Goal: Information Seeking & Learning: Check status

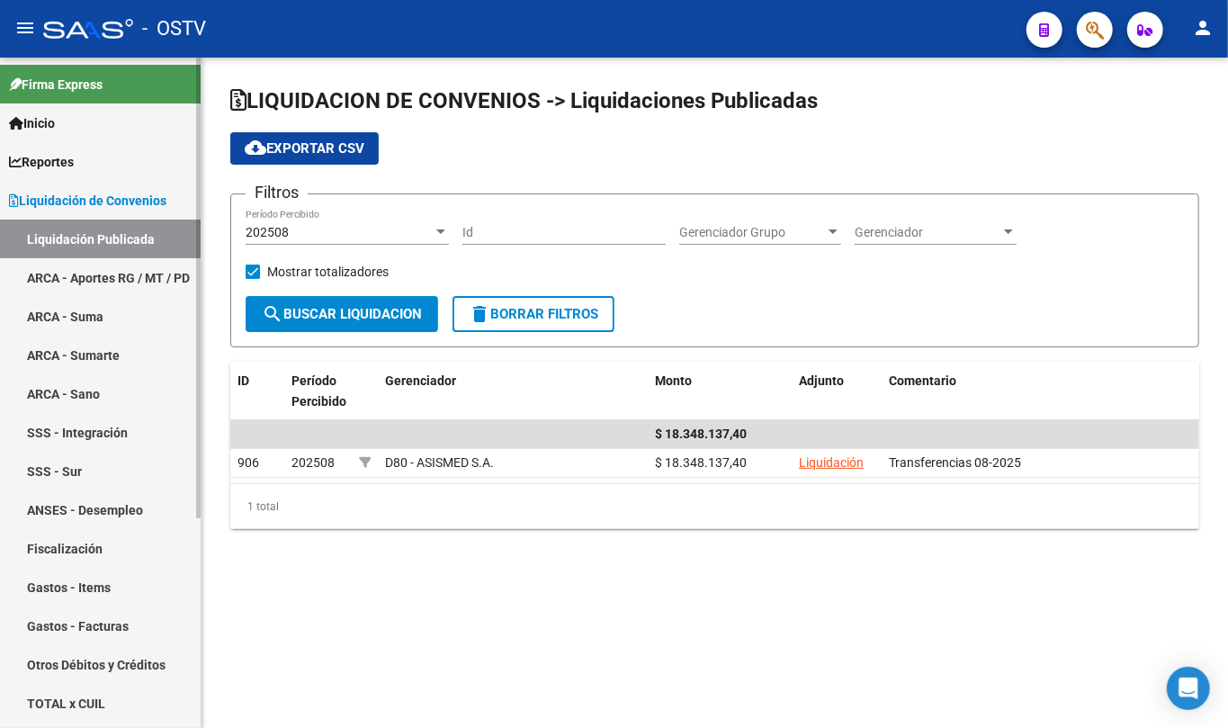
click at [88, 195] on span "Liquidación de Convenios" at bounding box center [87, 201] width 157 height 20
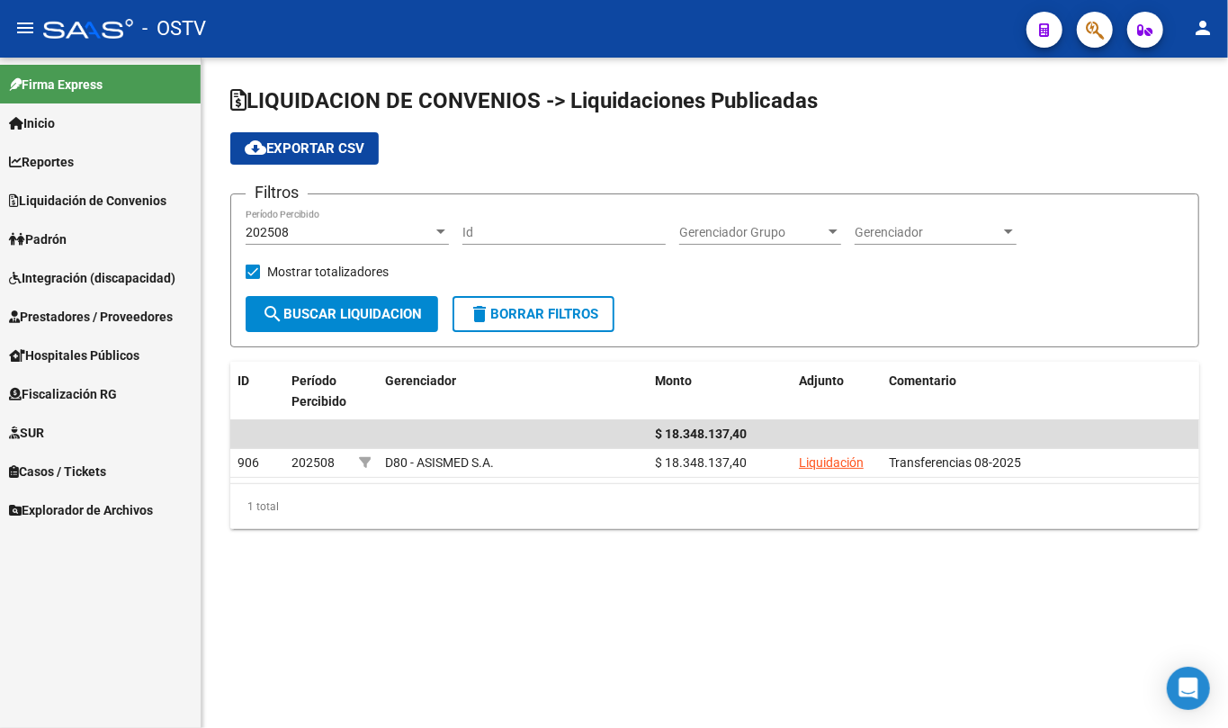
click at [79, 234] on link "Padrón" at bounding box center [100, 238] width 201 height 39
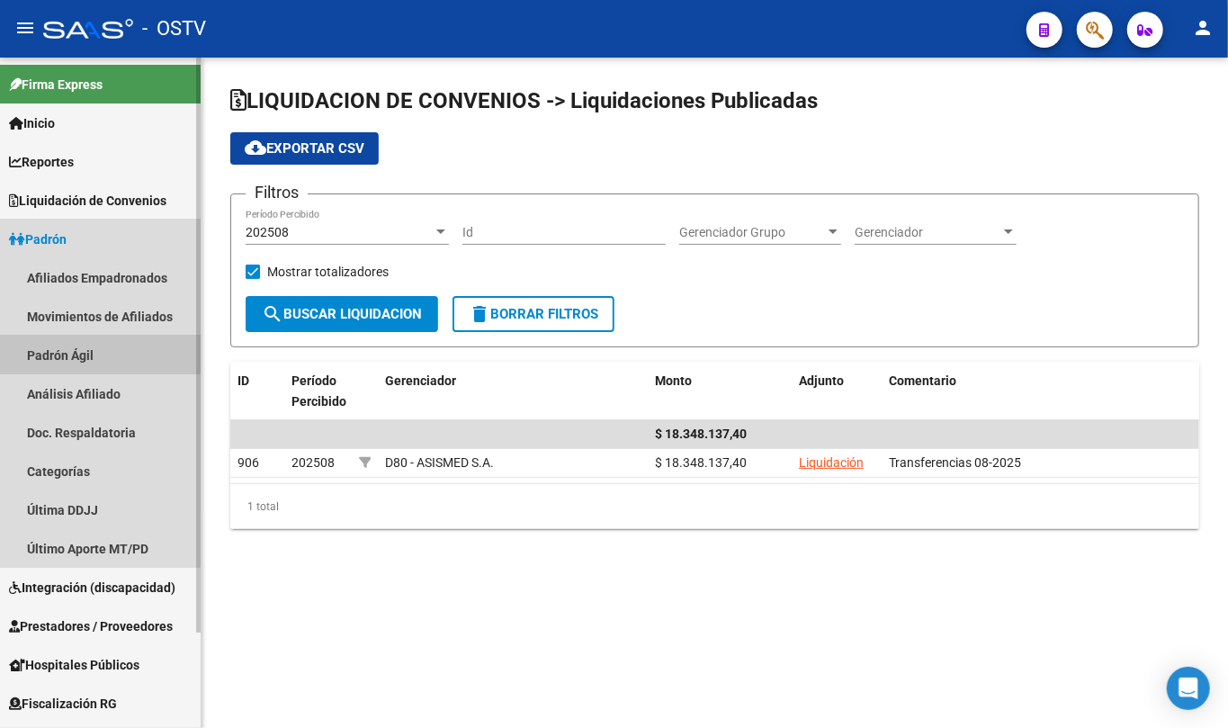
drag, startPoint x: 86, startPoint y: 344, endPoint x: 120, endPoint y: 340, distance: 33.5
click at [87, 344] on link "Padrón Ágil" at bounding box center [100, 355] width 201 height 39
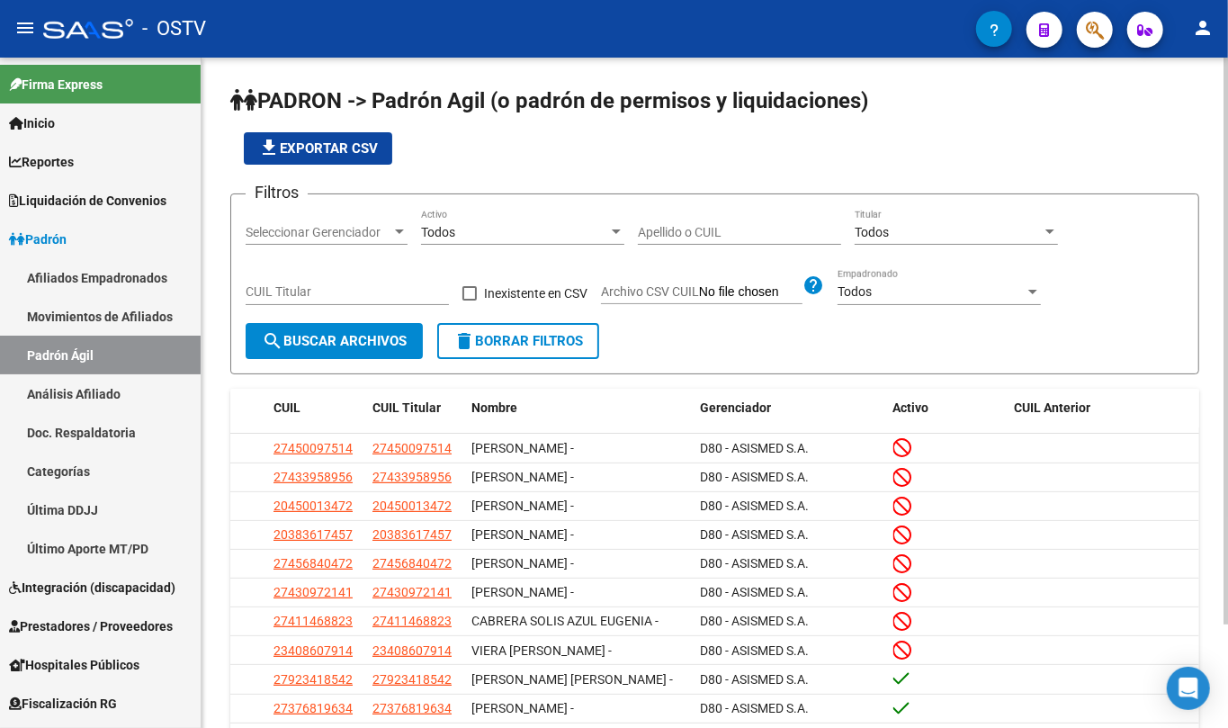
click at [782, 228] on input "Apellido o CUIL" at bounding box center [739, 232] width 203 height 15
paste input "20245706821"
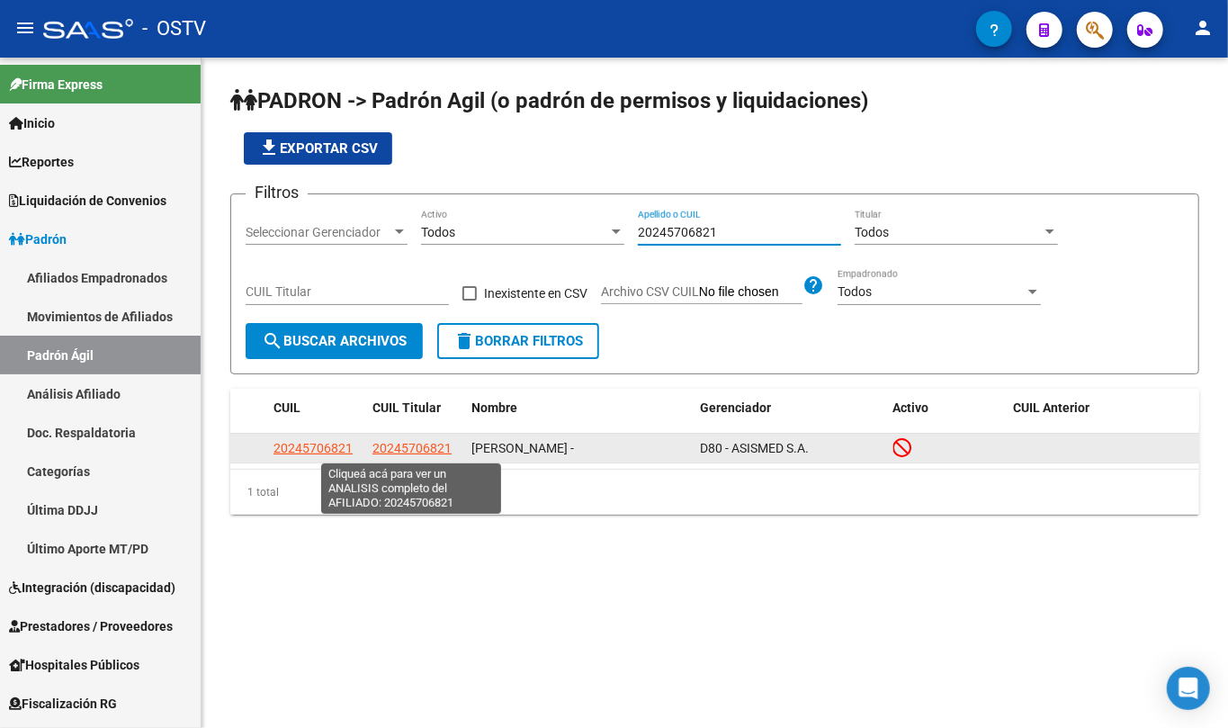
click at [421, 446] on span "20245706821" at bounding box center [411, 448] width 79 height 14
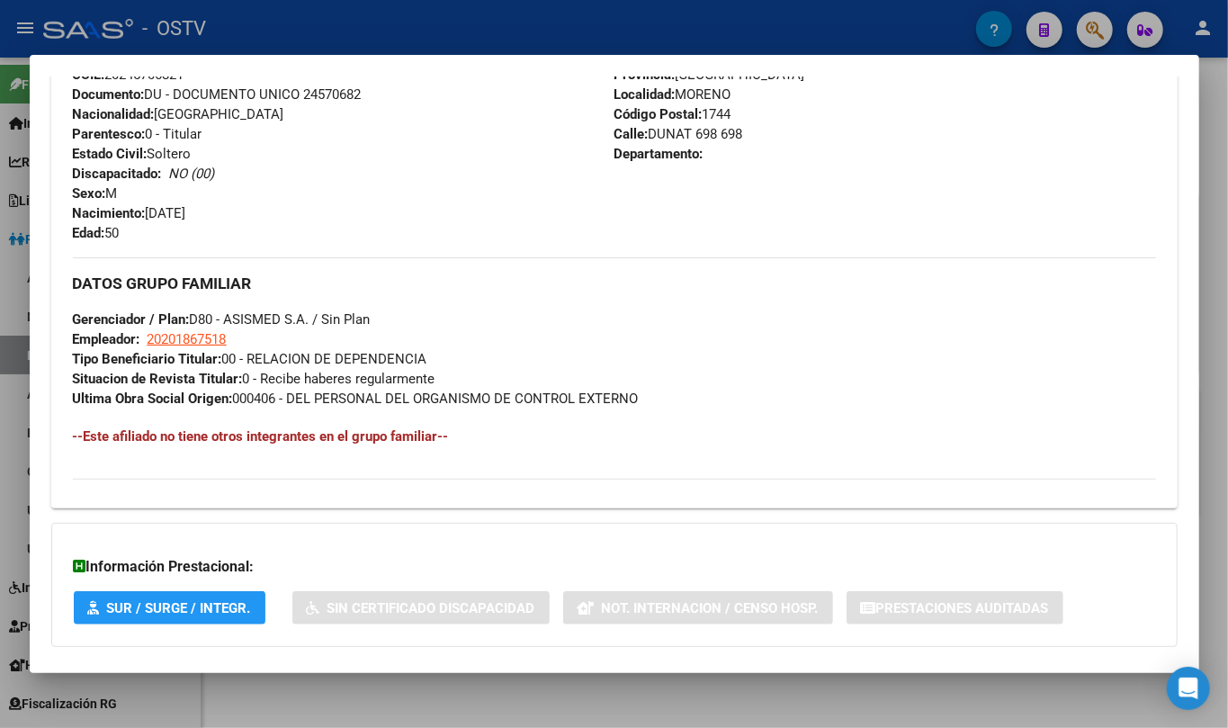
scroll to position [813, 0]
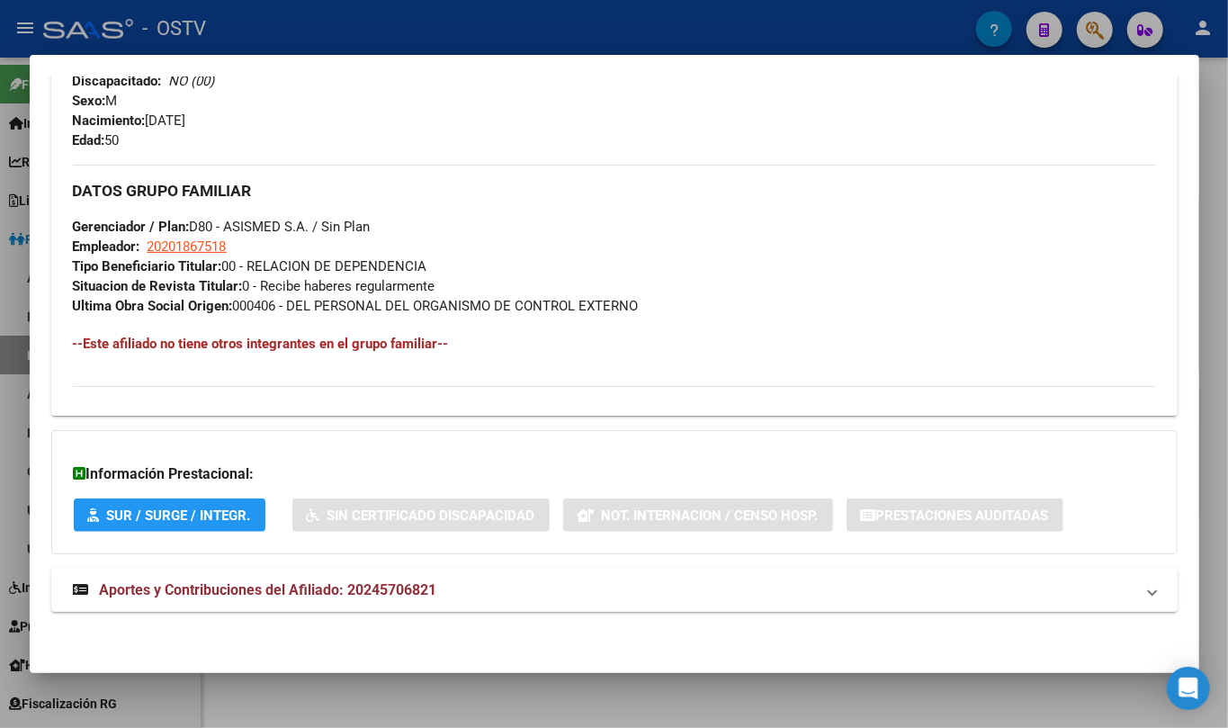
drag, startPoint x: 354, startPoint y: 612, endPoint x: 356, endPoint y: 594, distance: 18.1
click at [354, 608] on mat-expansion-panel-header "Aportes y Contribuciones del Afiliado: 20245706821" at bounding box center [614, 589] width 1126 height 43
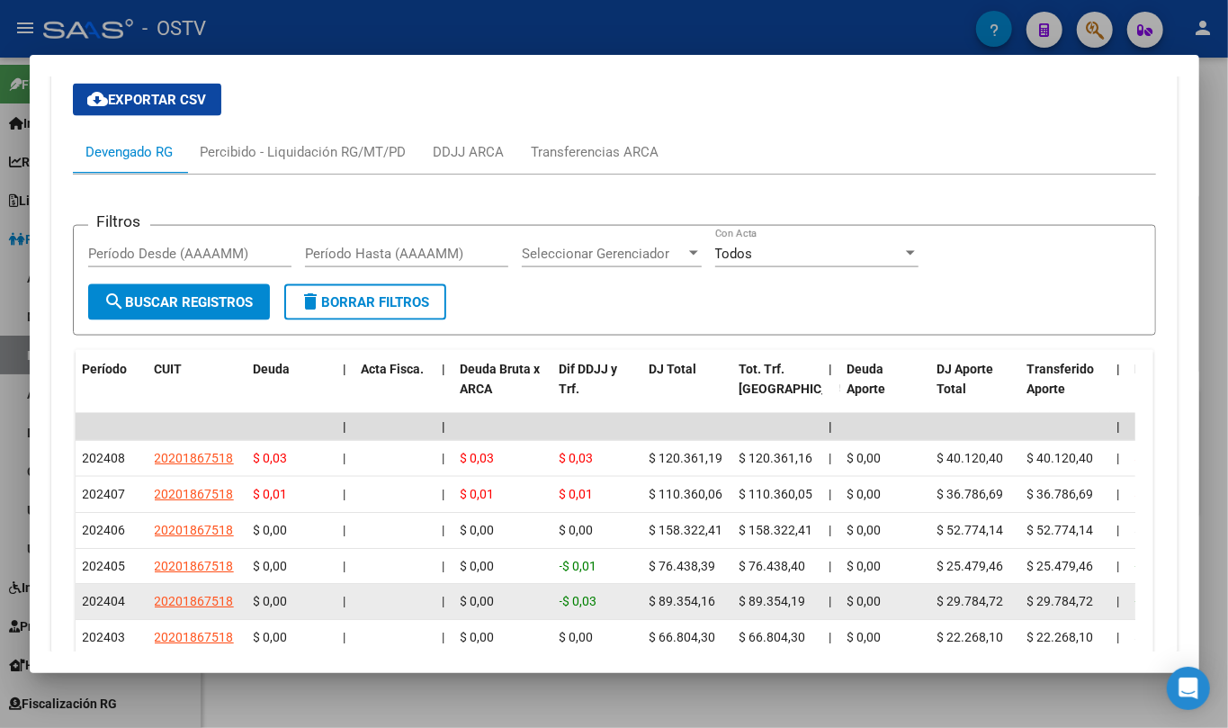
scroll to position [1505, 0]
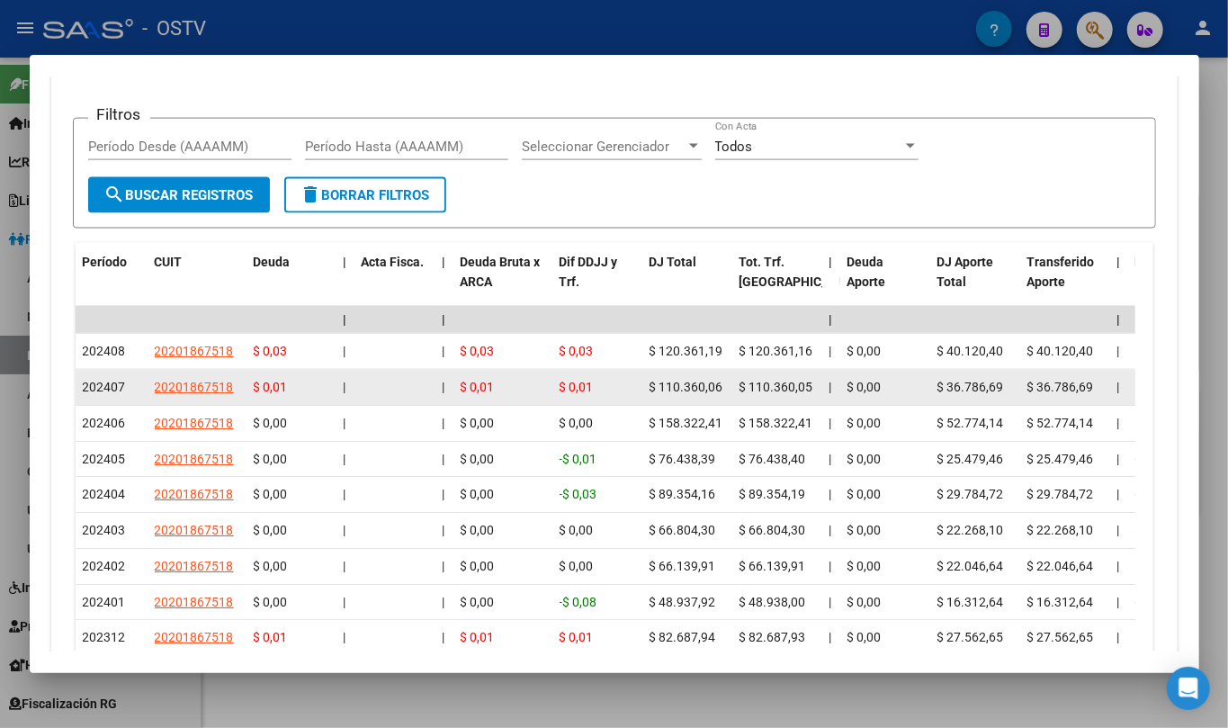
click at [689, 394] on div "$ 110.360,06" at bounding box center [687, 387] width 76 height 21
click at [689, 392] on span "$ 110.360,06" at bounding box center [686, 387] width 74 height 14
copy span "110.360,06"
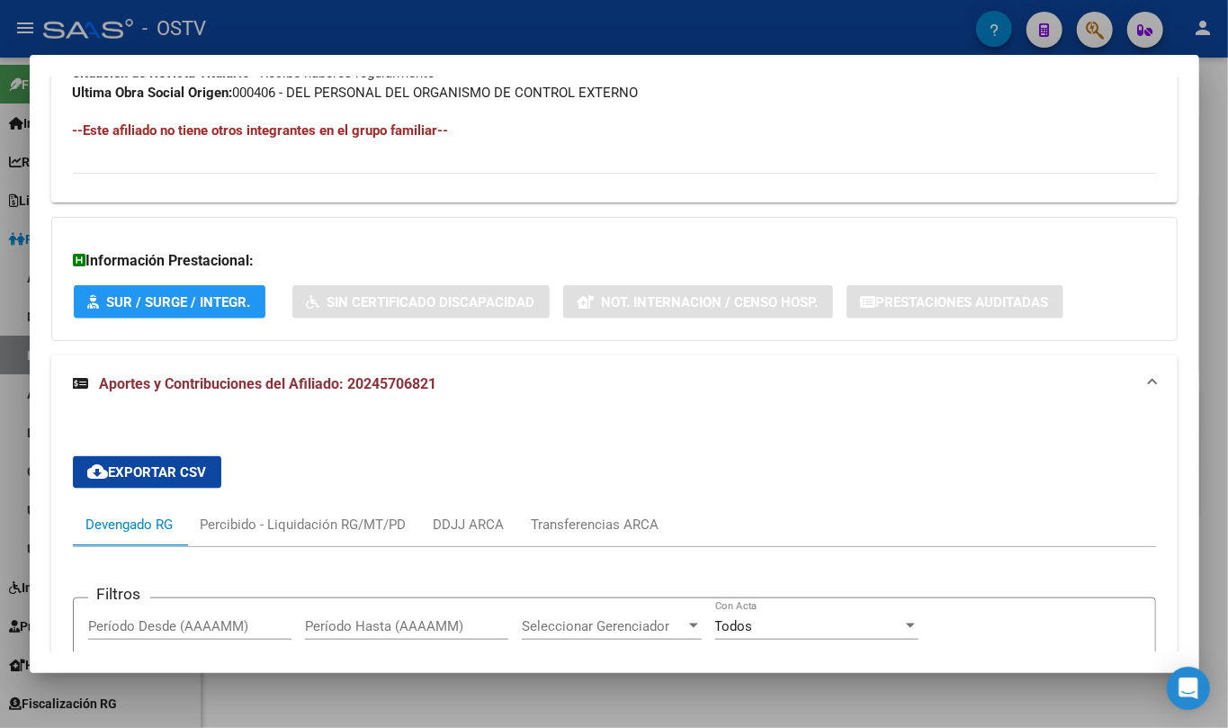
scroll to position [425, 0]
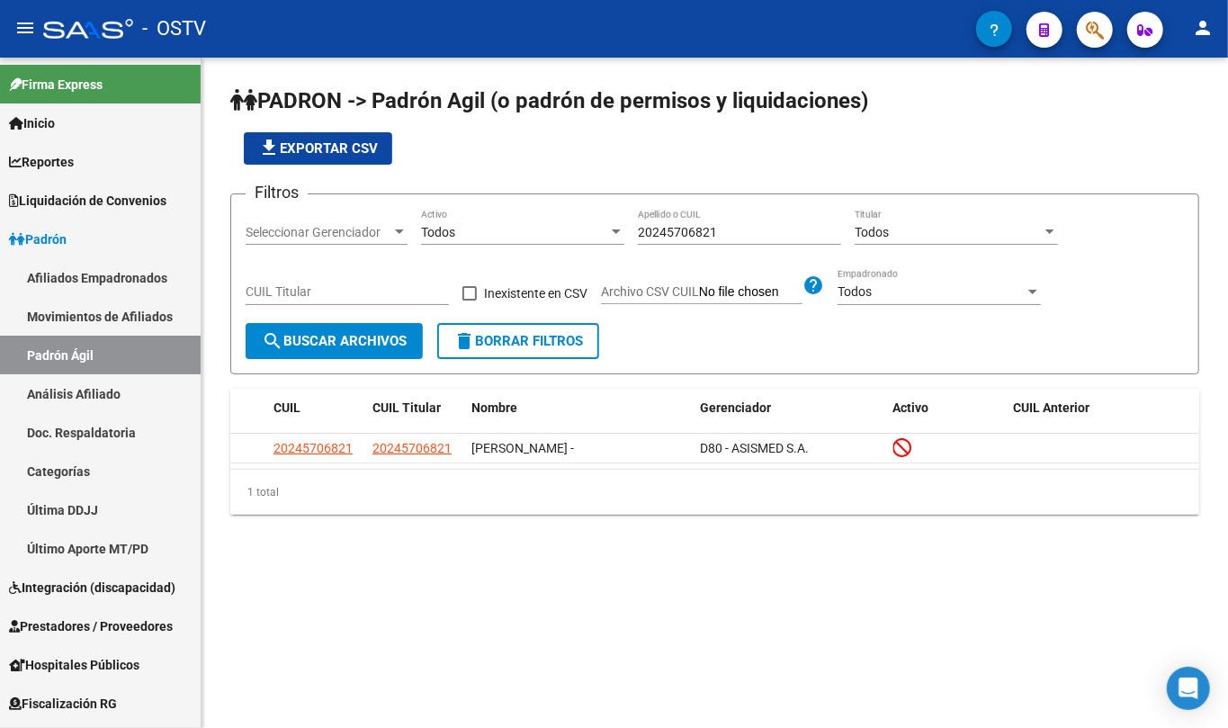
click at [671, 228] on input "20245706821" at bounding box center [739, 232] width 203 height 15
paste input "174490598"
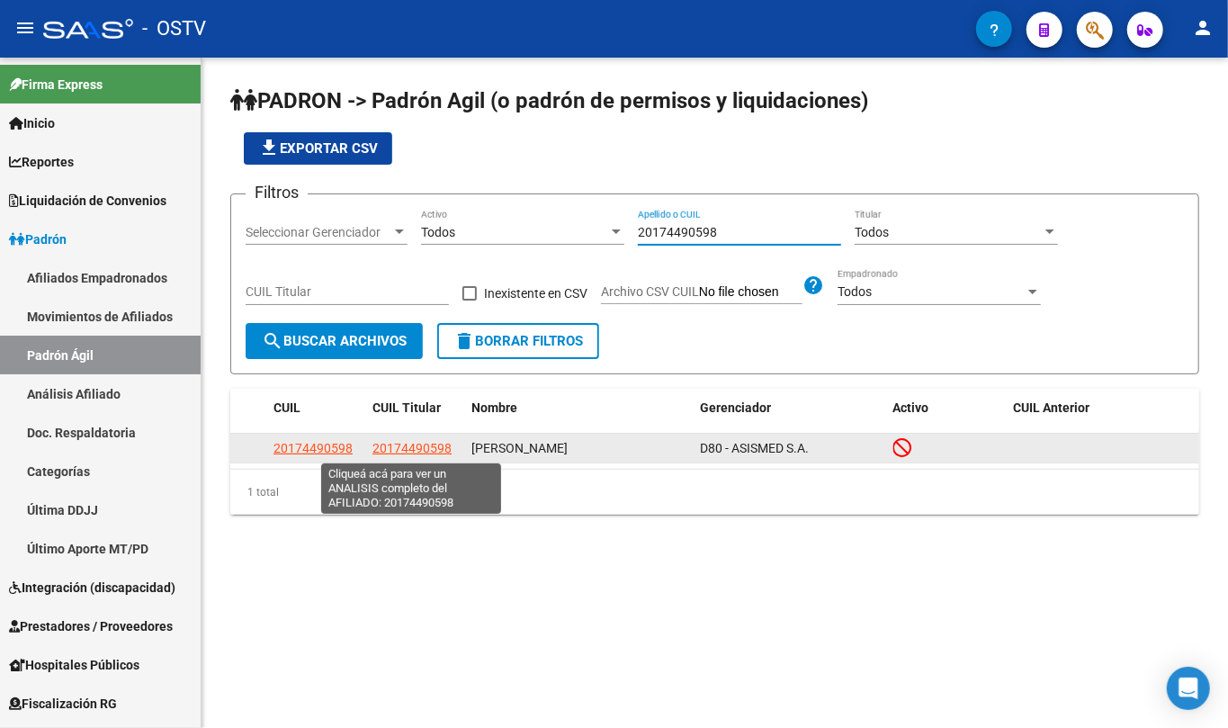
type input "20174490598"
click at [410, 448] on span "20174490598" at bounding box center [411, 448] width 79 height 14
type textarea "20174490598"
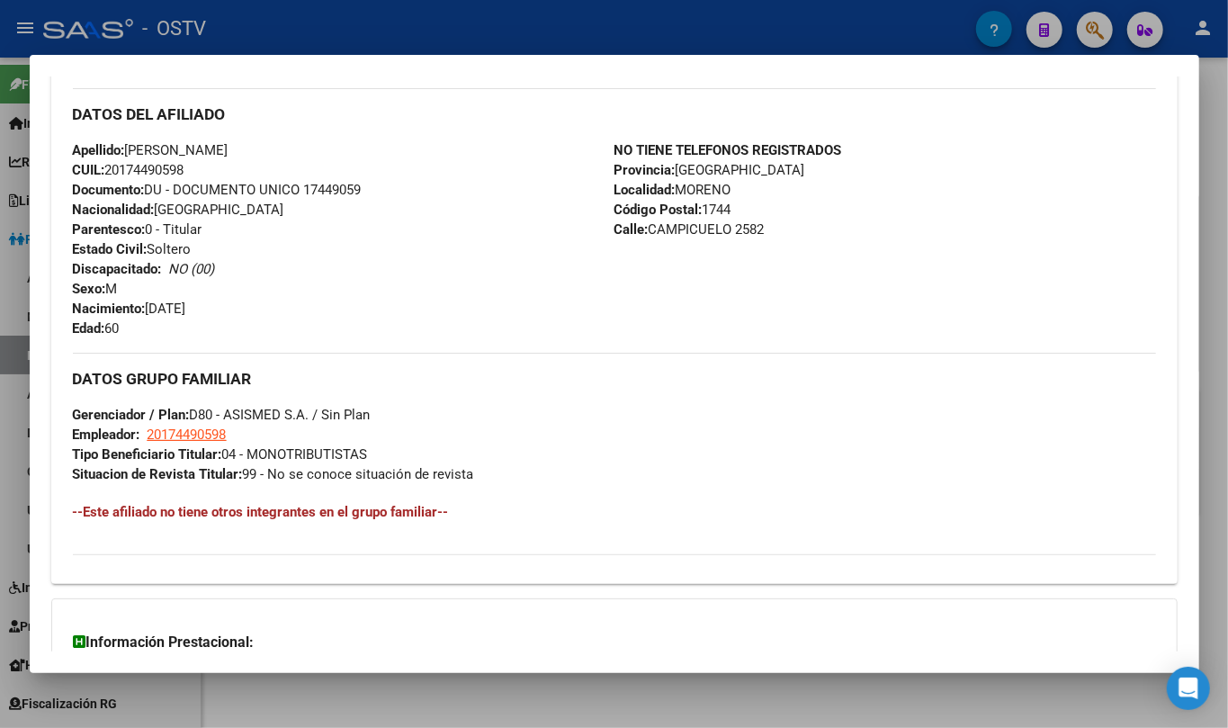
scroll to position [759, 0]
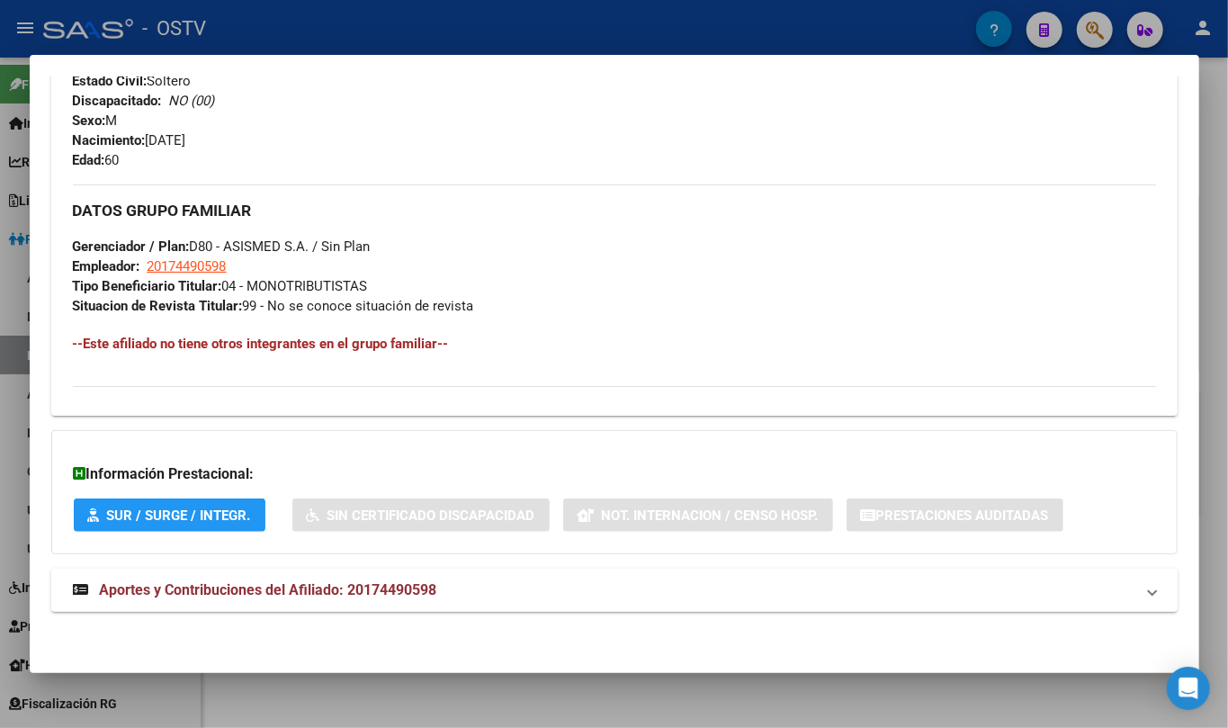
click at [320, 602] on mat-expansion-panel-header "Aportes y Contribuciones del Afiliado: 20174490598" at bounding box center [614, 589] width 1126 height 43
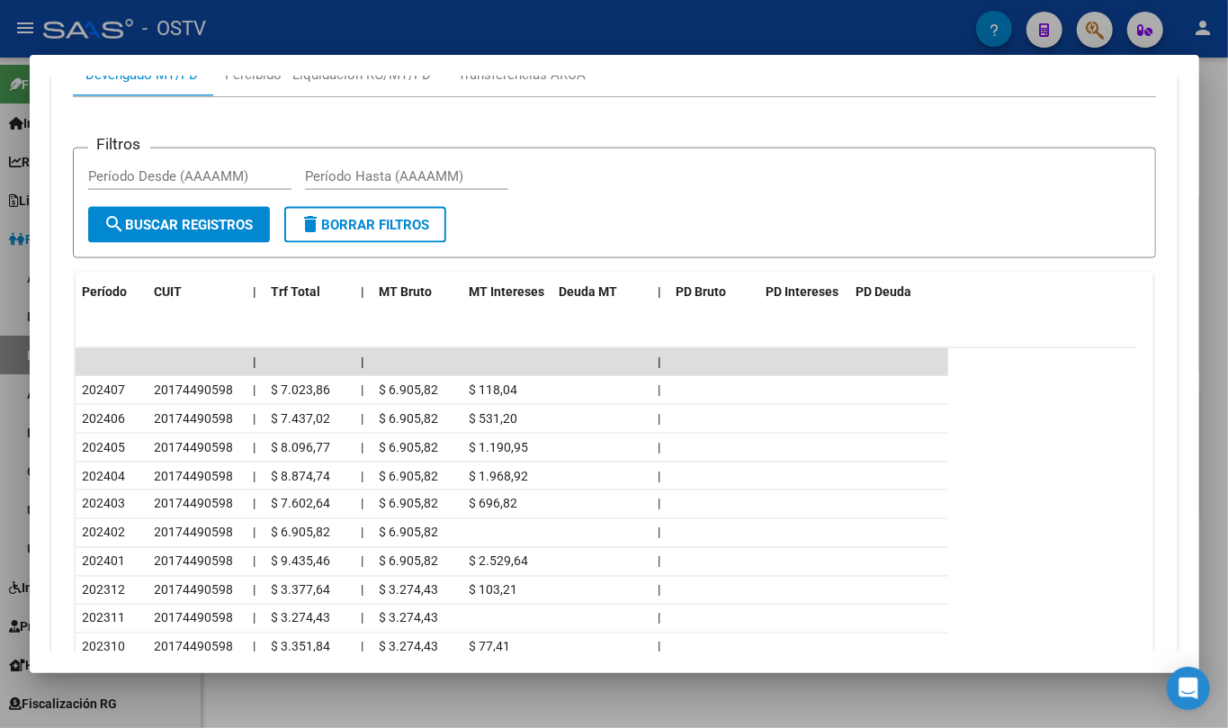
scroll to position [1464, 0]
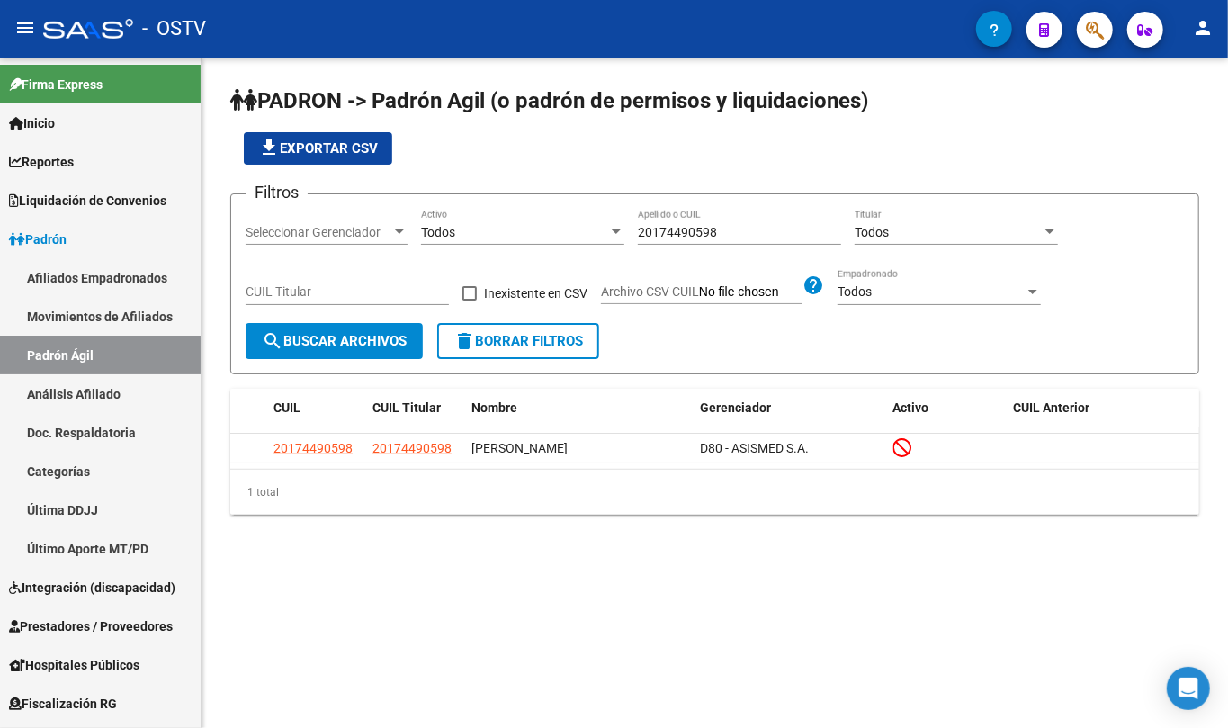
click at [765, 228] on input "20174490598" at bounding box center [739, 232] width 203 height 15
paste input "7372597181"
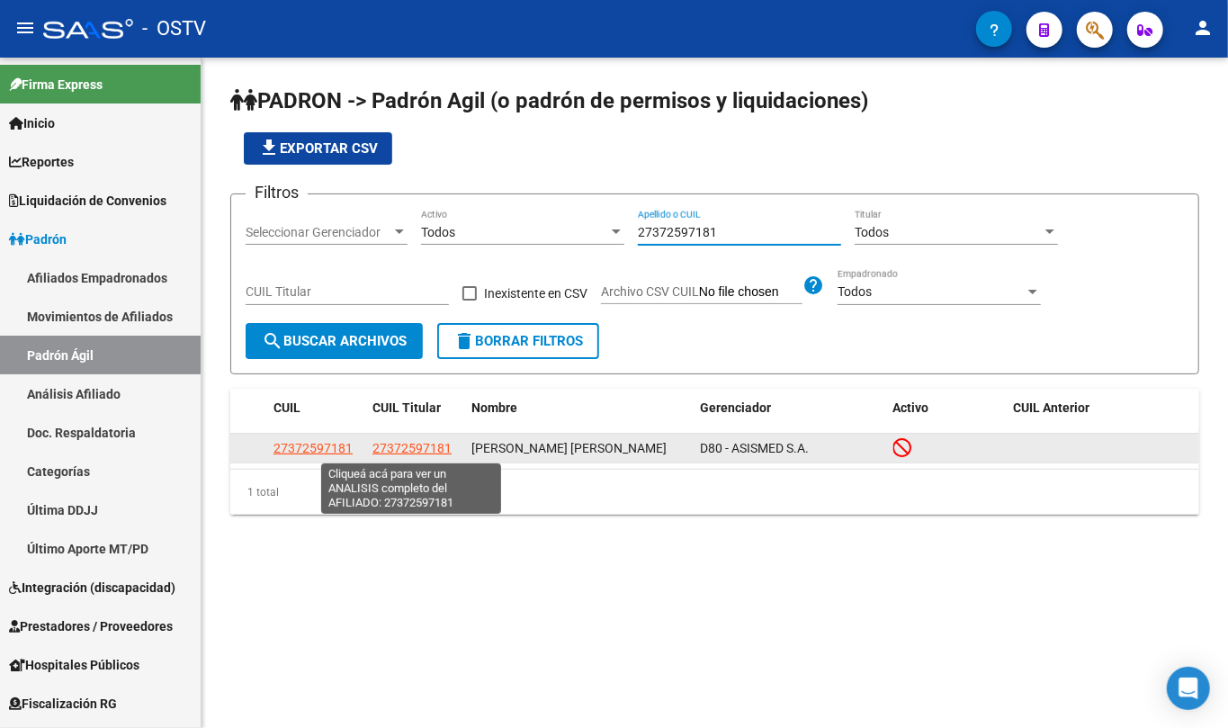
type input "27372597181"
click at [437, 447] on span "27372597181" at bounding box center [411, 448] width 79 height 14
type textarea "27372597181"
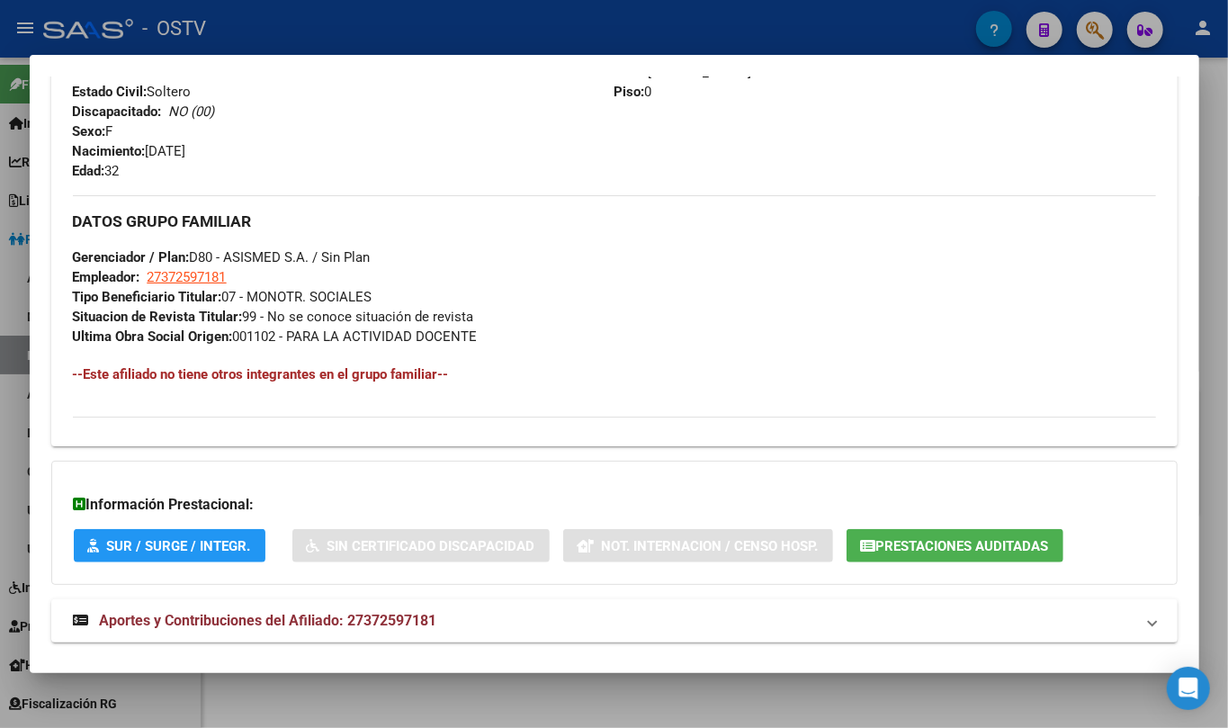
scroll to position [813, 0]
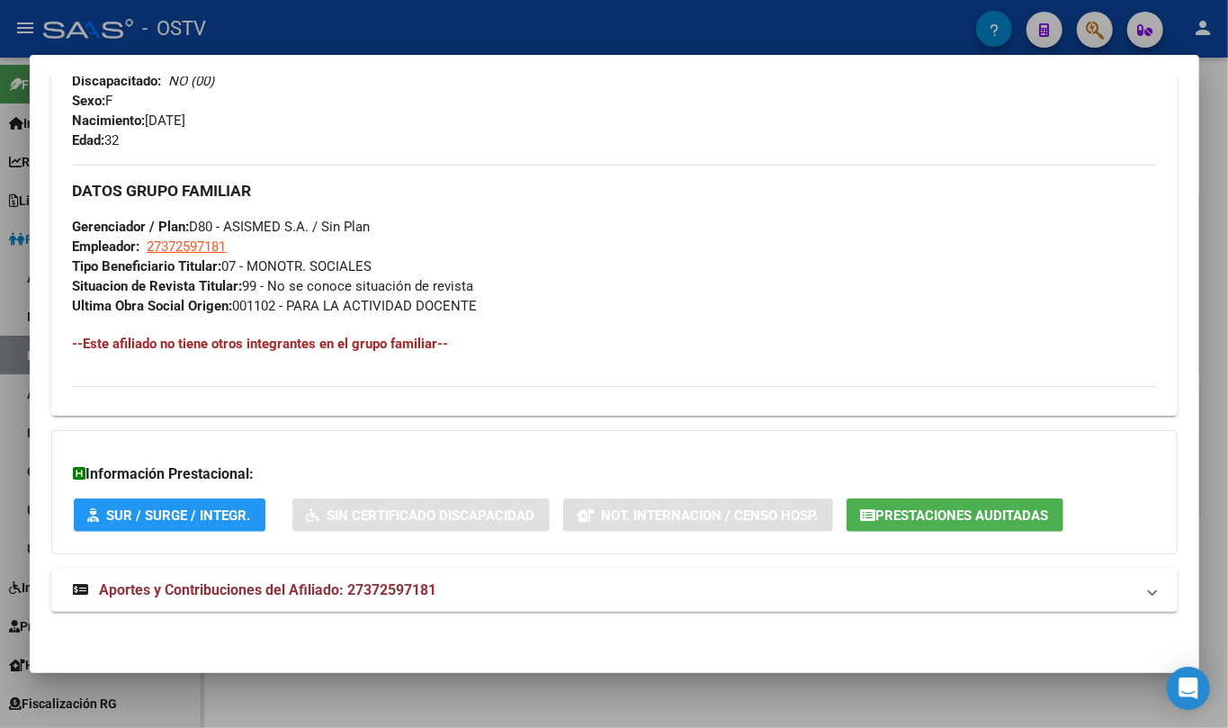
click at [876, 515] on span "Prestaciones Auditadas" at bounding box center [962, 515] width 173 height 16
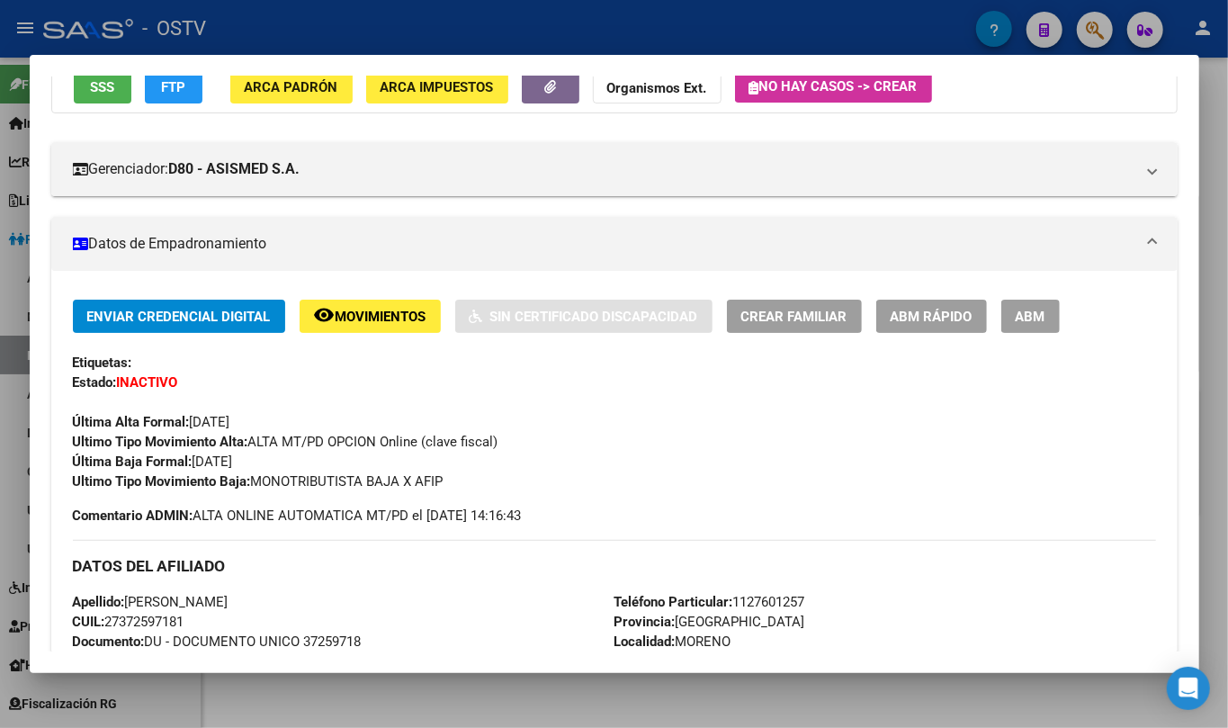
scroll to position [0, 0]
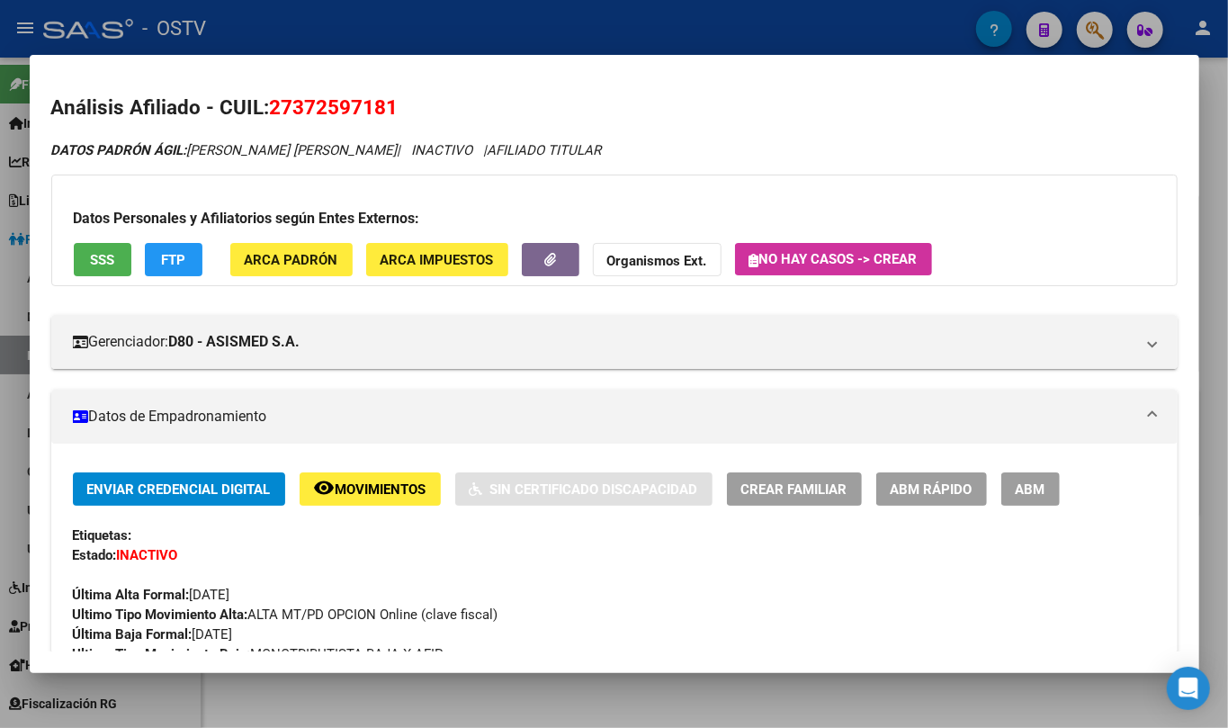
drag, startPoint x: 290, startPoint y: 103, endPoint x: 382, endPoint y: 103, distance: 92.6
click at [382, 103] on span "27372597181" at bounding box center [334, 106] width 129 height 23
copy span "37259718"
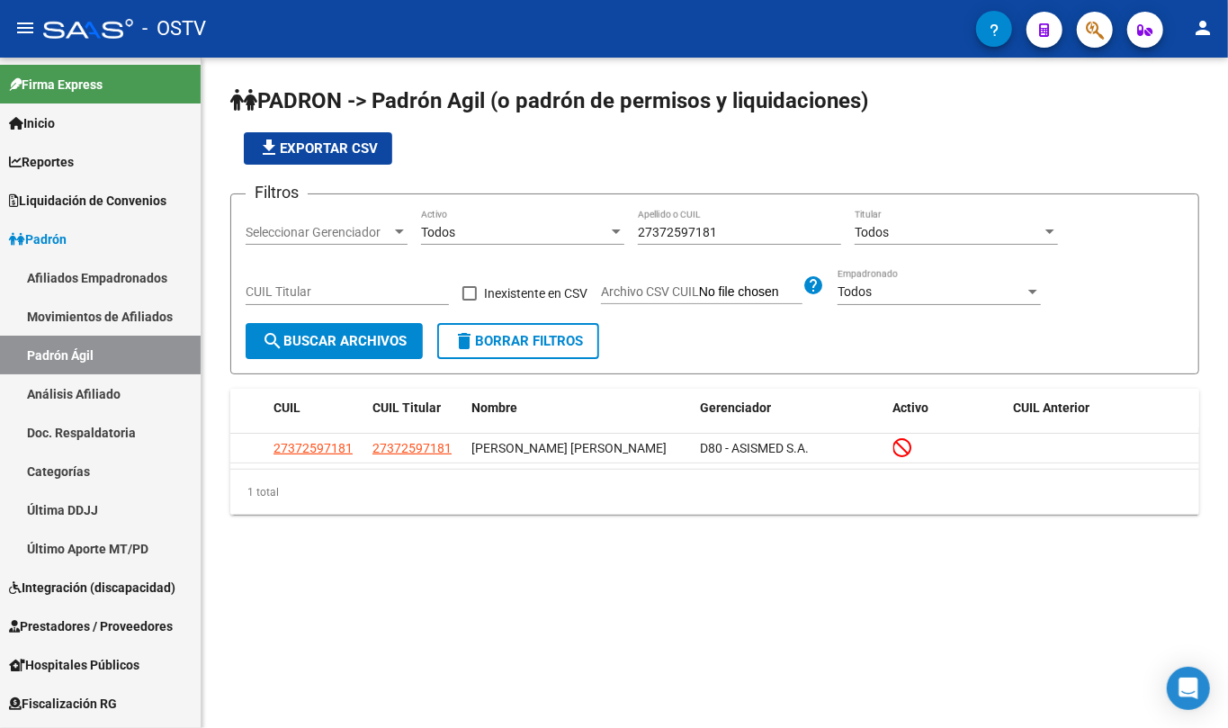
click at [703, 230] on input "27372597181" at bounding box center [739, 232] width 203 height 15
type input "3"
click at [660, 221] on div "27456840472 Apellido o CUIL" at bounding box center [739, 227] width 203 height 36
click at [662, 221] on div "27456840472 Apellido o CUIL" at bounding box center [739, 227] width 203 height 36
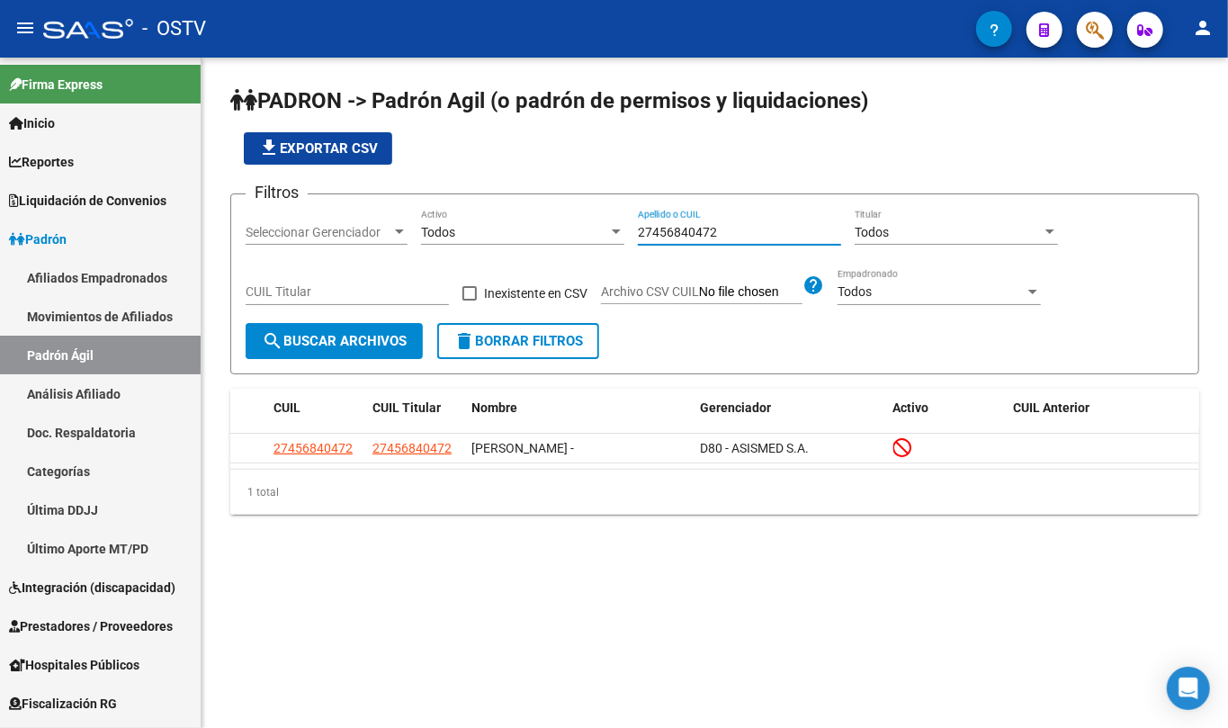
click at [666, 225] on input "27456840472" at bounding box center [739, 232] width 203 height 15
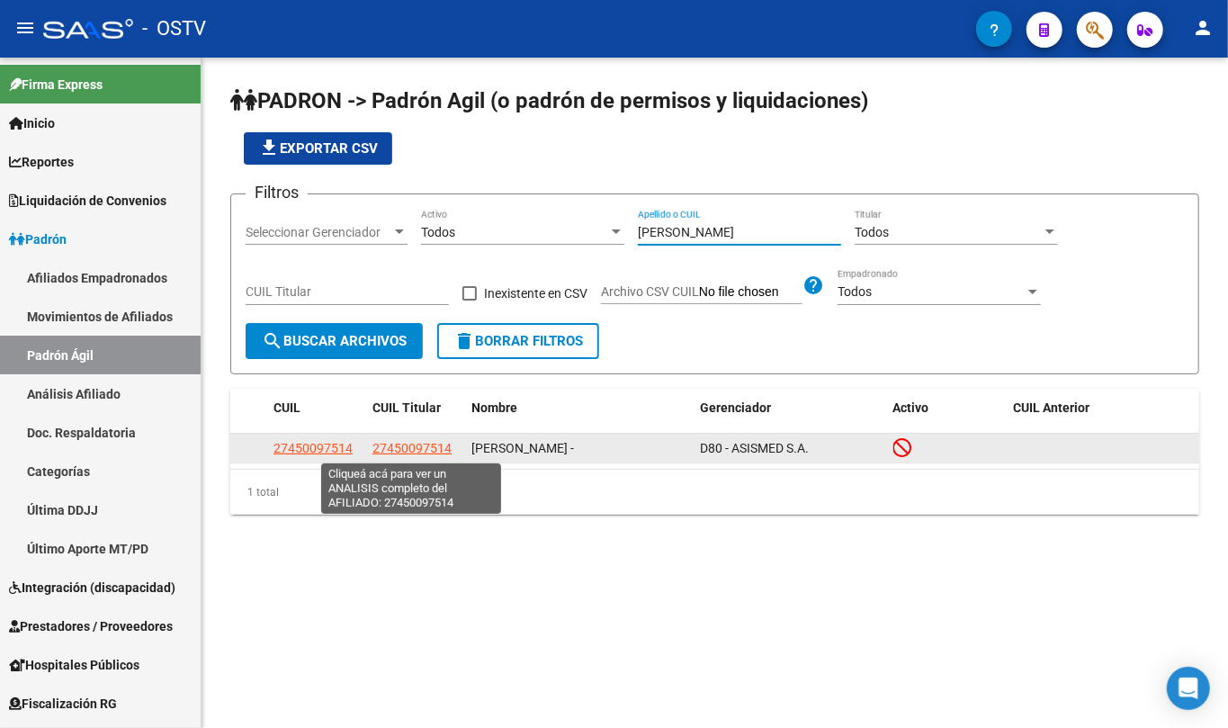
type input "[PERSON_NAME]"
click at [429, 447] on span "27450097514" at bounding box center [411, 448] width 79 height 14
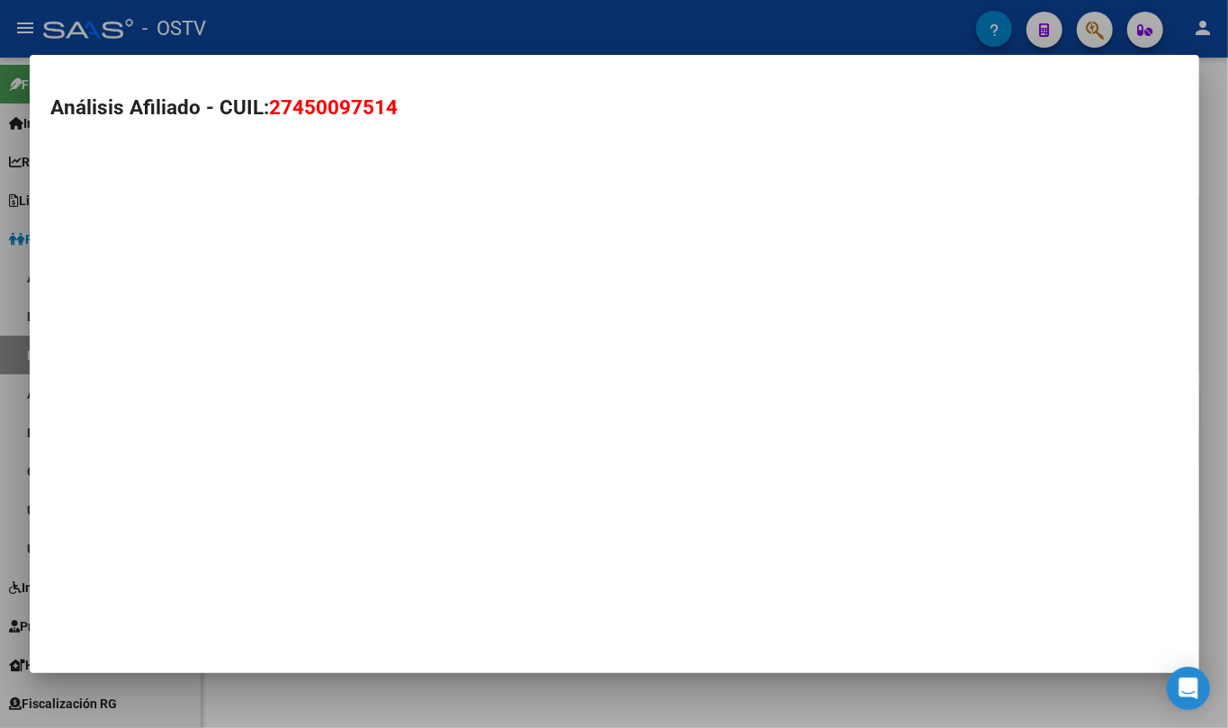
type textarea "27450097514"
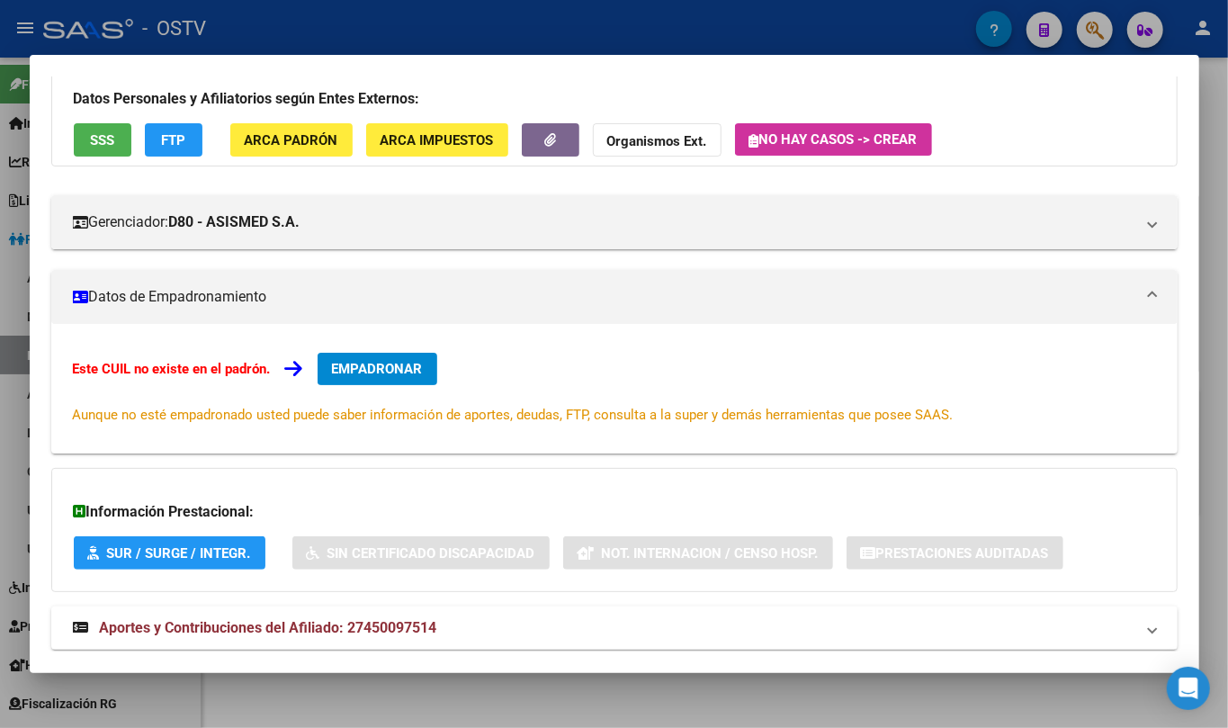
scroll to position [158, 0]
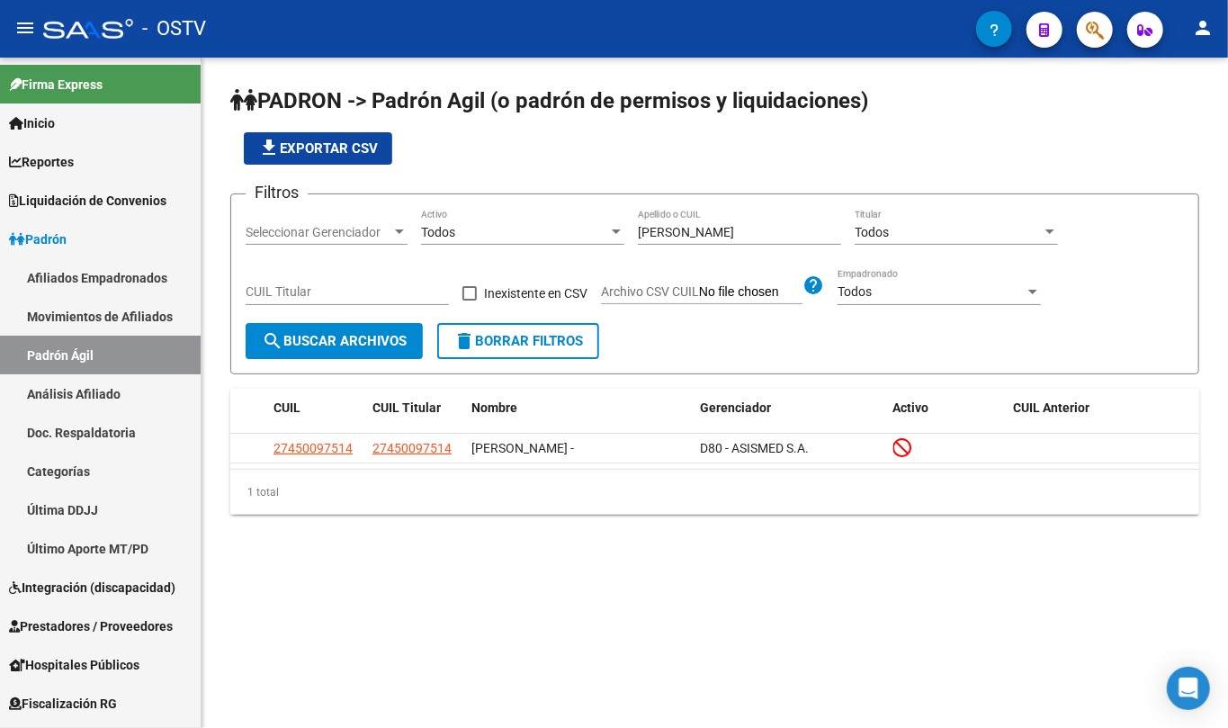
click at [664, 235] on input "[PERSON_NAME]" at bounding box center [739, 232] width 203 height 15
click at [663, 235] on input "[PERSON_NAME]" at bounding box center [739, 232] width 203 height 15
click at [662, 231] on input "[PERSON_NAME]" at bounding box center [739, 232] width 203 height 15
click at [662, 230] on input "[PERSON_NAME]" at bounding box center [739, 232] width 203 height 15
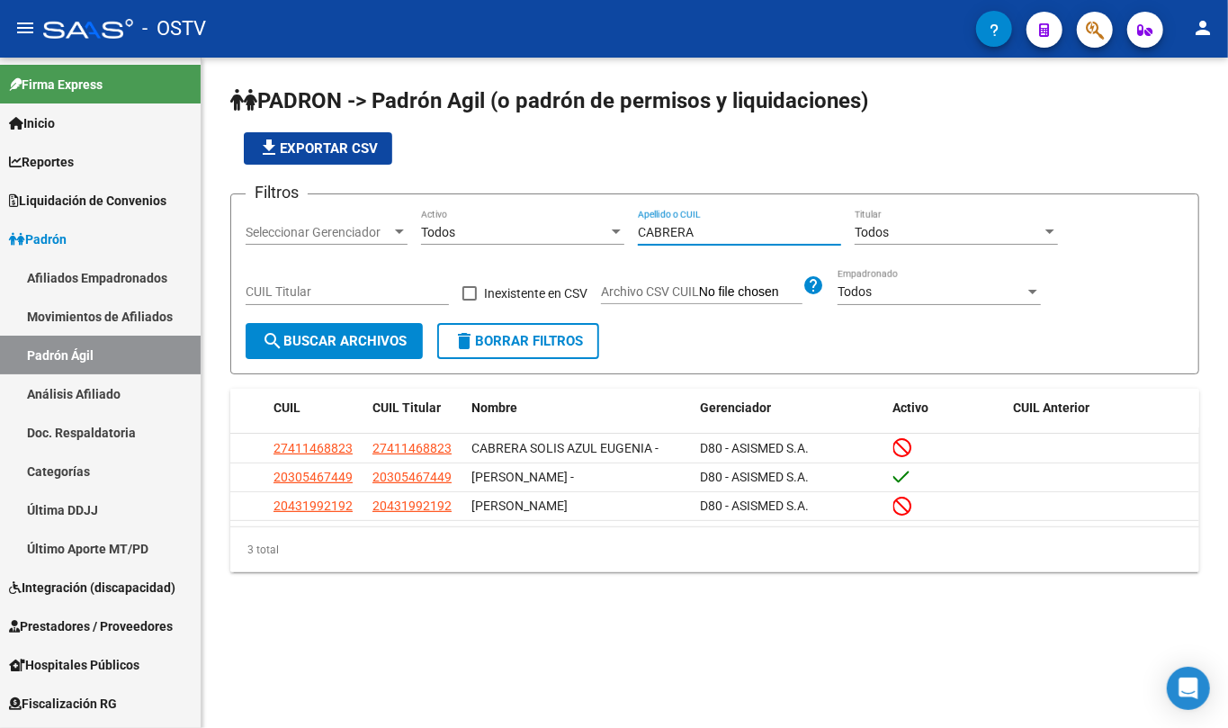
click at [685, 228] on input "CABRERA" at bounding box center [739, 232] width 203 height 15
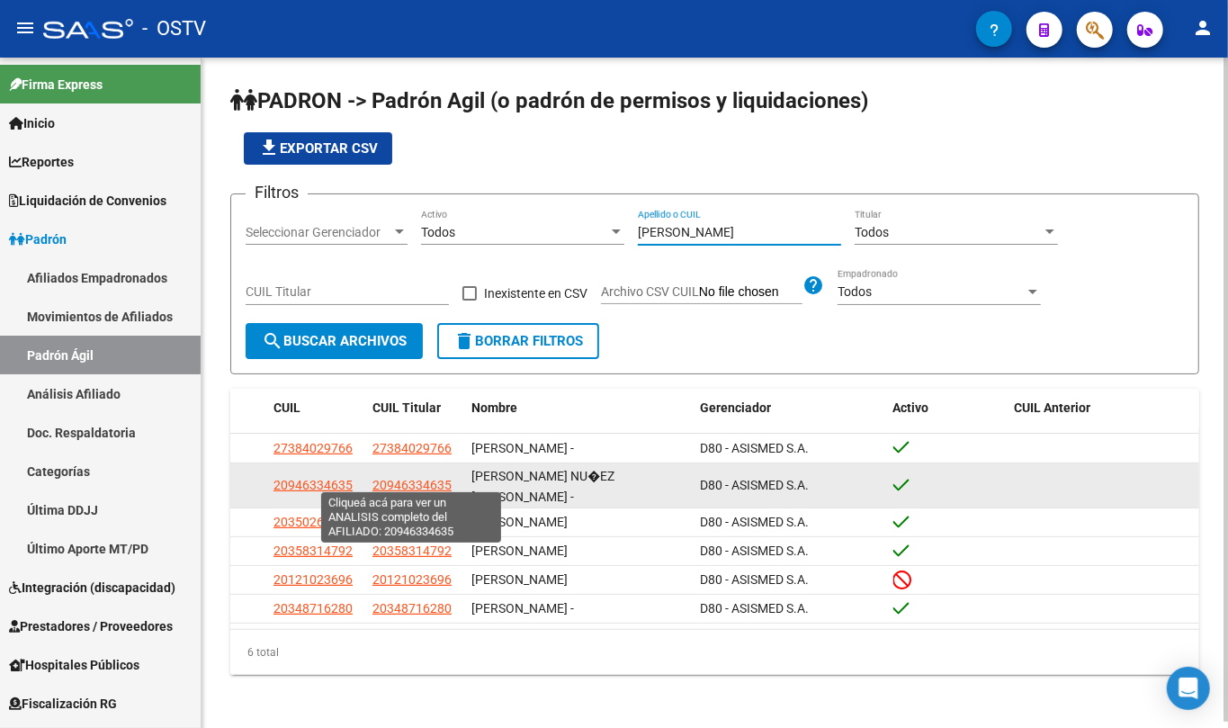
type input "[PERSON_NAME]"
click at [443, 478] on span "20946334635" at bounding box center [411, 485] width 79 height 14
type textarea "20946334635"
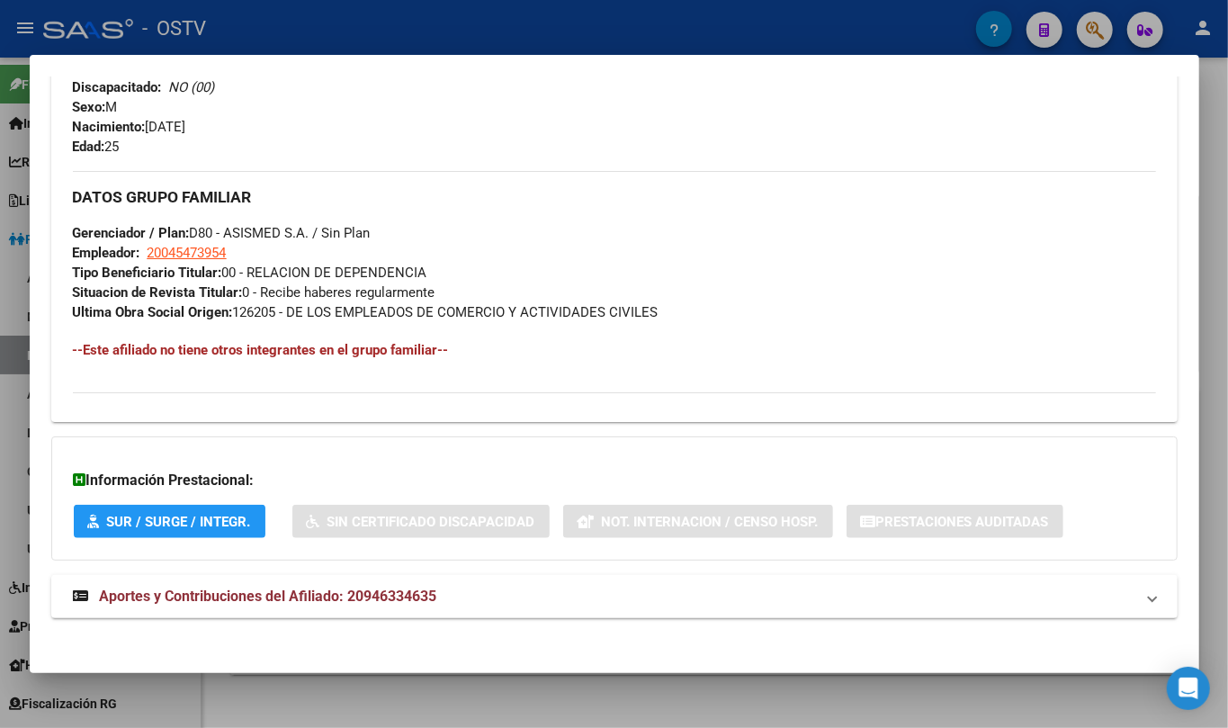
scroll to position [774, 0]
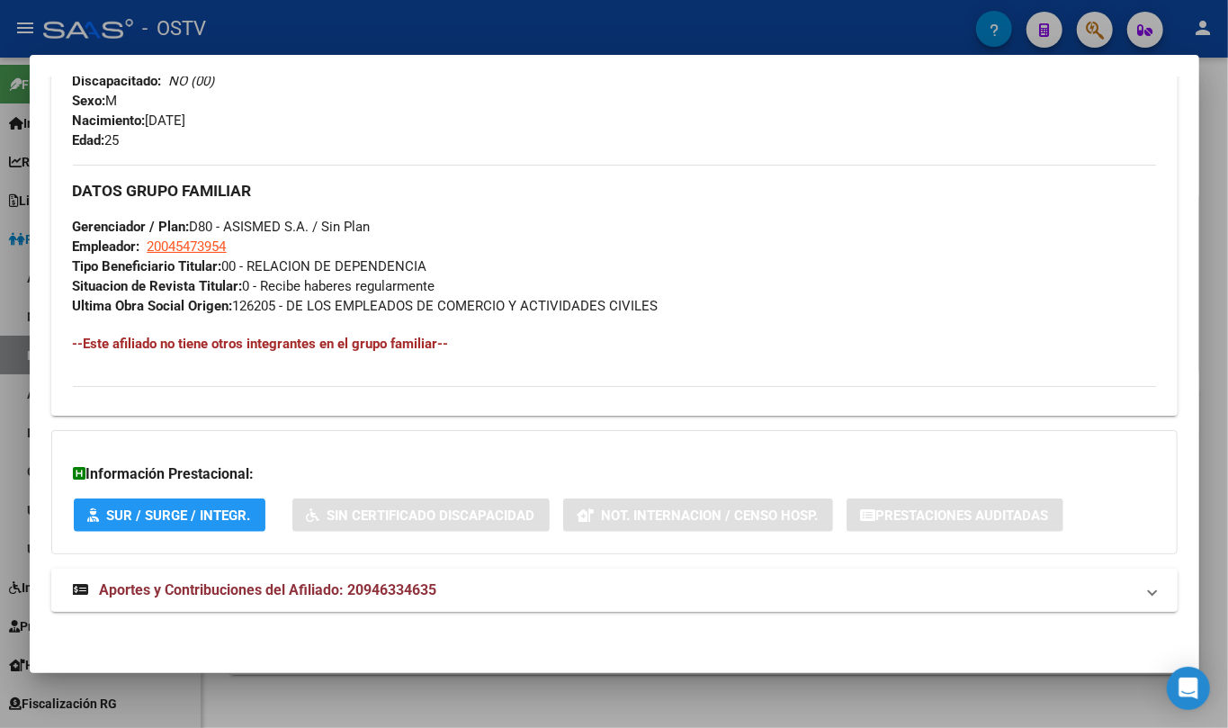
click at [336, 587] on span "Aportes y Contribuciones del Afiliado: 20946334635" at bounding box center [268, 589] width 337 height 17
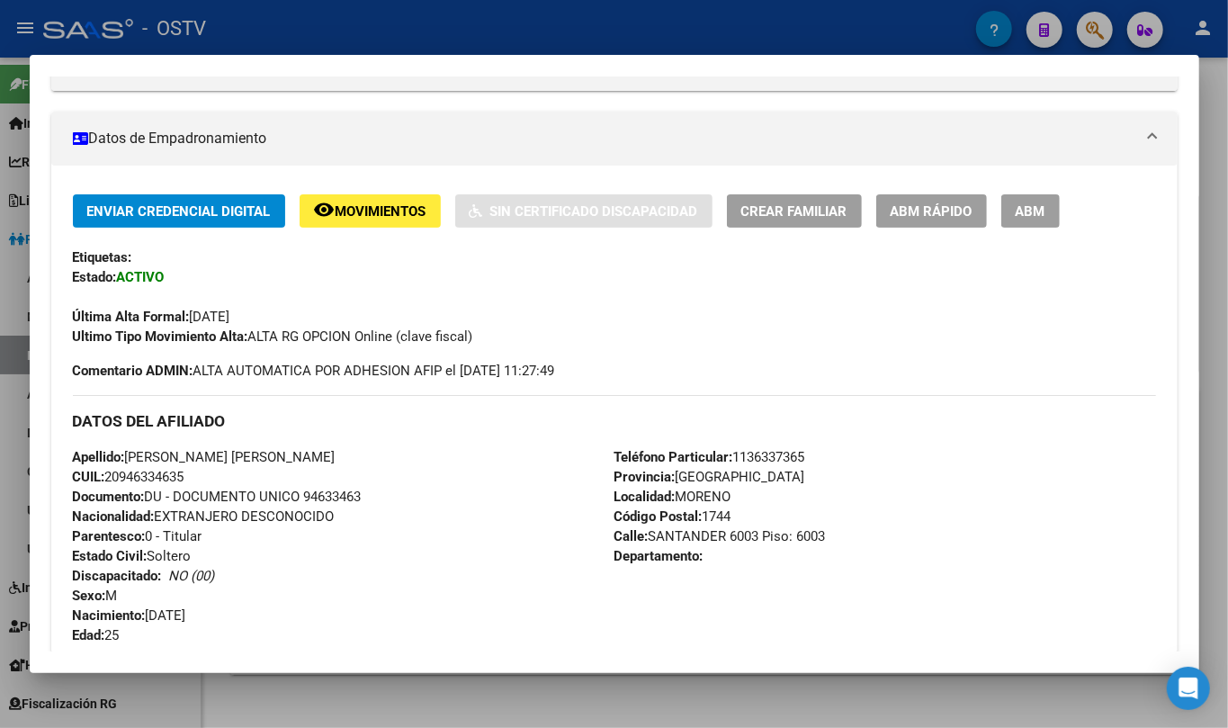
scroll to position [0, 0]
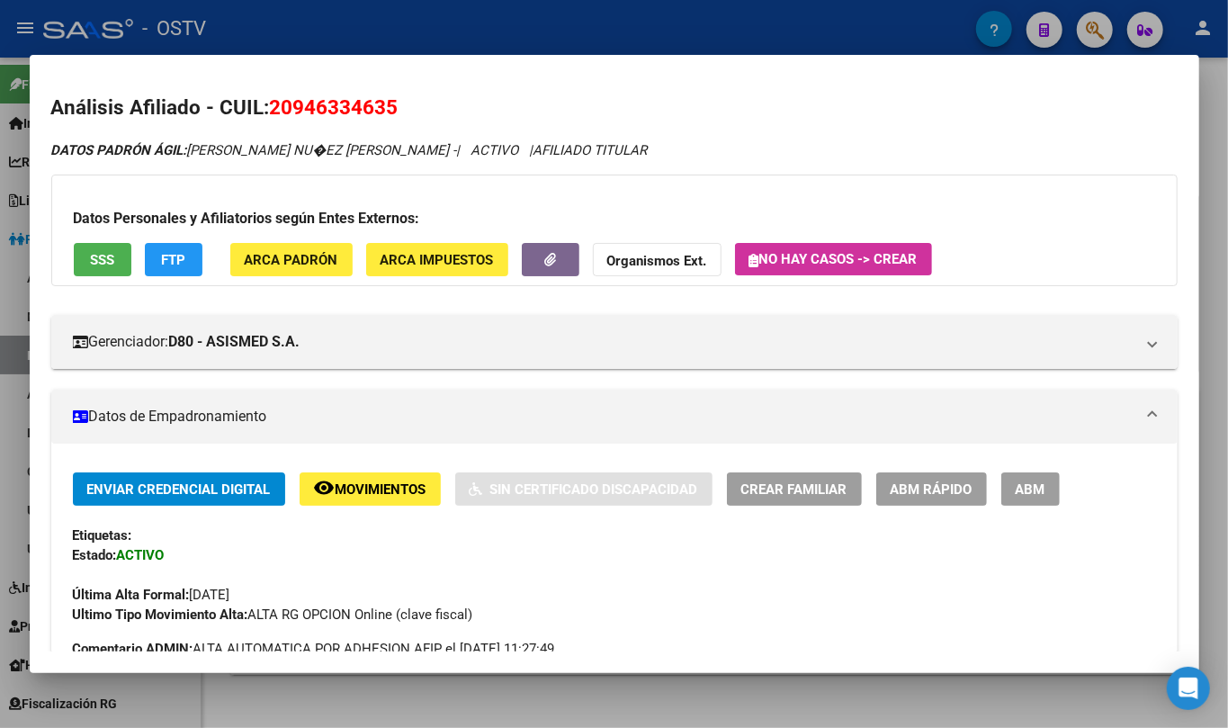
click at [327, 99] on span "20946334635" at bounding box center [334, 106] width 129 height 23
click at [327, 98] on span "20946334635" at bounding box center [334, 106] width 129 height 23
copy span "20946334635"
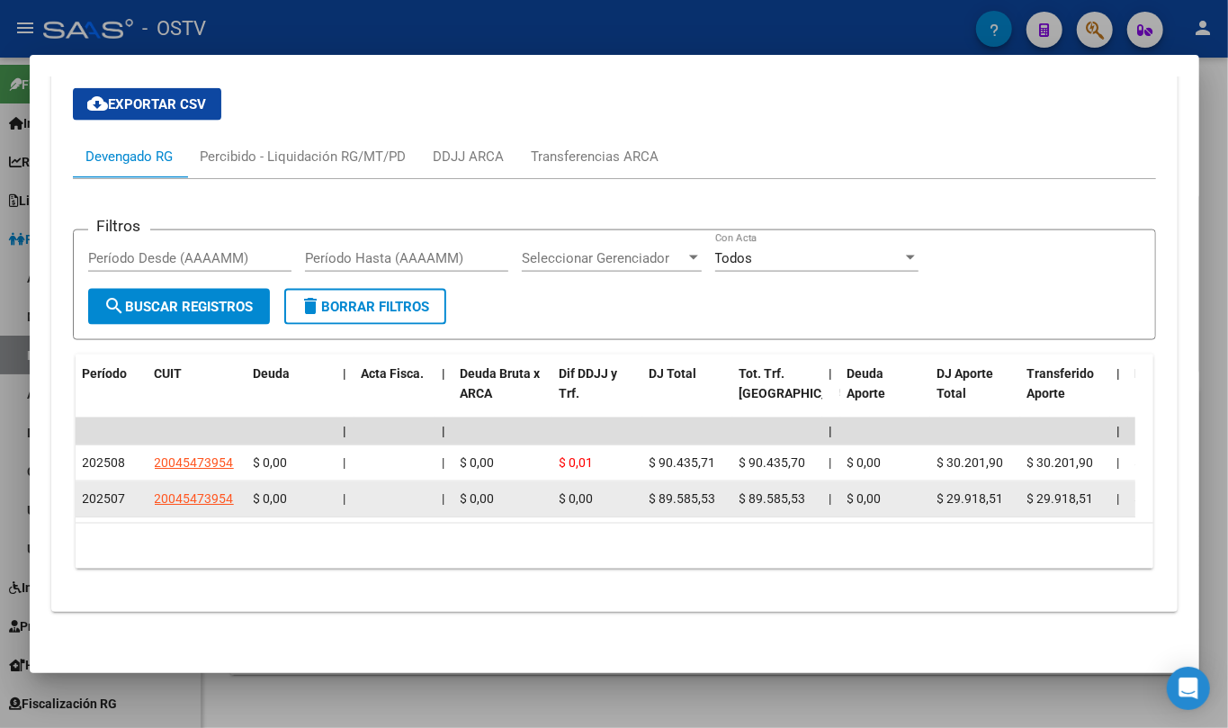
scroll to position [1374, 0]
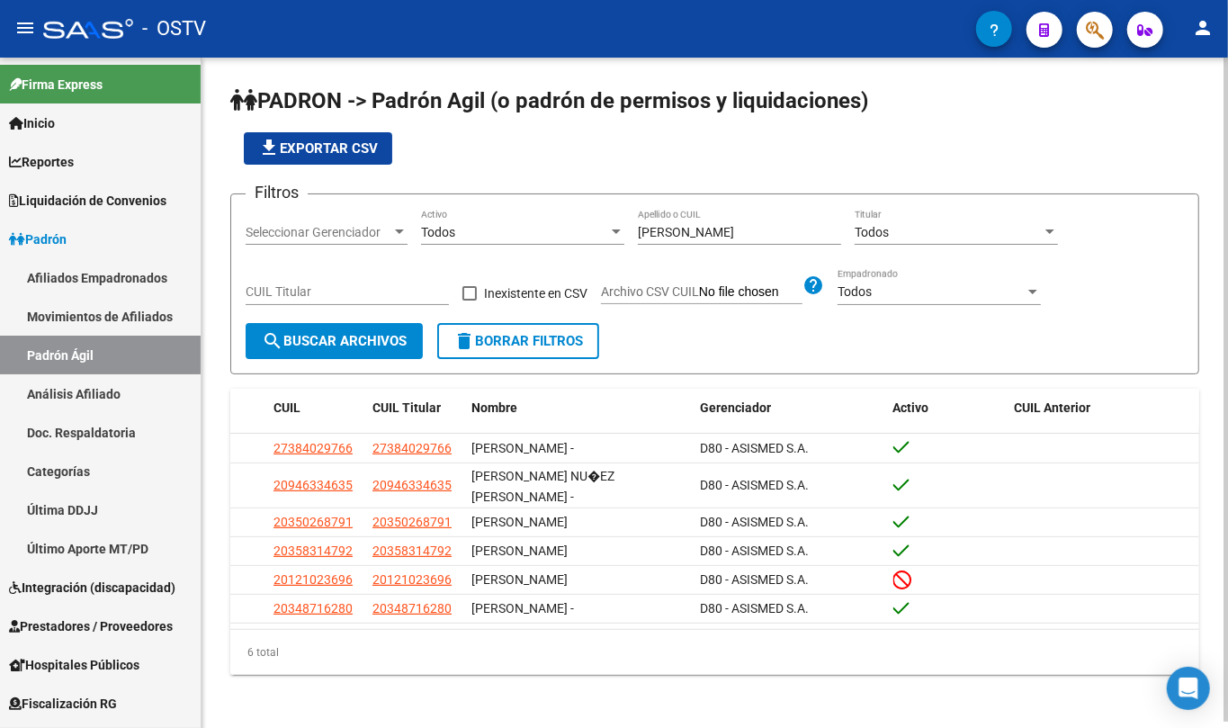
click at [703, 221] on div "[PERSON_NAME] Apellido o CUIL" at bounding box center [739, 227] width 203 height 36
click at [676, 236] on input "[PERSON_NAME]" at bounding box center [739, 232] width 203 height 15
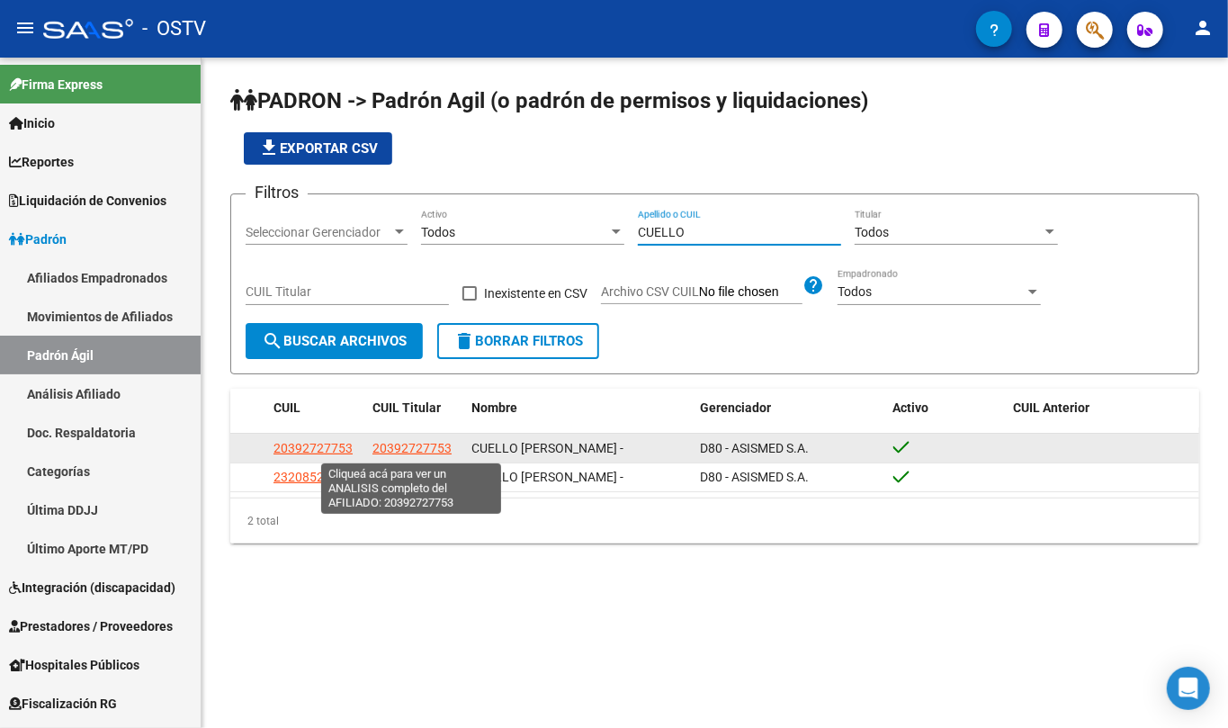
type input "CUELLO"
click at [416, 448] on span "20392727753" at bounding box center [411, 448] width 79 height 14
type textarea "20392727753"
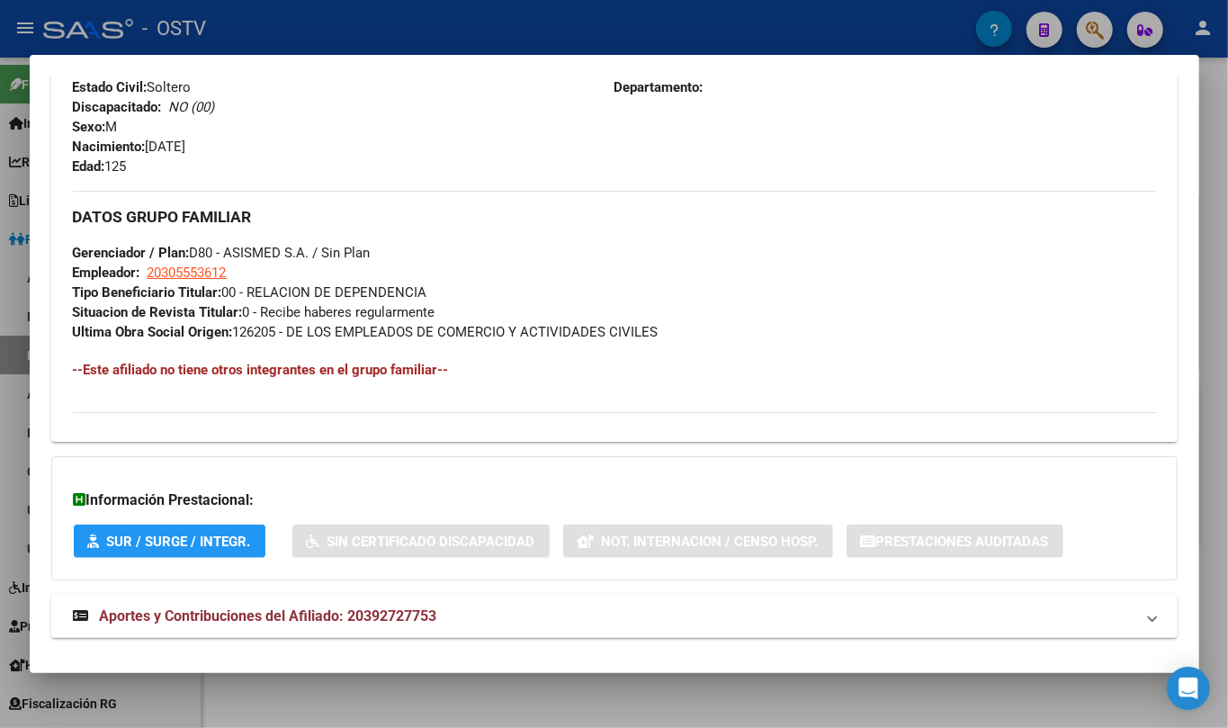
scroll to position [774, 0]
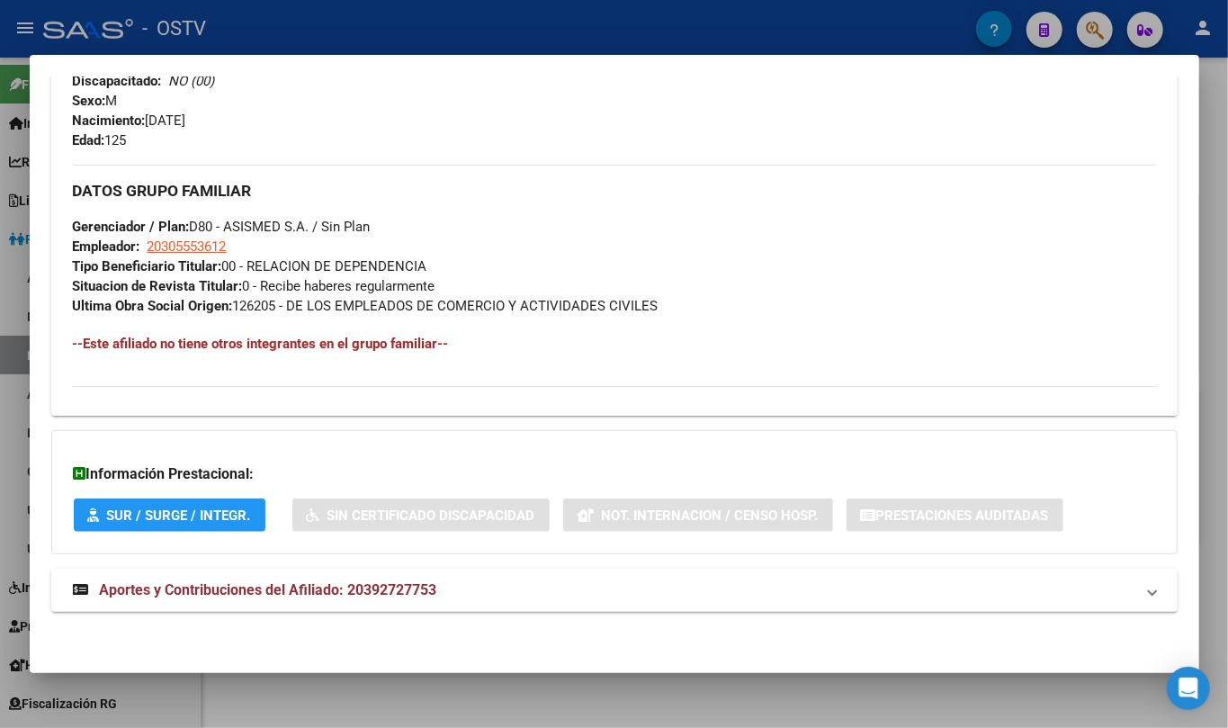
drag, startPoint x: 336, startPoint y: 594, endPoint x: 386, endPoint y: 454, distance: 147.9
click at [338, 586] on span "Aportes y Contribuciones del Afiliado: 20392727753" at bounding box center [268, 589] width 337 height 17
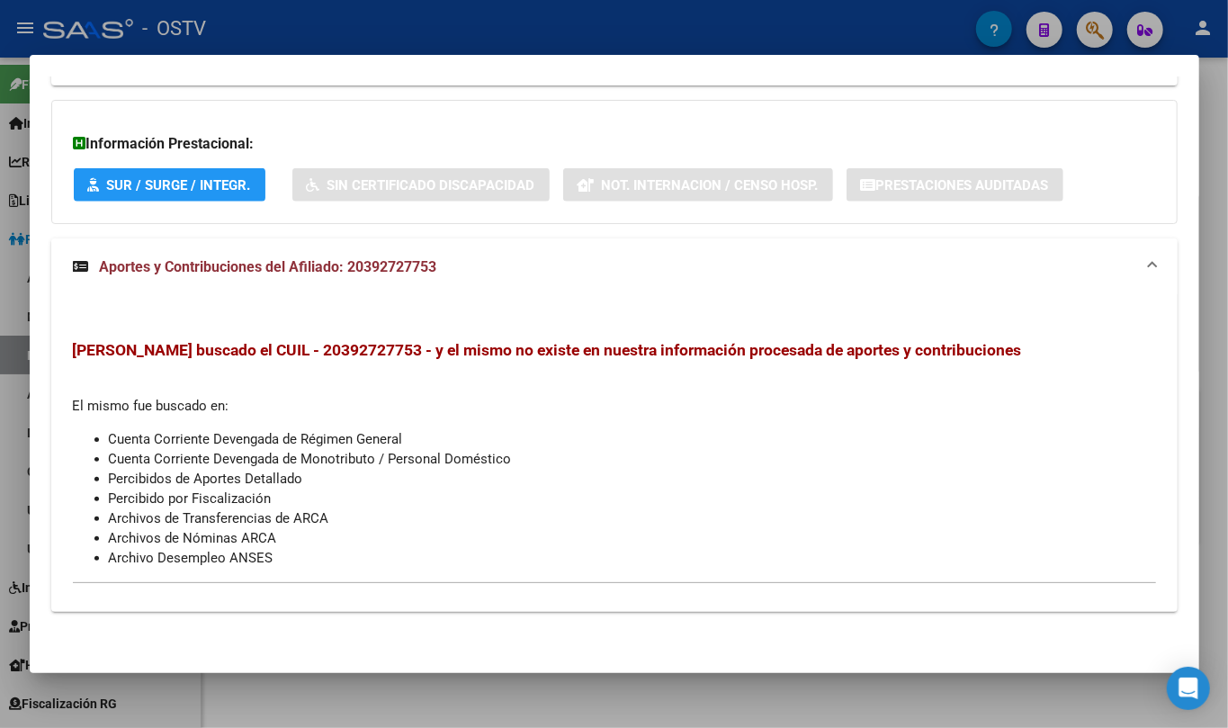
scroll to position [1105, 0]
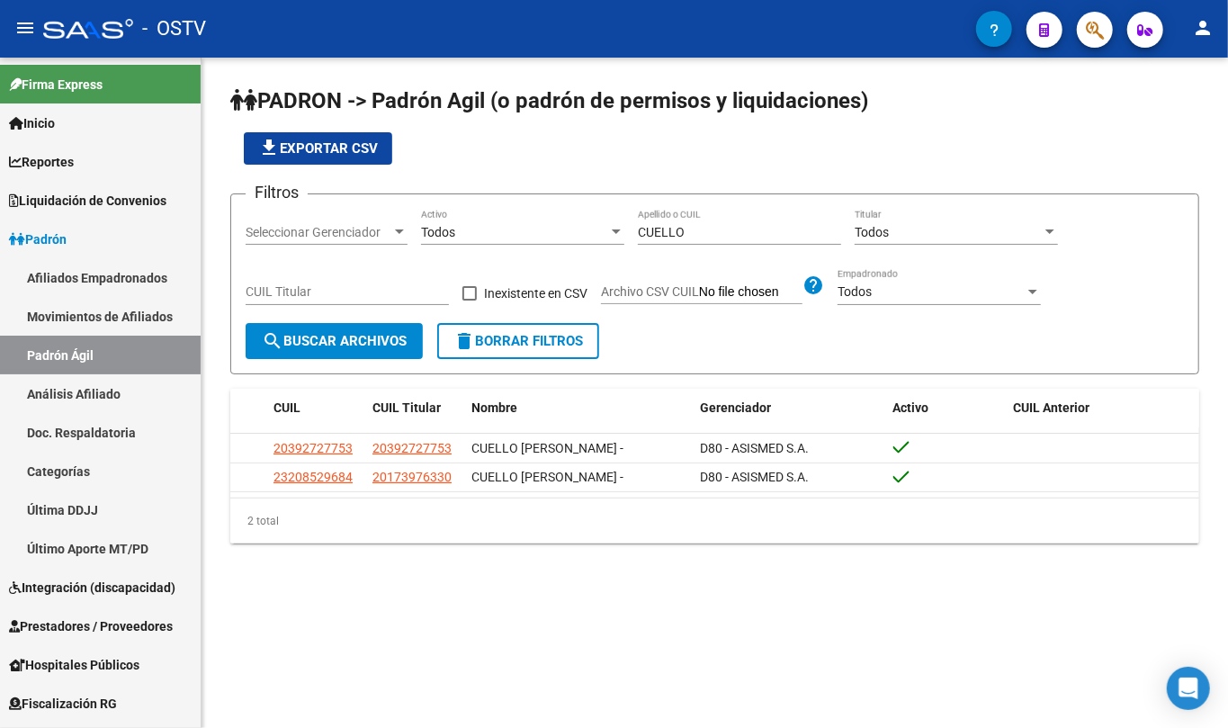
click at [685, 228] on input "CUELLO" at bounding box center [739, 232] width 203 height 15
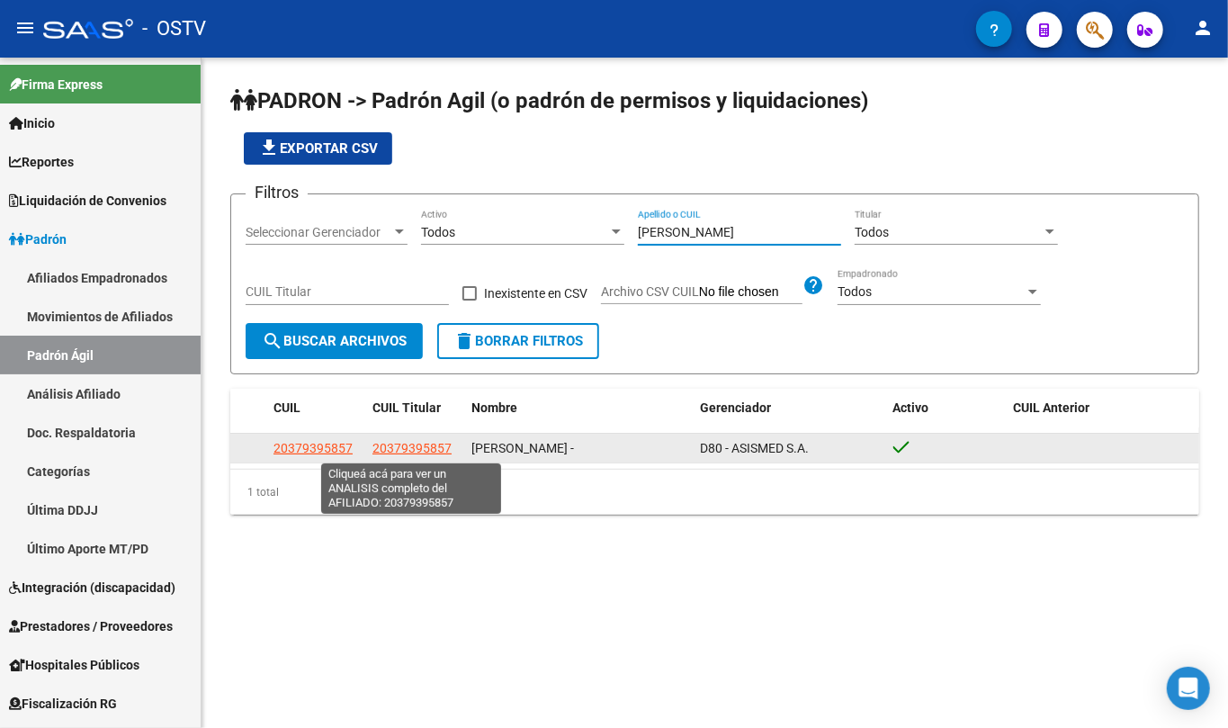
type input "[PERSON_NAME]"
click at [399, 443] on span "20379395857" at bounding box center [411, 448] width 79 height 14
type textarea "20379395857"
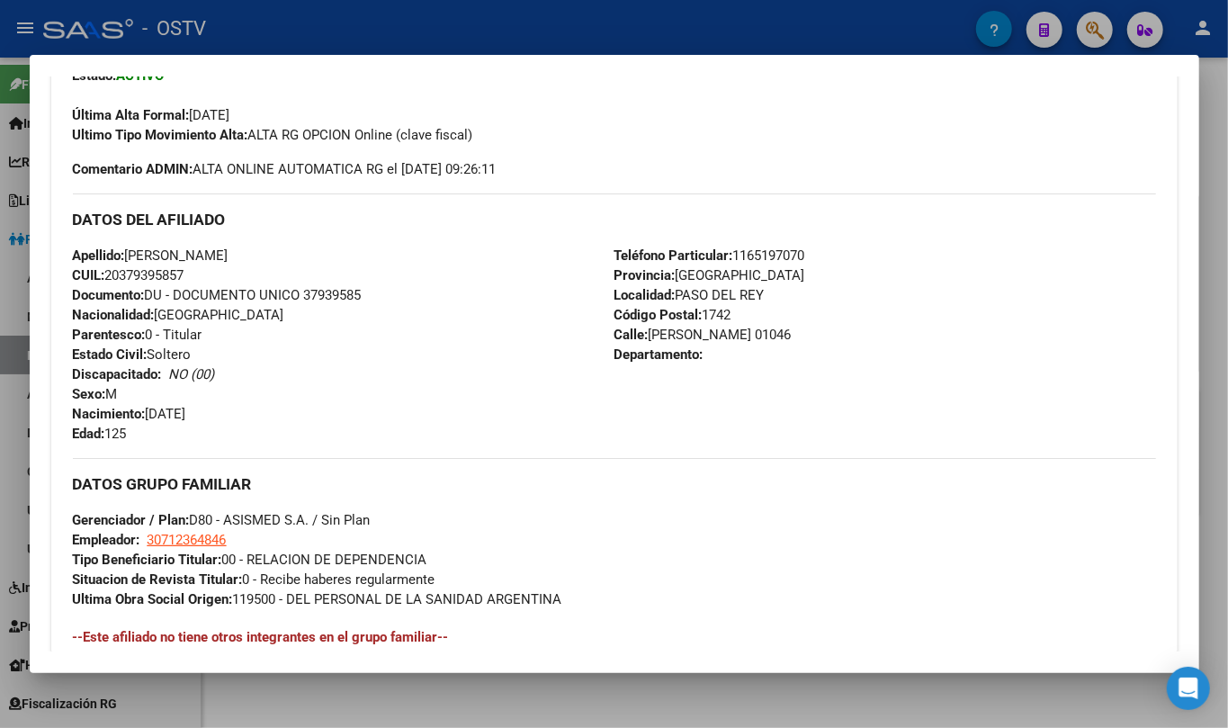
scroll to position [774, 0]
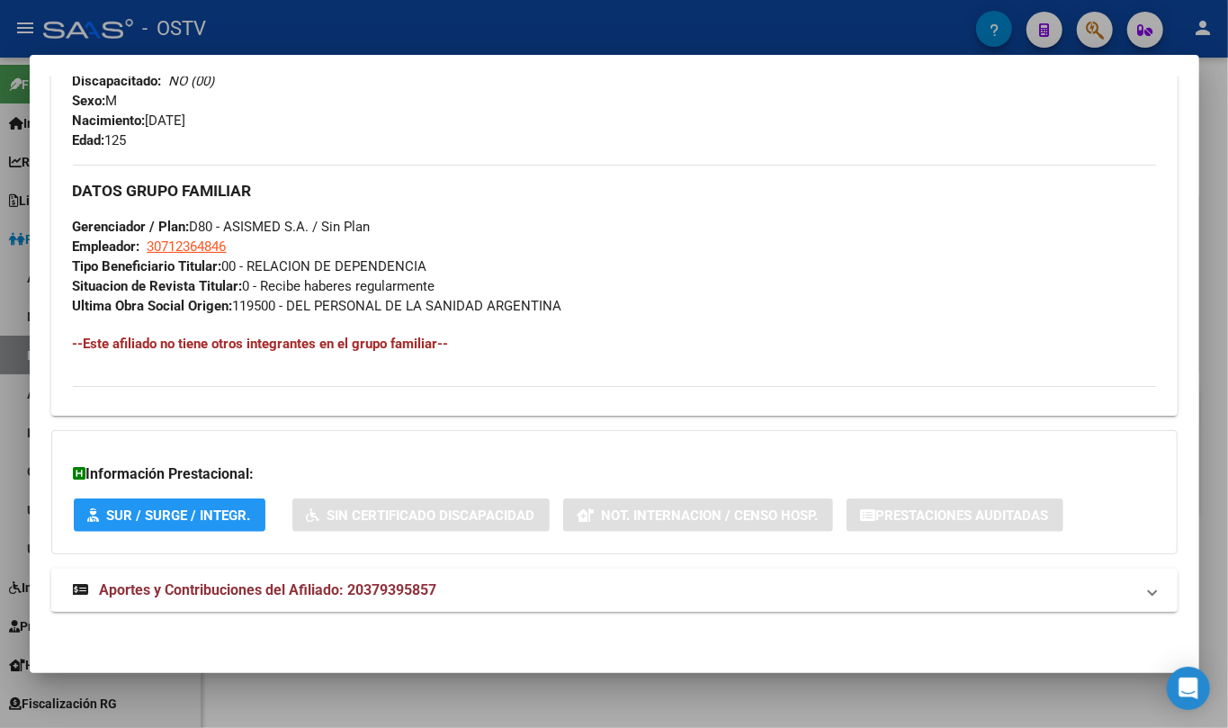
click at [371, 572] on mat-expansion-panel-header "Aportes y Contribuciones del Afiliado: 20379395857" at bounding box center [614, 589] width 1126 height 43
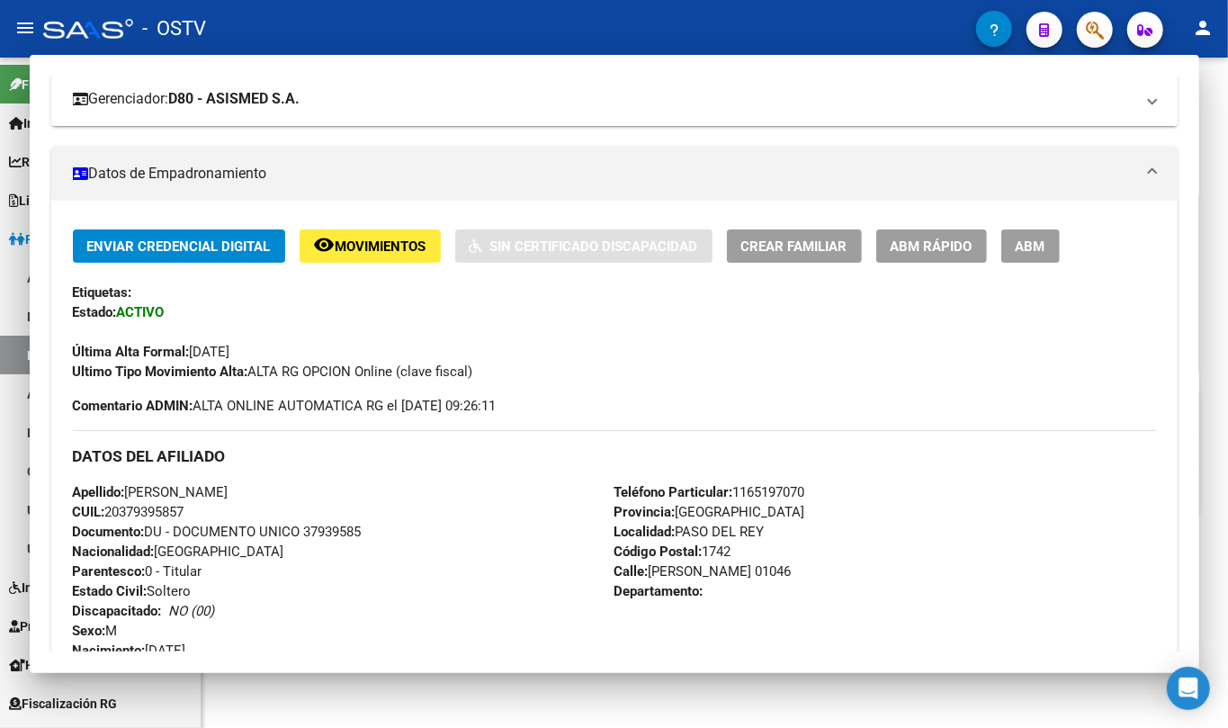
scroll to position [0, 0]
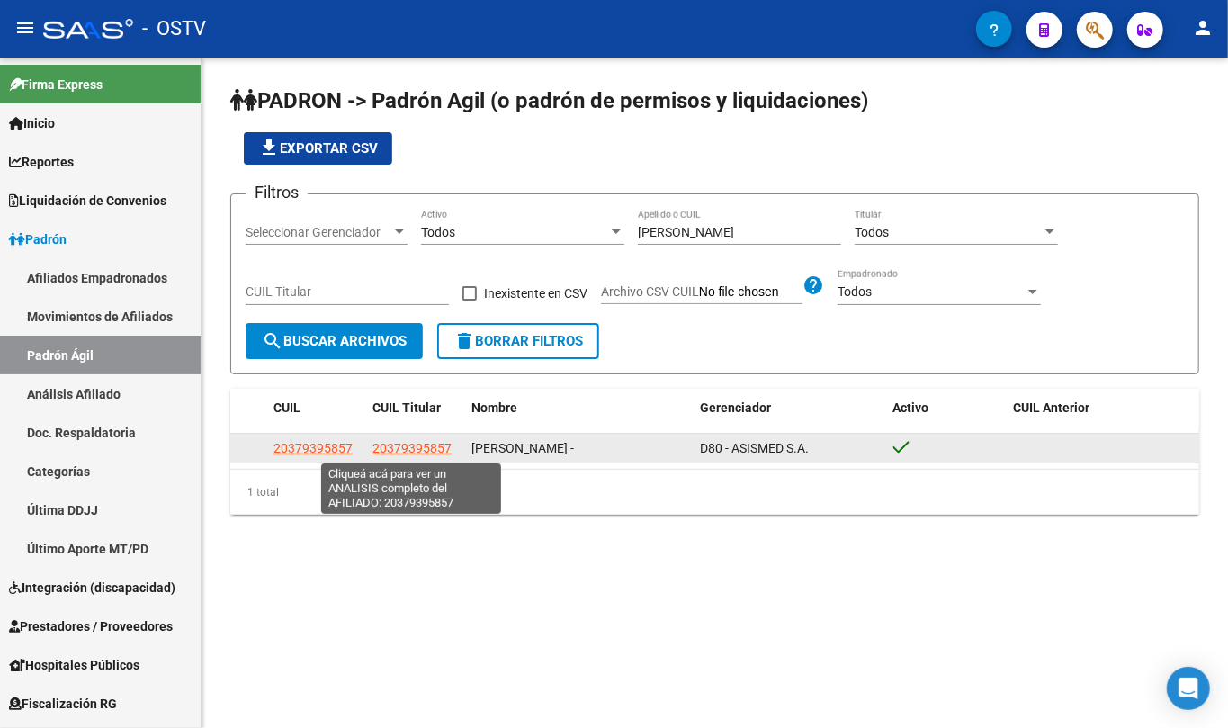
click at [408, 451] on span "20379395857" at bounding box center [411, 448] width 79 height 14
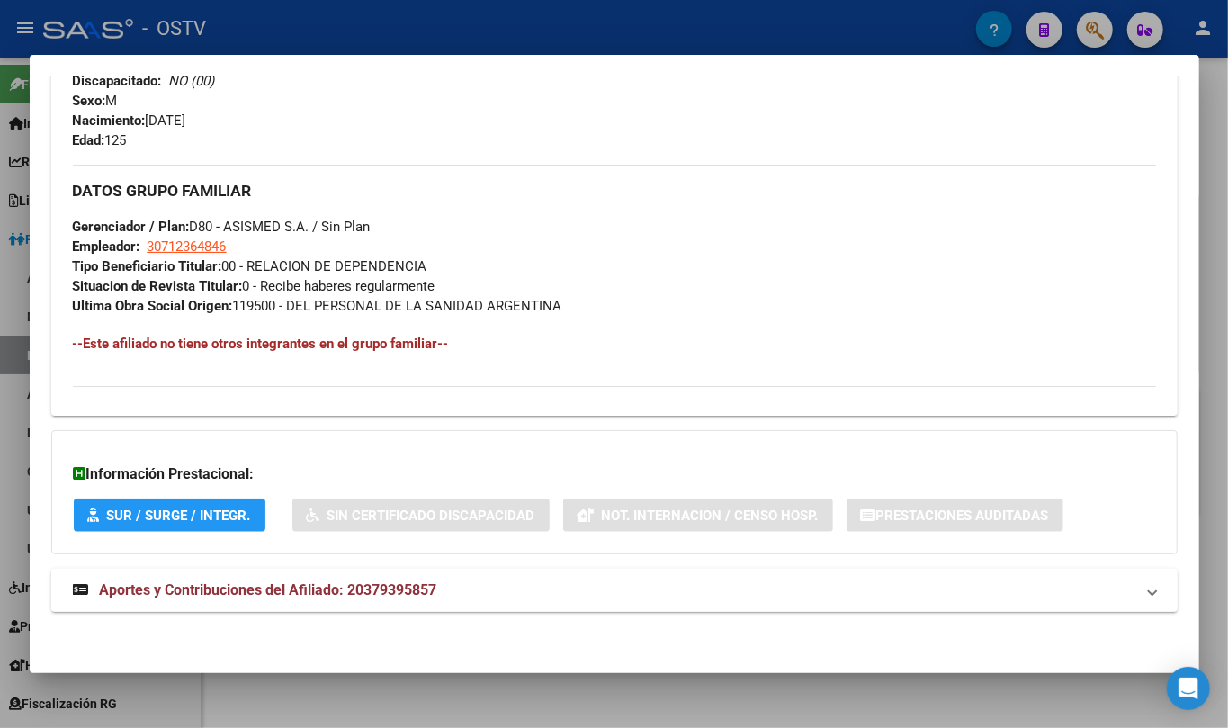
click at [349, 598] on span "Aportes y Contribuciones del Afiliado: 20379395857" at bounding box center [268, 589] width 337 height 17
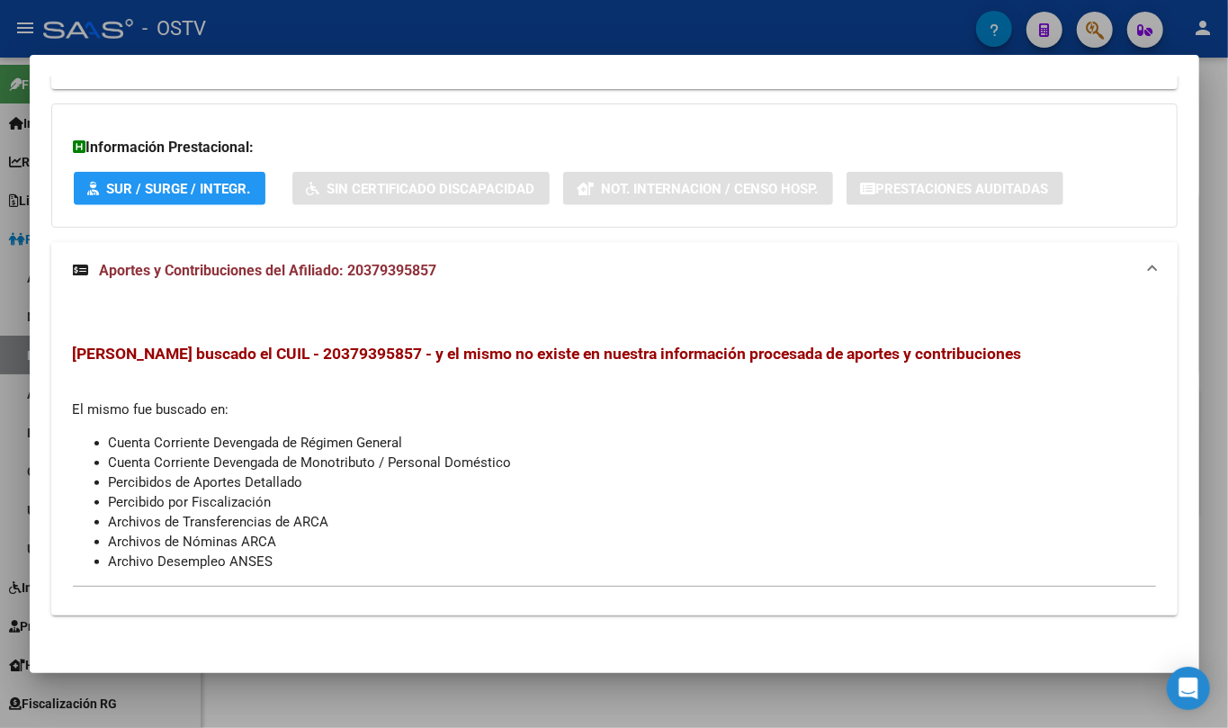
scroll to position [1105, 0]
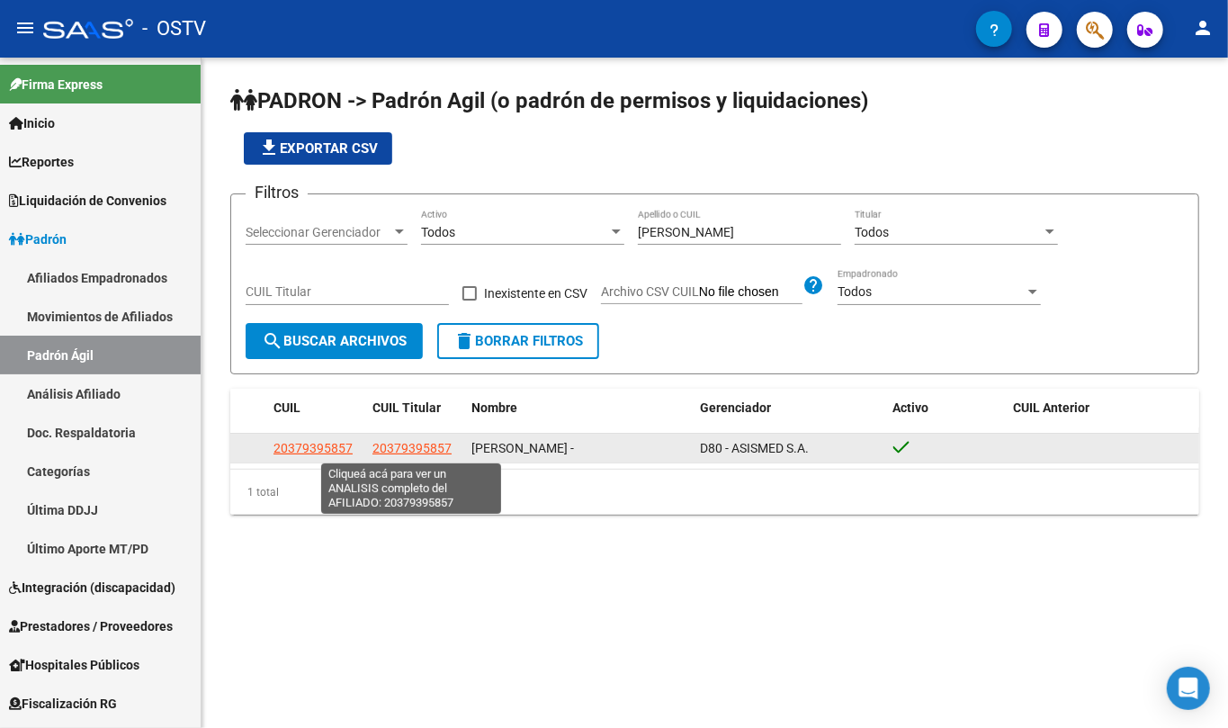
click at [414, 446] on span "20379395857" at bounding box center [411, 448] width 79 height 14
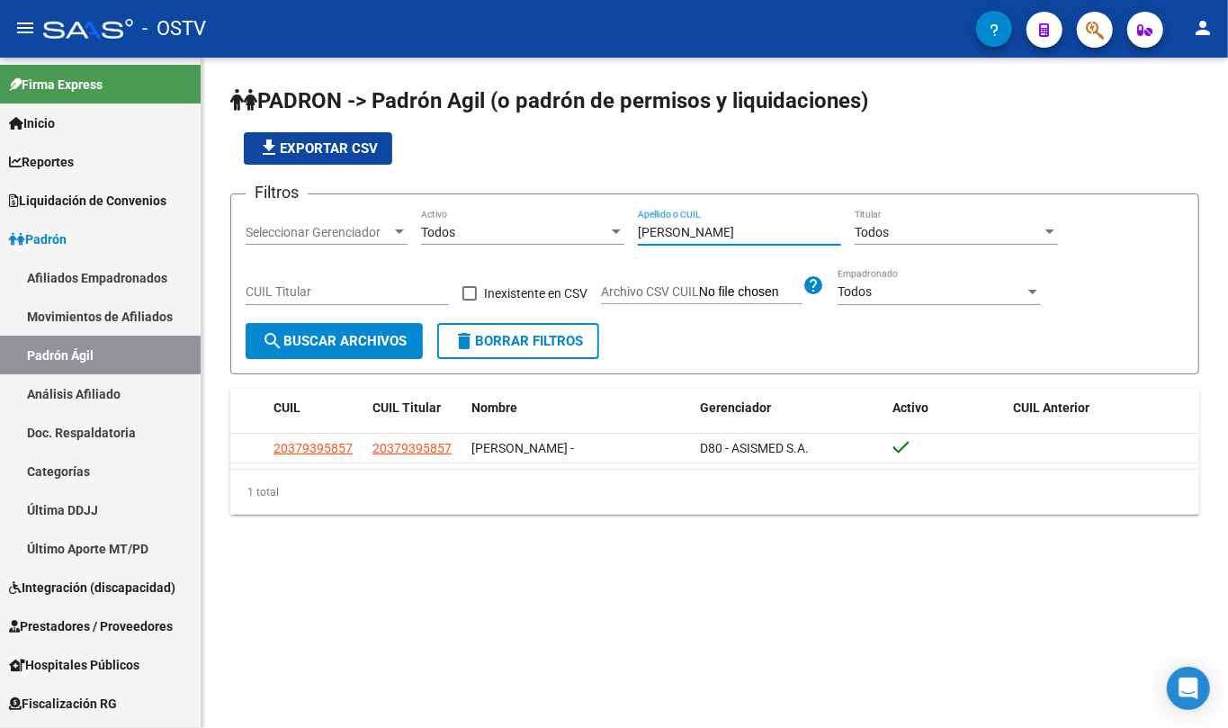
click at [717, 225] on input "[PERSON_NAME]" at bounding box center [739, 232] width 203 height 15
click at [707, 232] on input "38402976" at bounding box center [739, 232] width 203 height 15
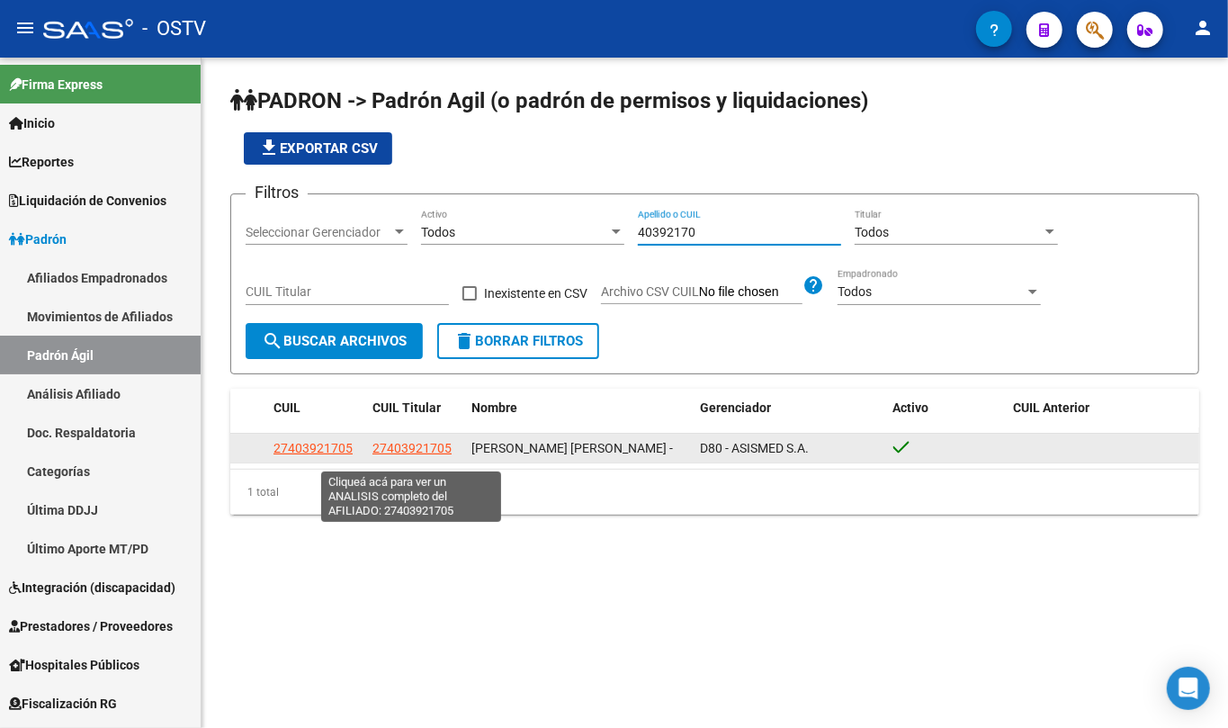
type input "40392170"
click at [423, 453] on span "27403921705" at bounding box center [411, 448] width 79 height 14
type textarea "27403921705"
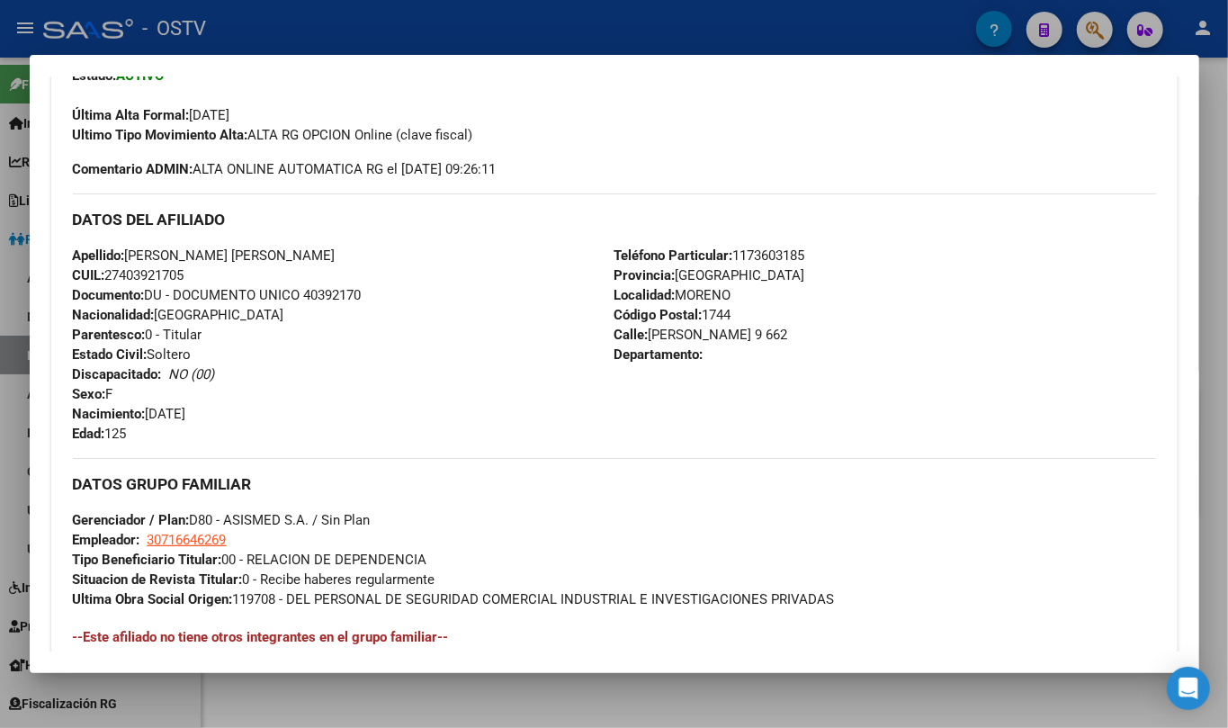
scroll to position [774, 0]
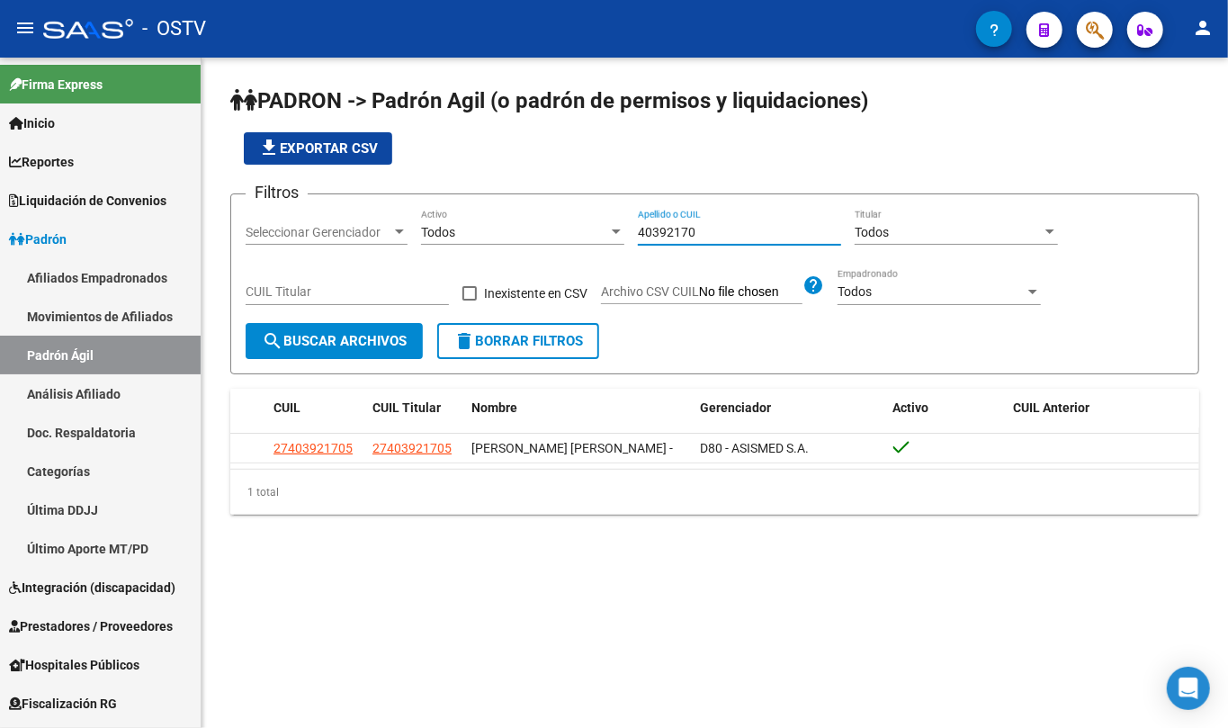
click at [699, 227] on input "40392170" at bounding box center [739, 232] width 203 height 15
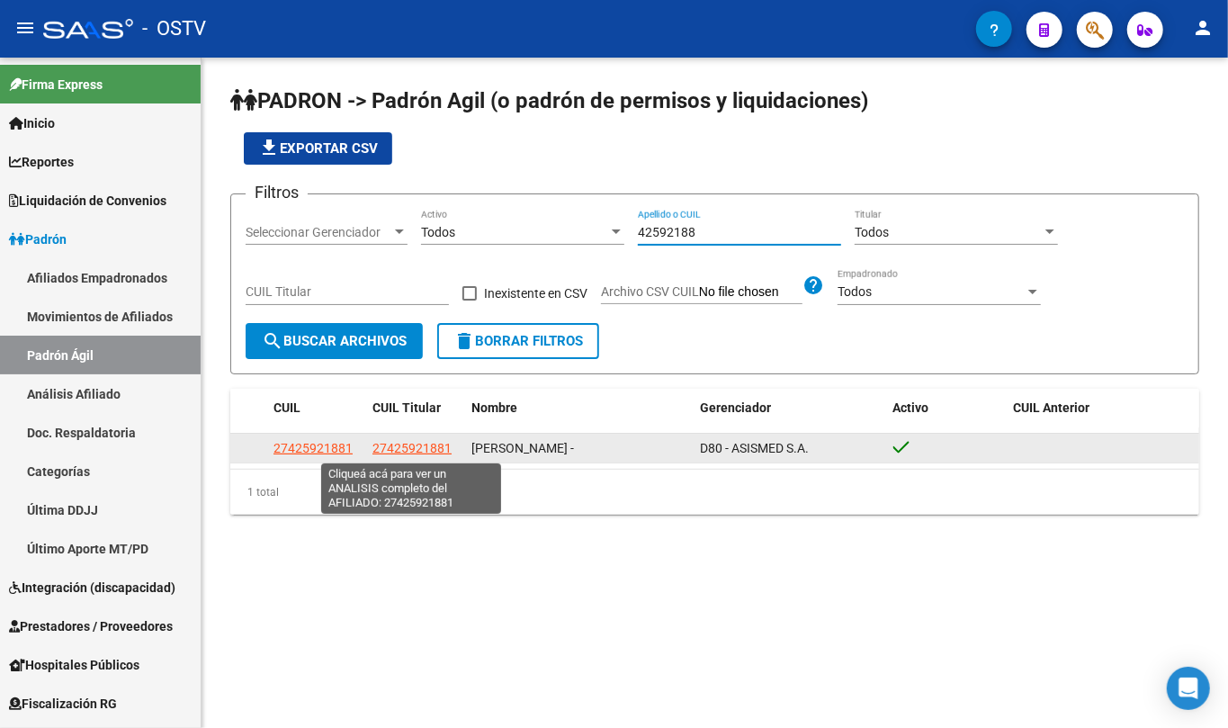
type input "42592188"
click at [416, 452] on span "27425921881" at bounding box center [411, 448] width 79 height 14
type textarea "27425921881"
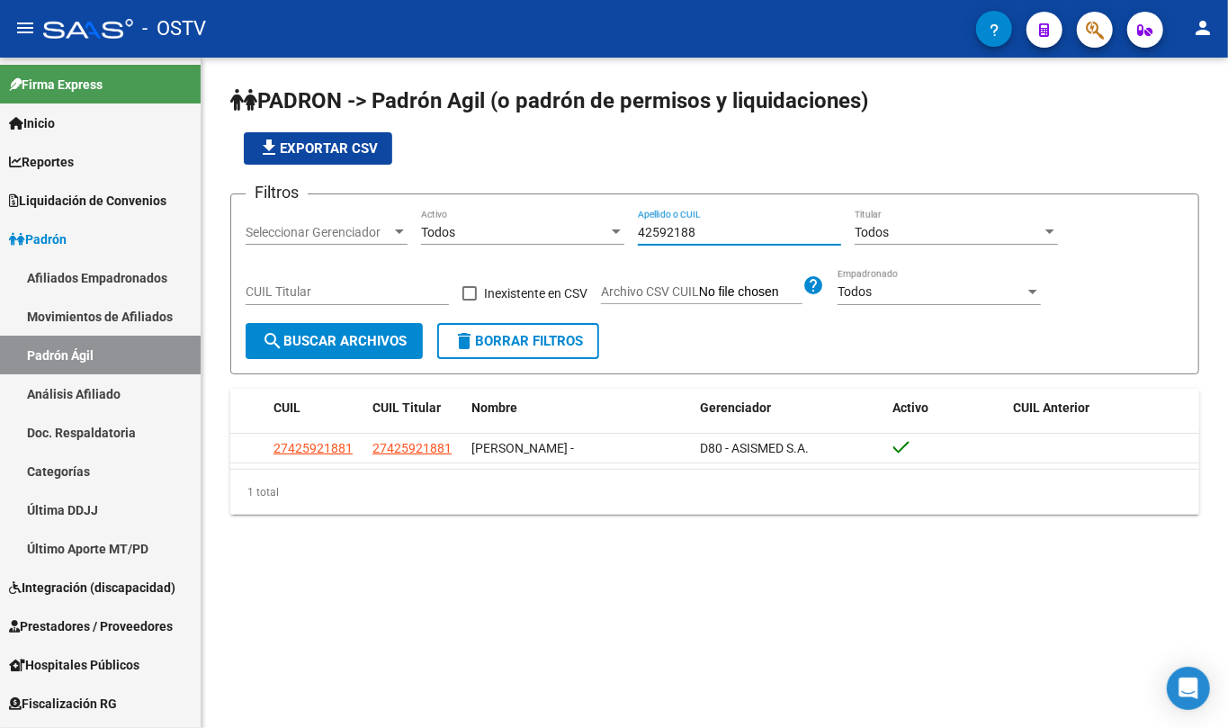
click at [694, 225] on input "42592188" at bounding box center [739, 232] width 203 height 15
click at [703, 225] on input "[PERSON_NAME]|" at bounding box center [739, 232] width 203 height 15
click at [699, 225] on input "[PERSON_NAME]|" at bounding box center [739, 232] width 203 height 15
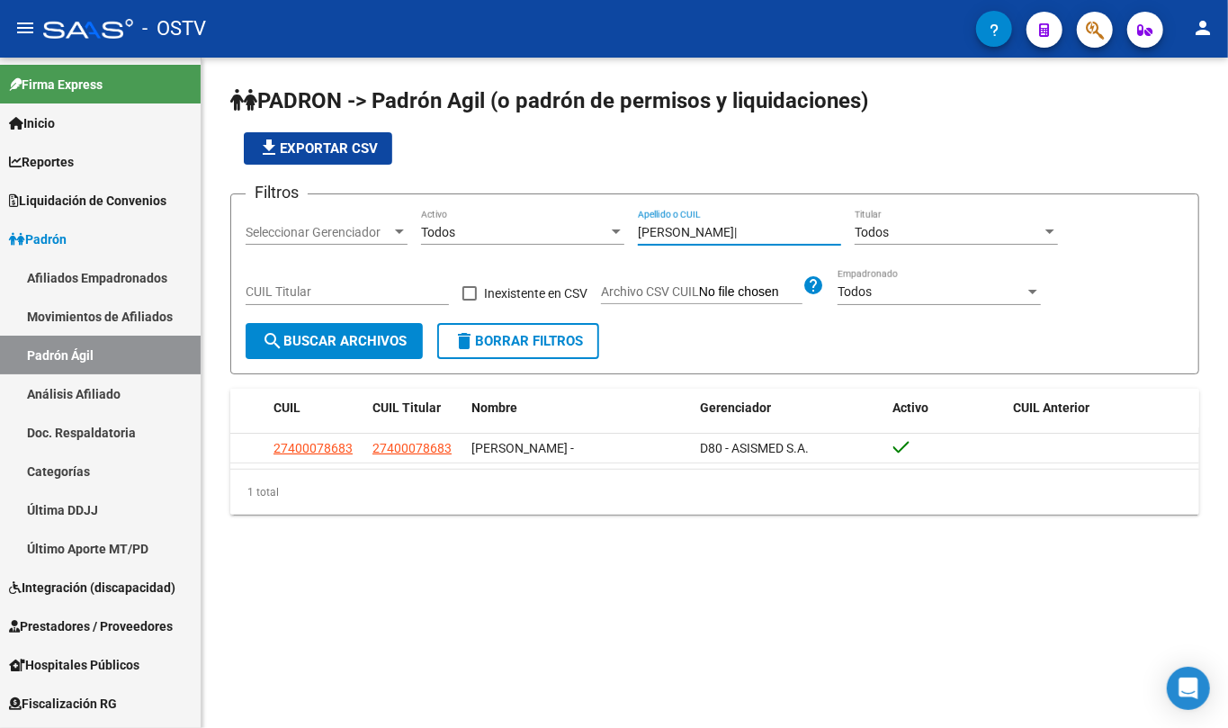
click at [699, 228] on input "[PERSON_NAME]|" at bounding box center [739, 232] width 203 height 15
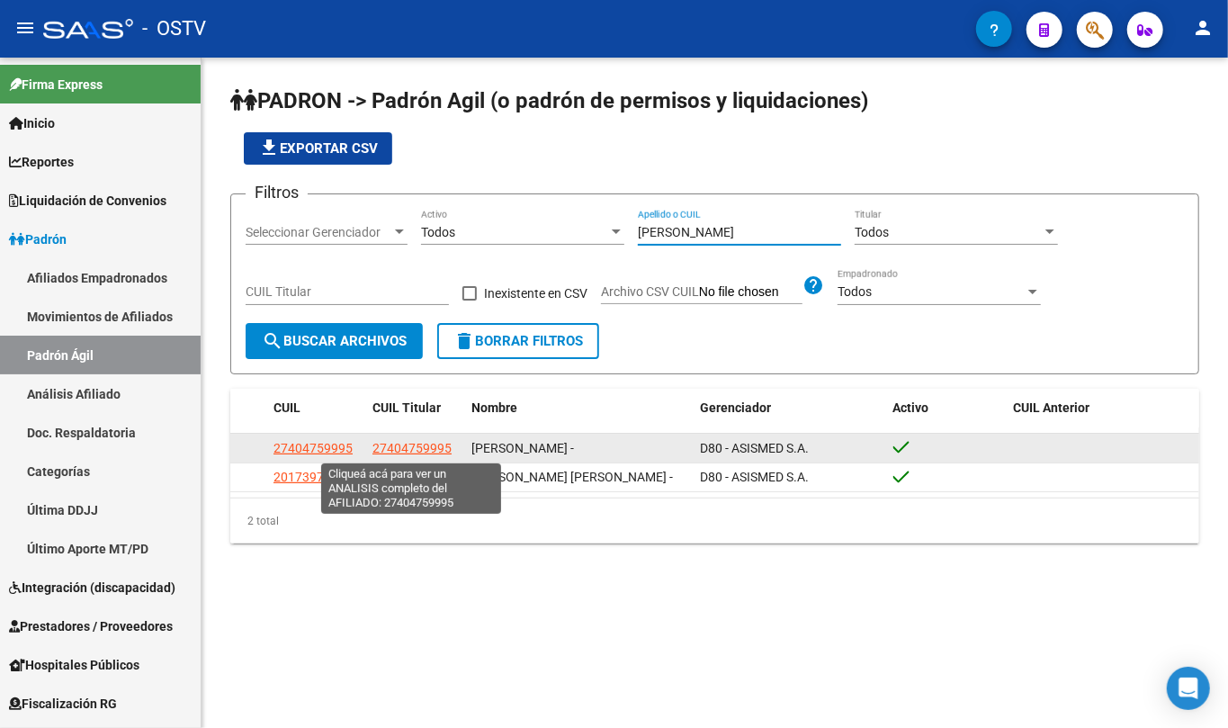
type input "[PERSON_NAME]"
click at [417, 448] on span "27404759995" at bounding box center [411, 448] width 79 height 14
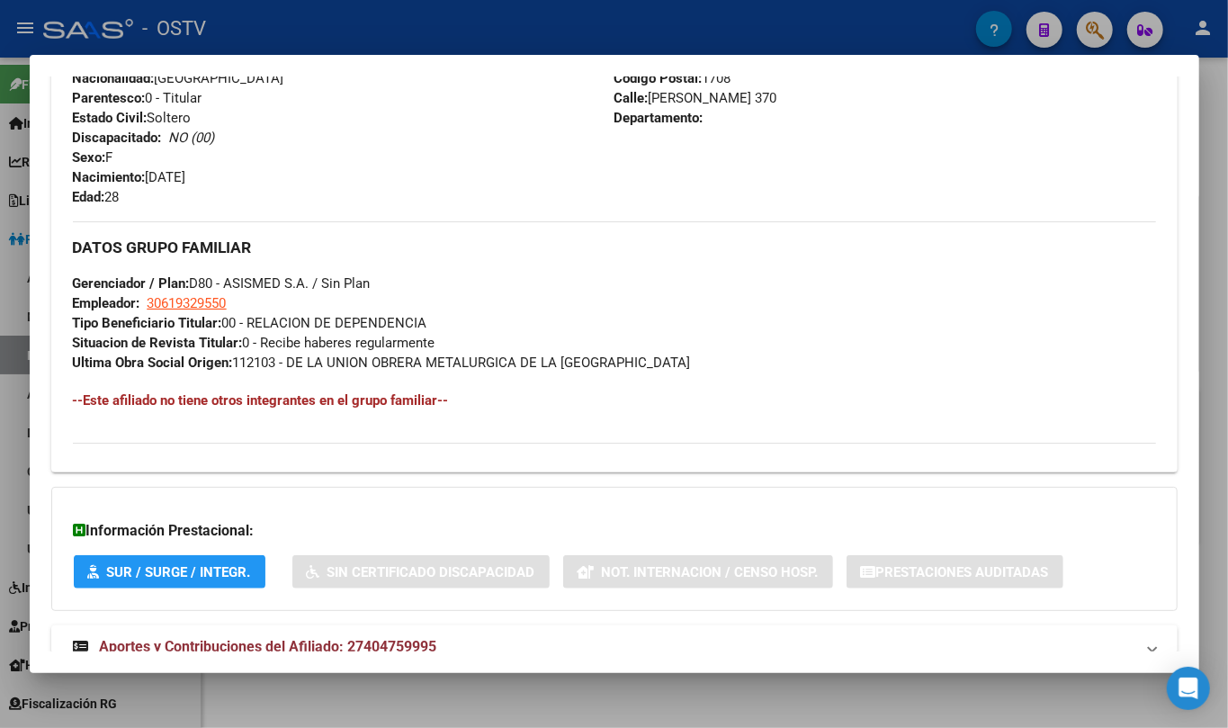
scroll to position [720, 0]
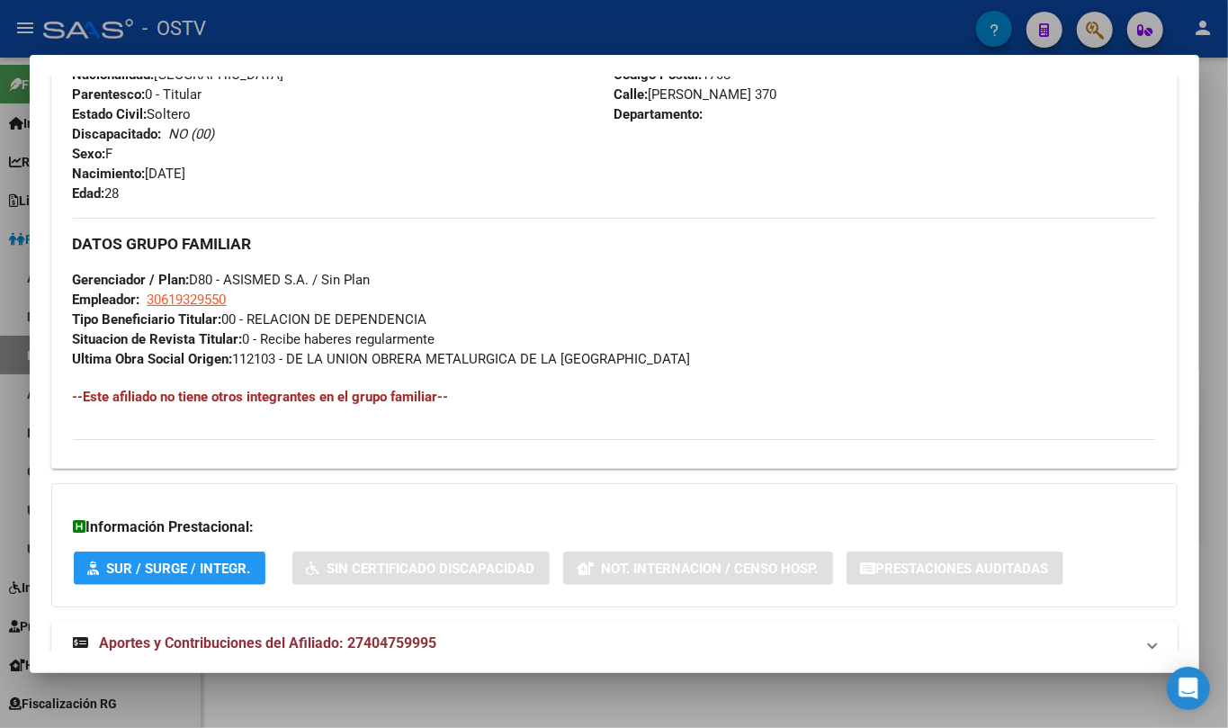
click at [361, 640] on span "Aportes y Contribuciones del Afiliado: 27404759995" at bounding box center [268, 642] width 337 height 17
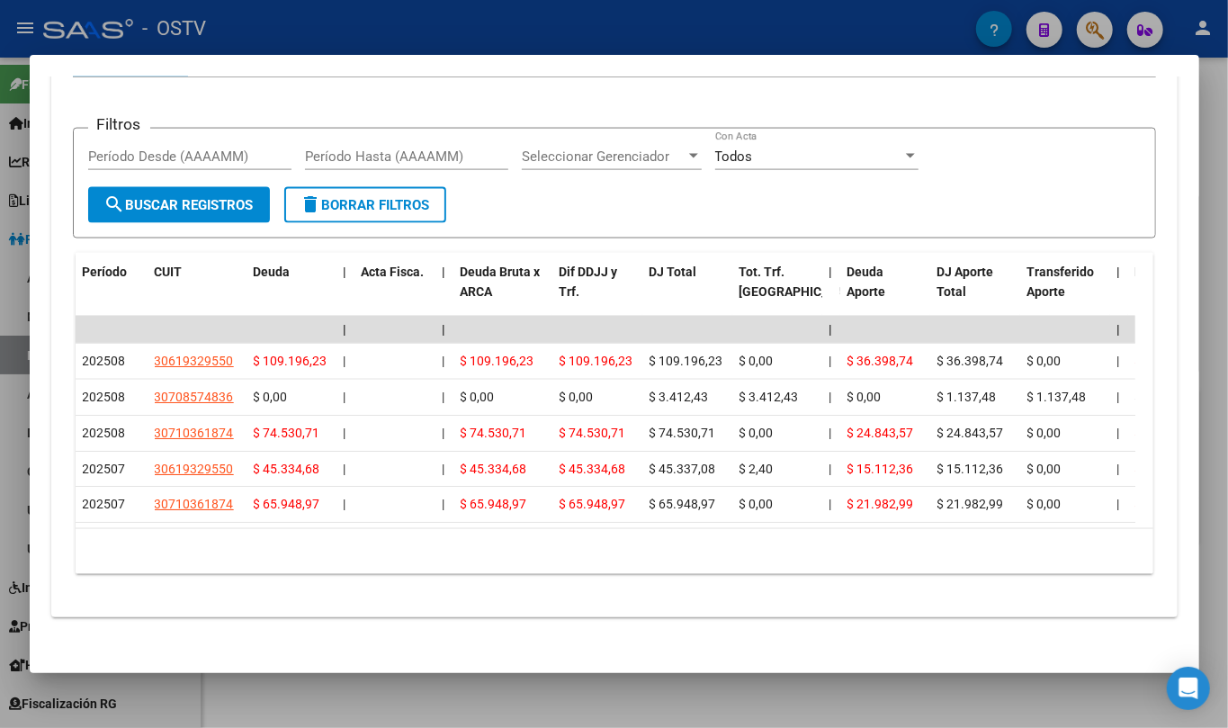
scroll to position [1465, 0]
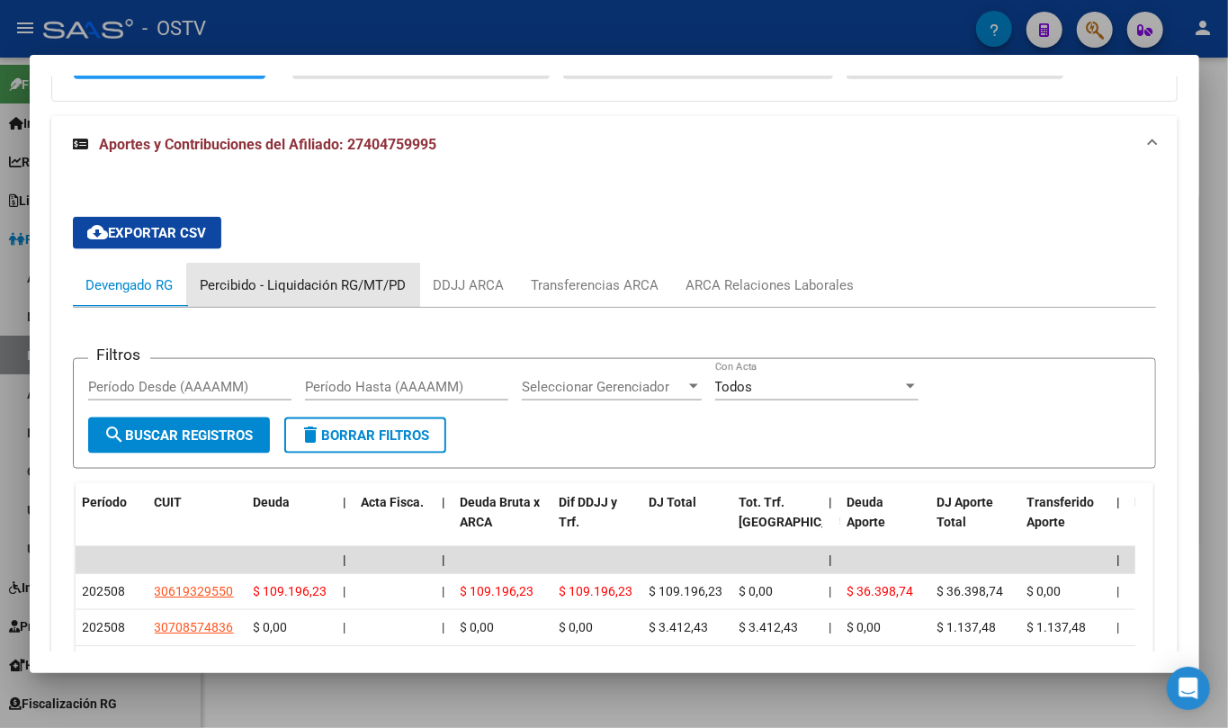
click at [328, 286] on div "Percibido - Liquidación RG/MT/PD" at bounding box center [304, 285] width 206 height 20
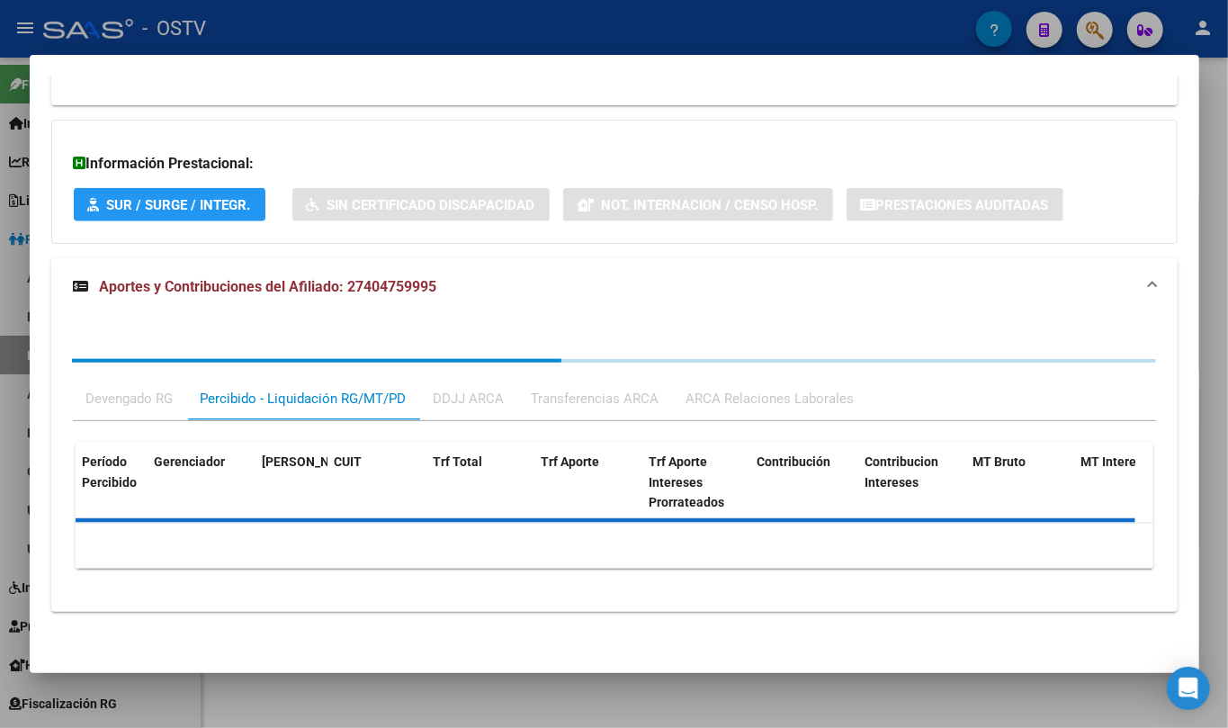
scroll to position [1177, 0]
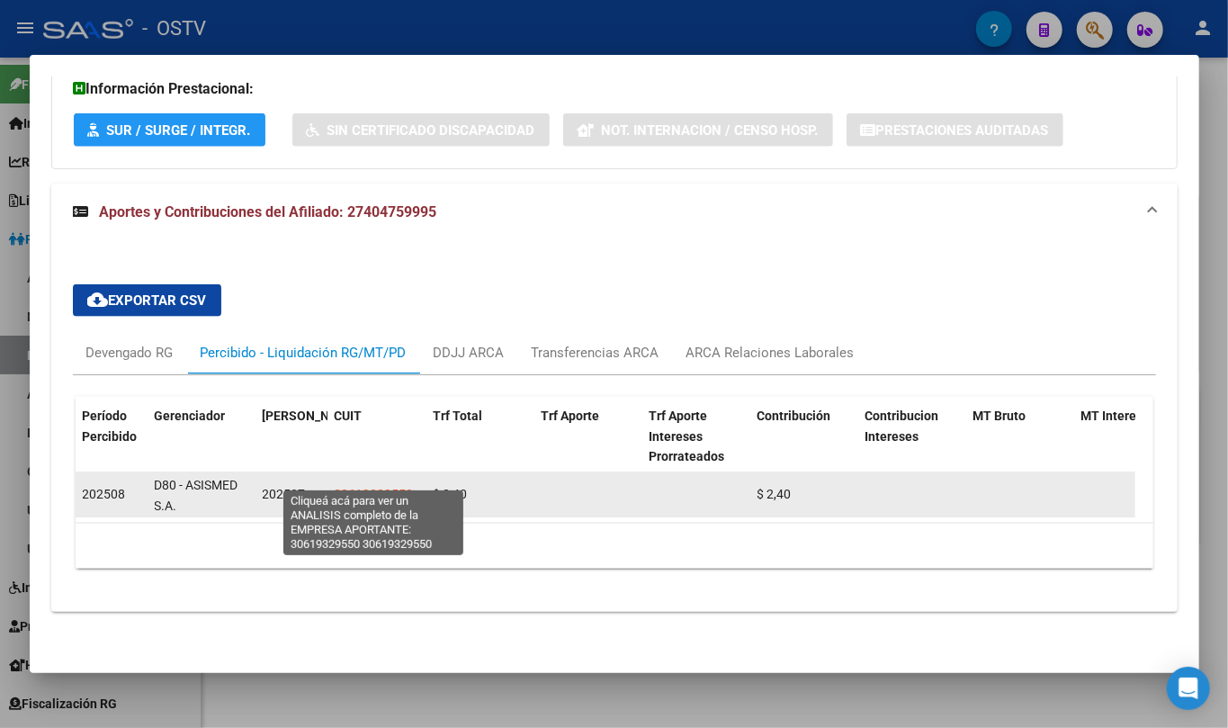
click at [396, 487] on span "30619329550" at bounding box center [374, 494] width 79 height 14
type textarea "30619329550"
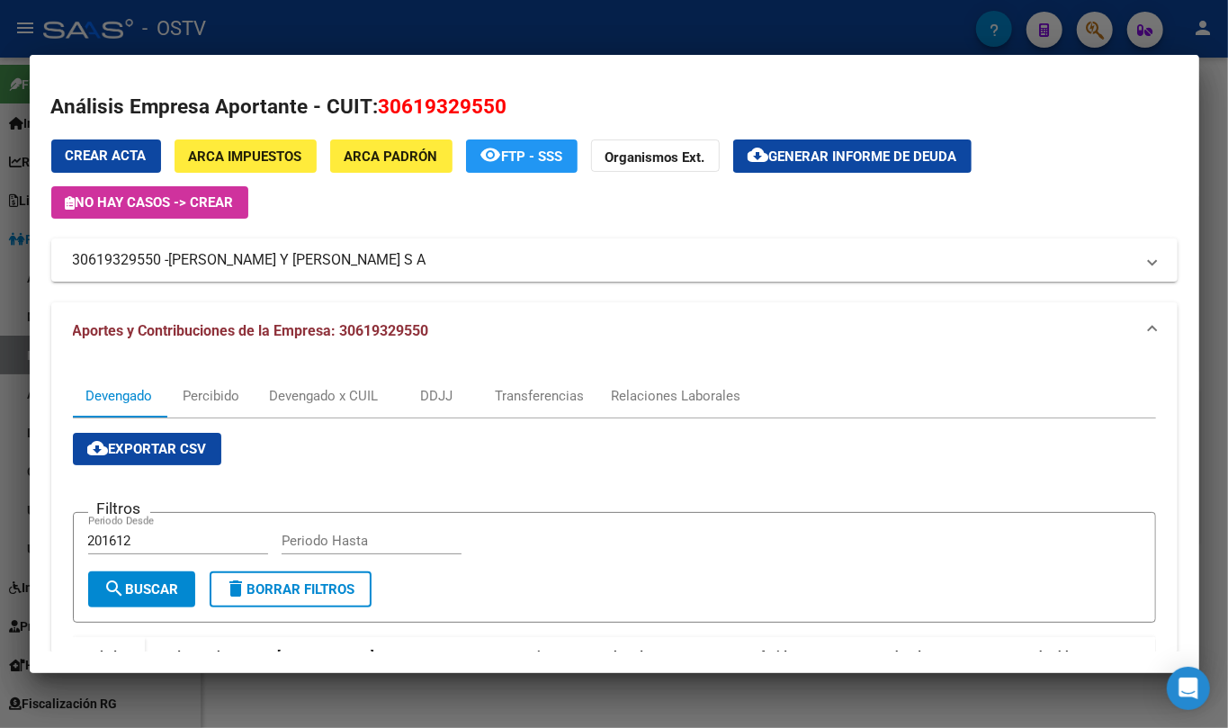
scroll to position [0, 0]
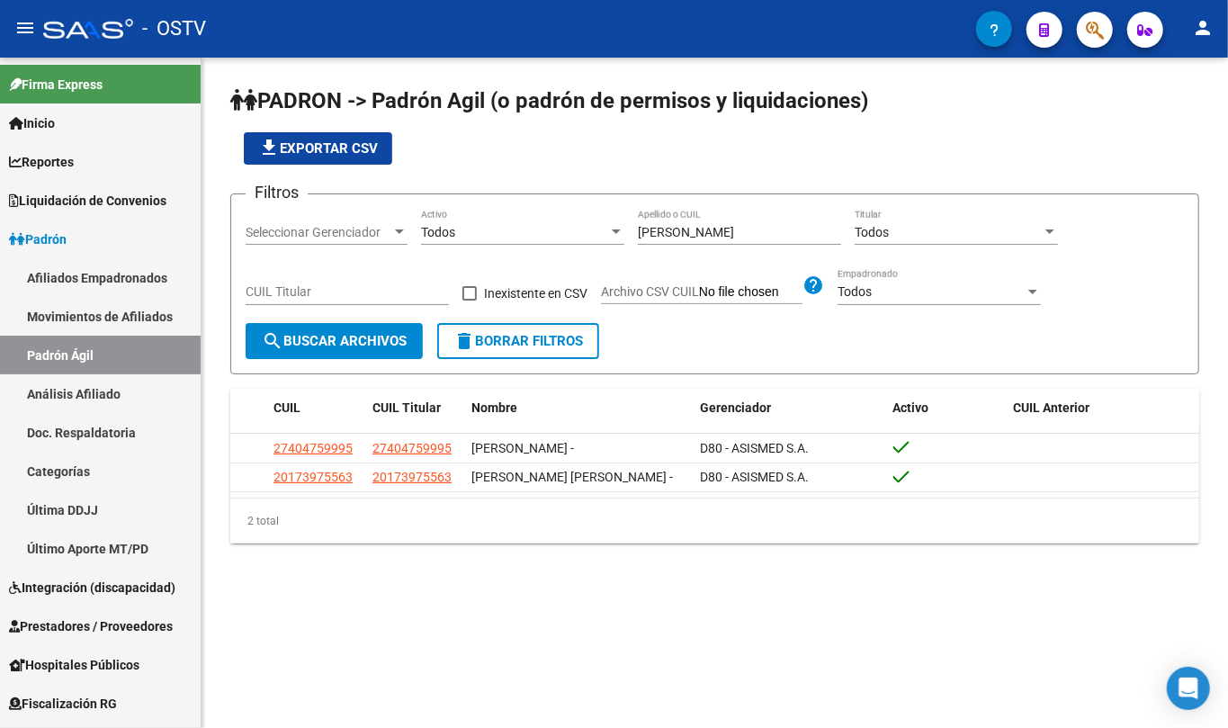
click at [689, 213] on div "[PERSON_NAME] Apellido o CUIL" at bounding box center [739, 227] width 203 height 36
click at [685, 223] on div "[PERSON_NAME] Apellido o CUIL" at bounding box center [739, 227] width 203 height 36
click at [671, 235] on input "[PERSON_NAME]" at bounding box center [739, 232] width 203 height 15
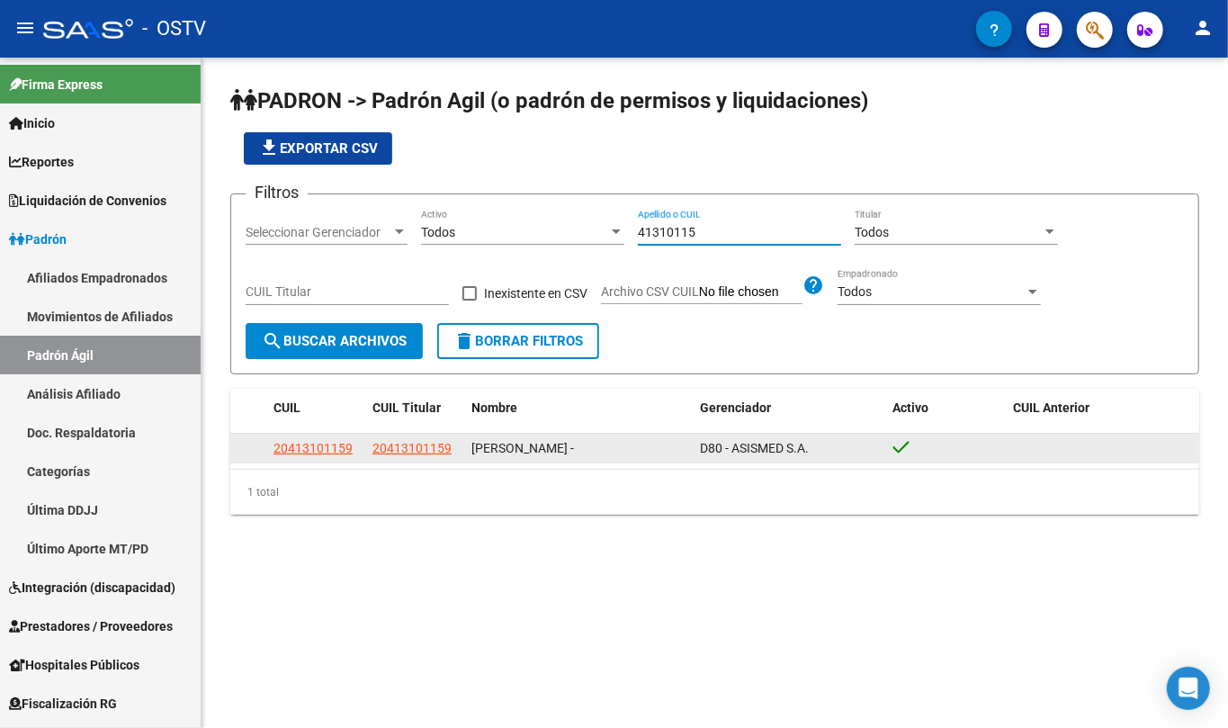
type input "41310115"
click at [428, 440] on app-link-go-to "20413101159" at bounding box center [411, 448] width 79 height 21
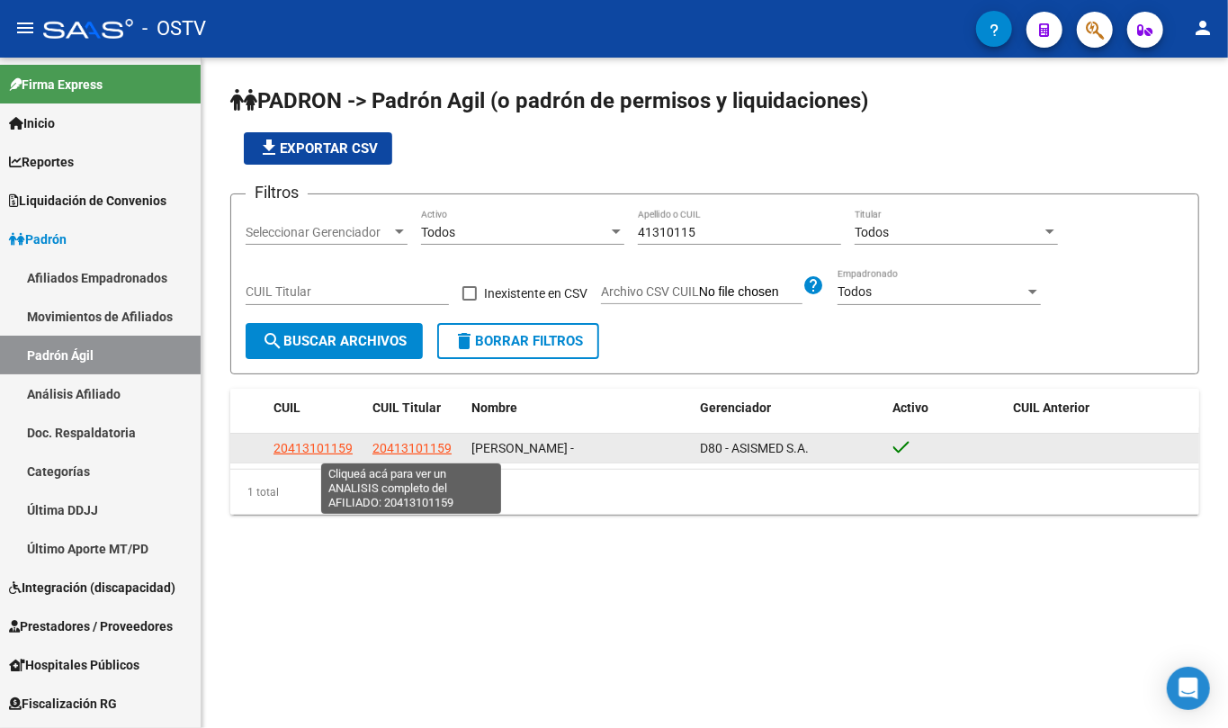
click at [426, 441] on span "20413101159" at bounding box center [411, 448] width 79 height 14
copy span "20413101159"
type textarea "20413101159"
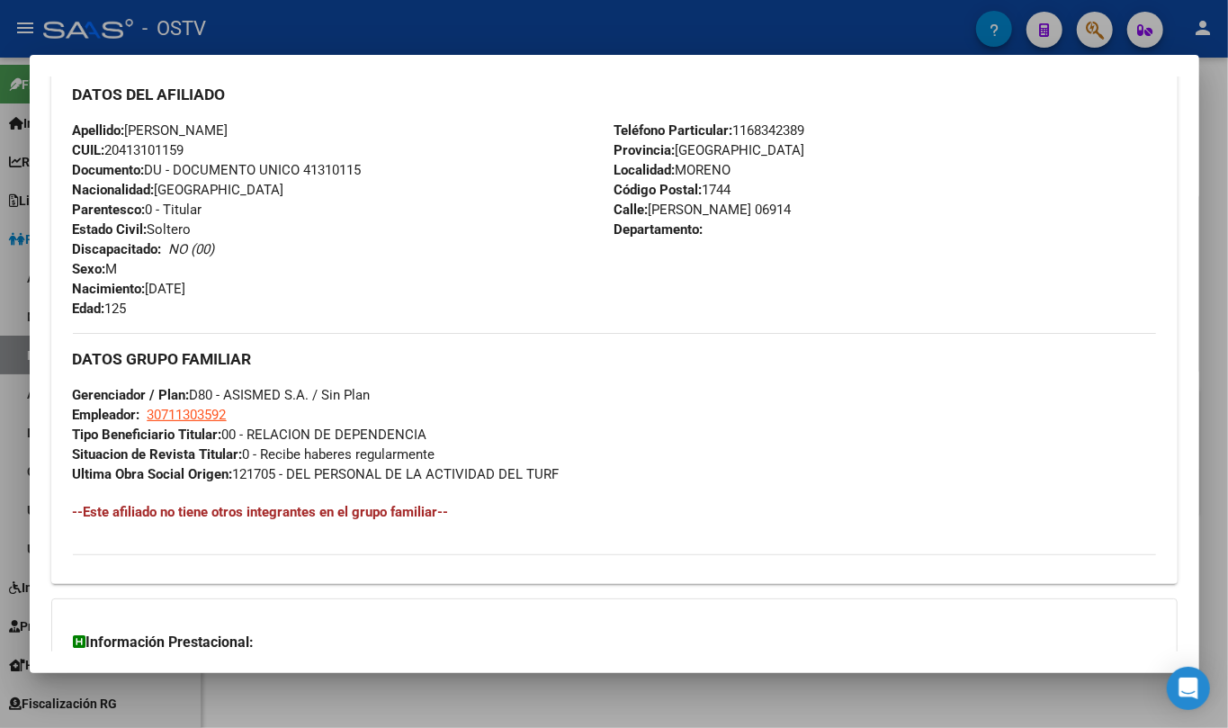
scroll to position [774, 0]
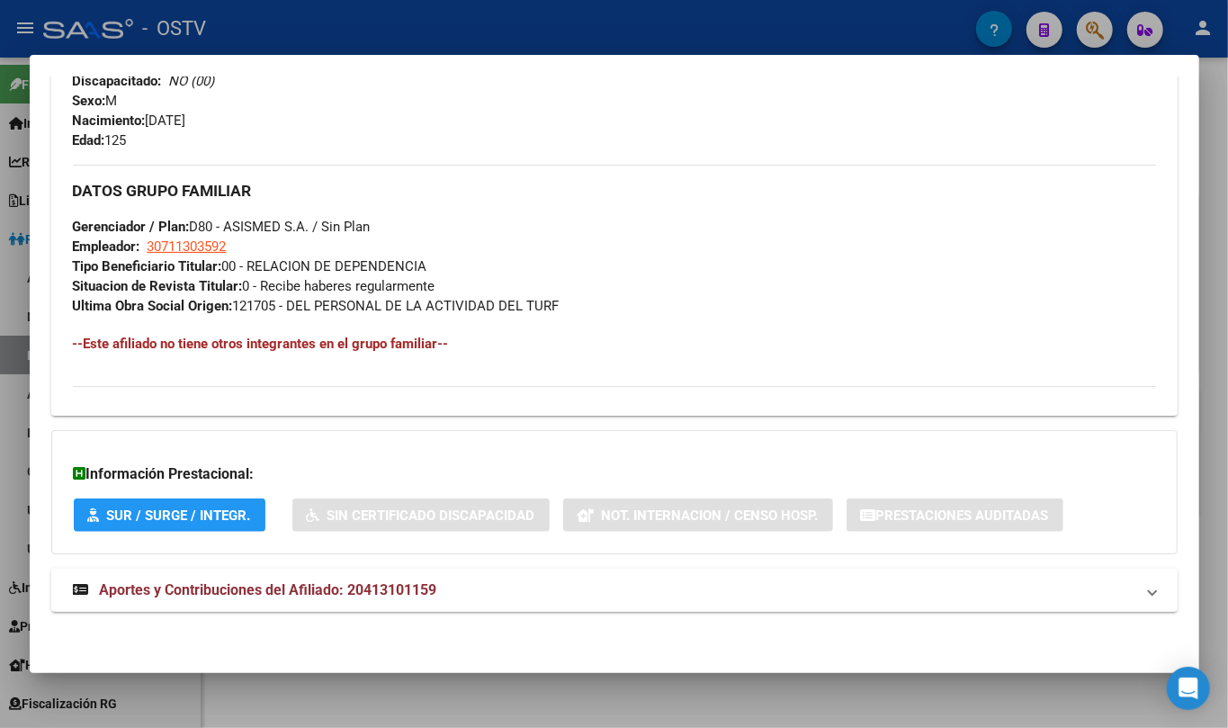
click at [397, 602] on mat-expansion-panel-header "Aportes y Contribuciones del Afiliado: 20413101159" at bounding box center [614, 589] width 1126 height 43
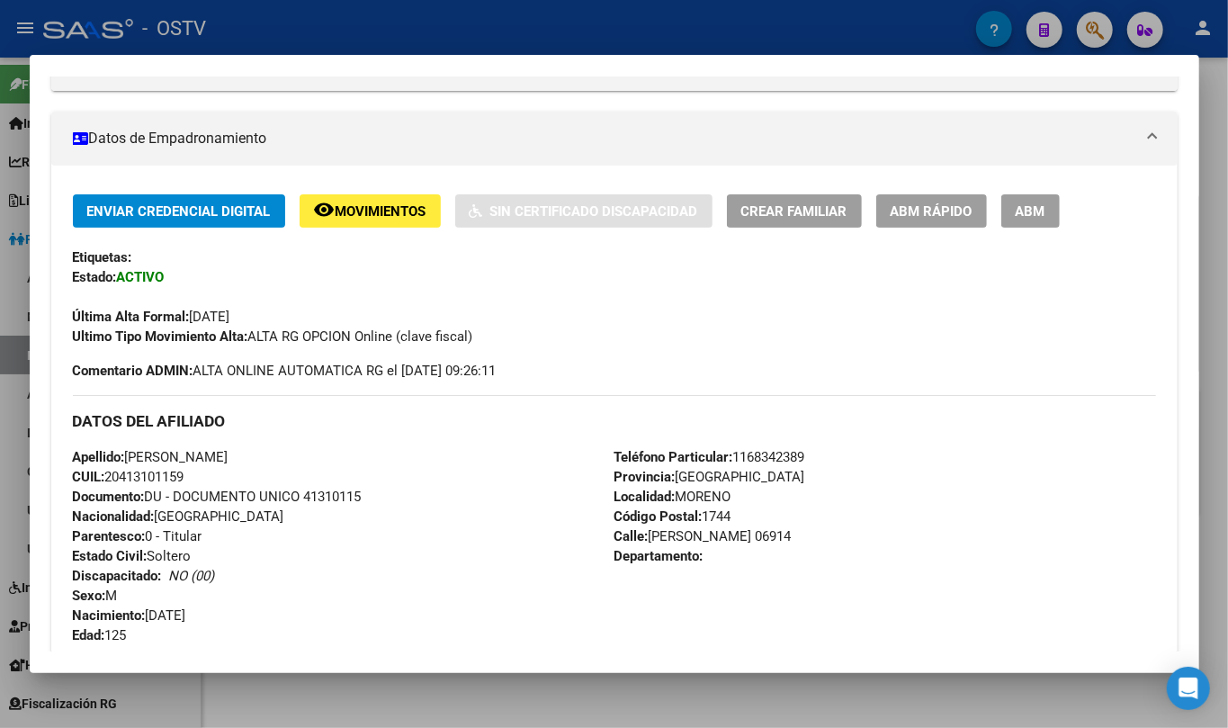
scroll to position [264, 0]
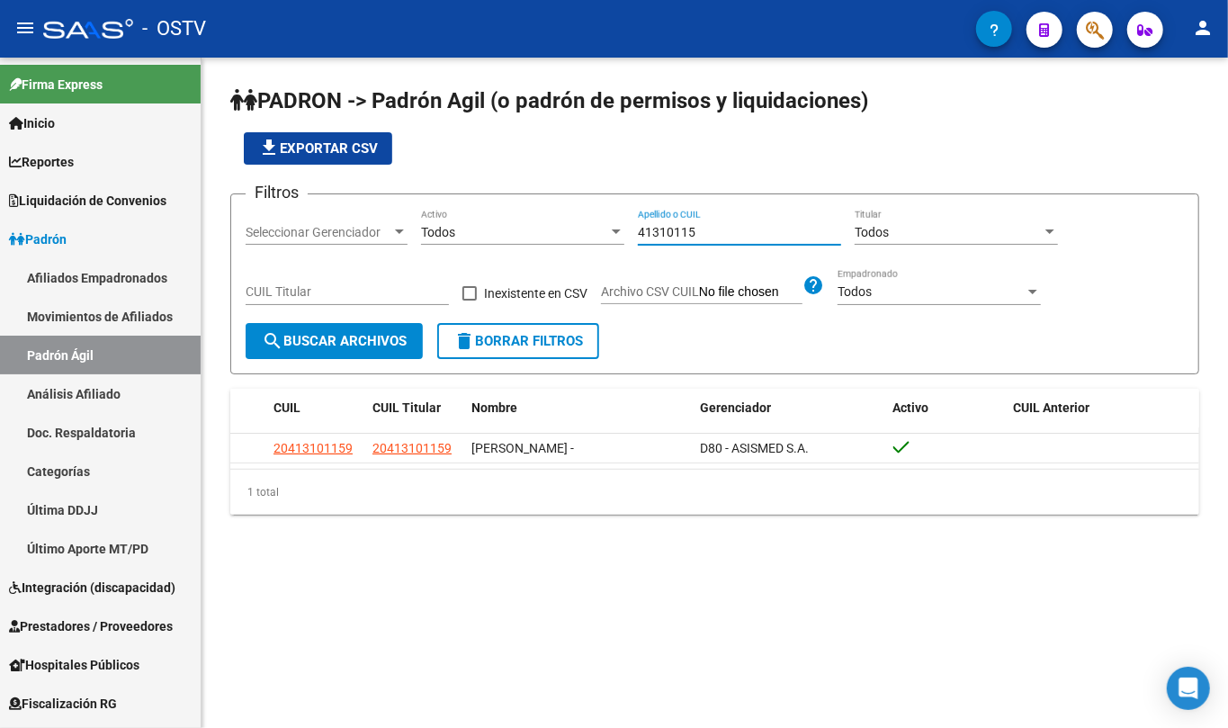
click at [695, 237] on input "41310115" at bounding box center [739, 232] width 203 height 15
click at [695, 236] on input "41310115" at bounding box center [739, 232] width 203 height 15
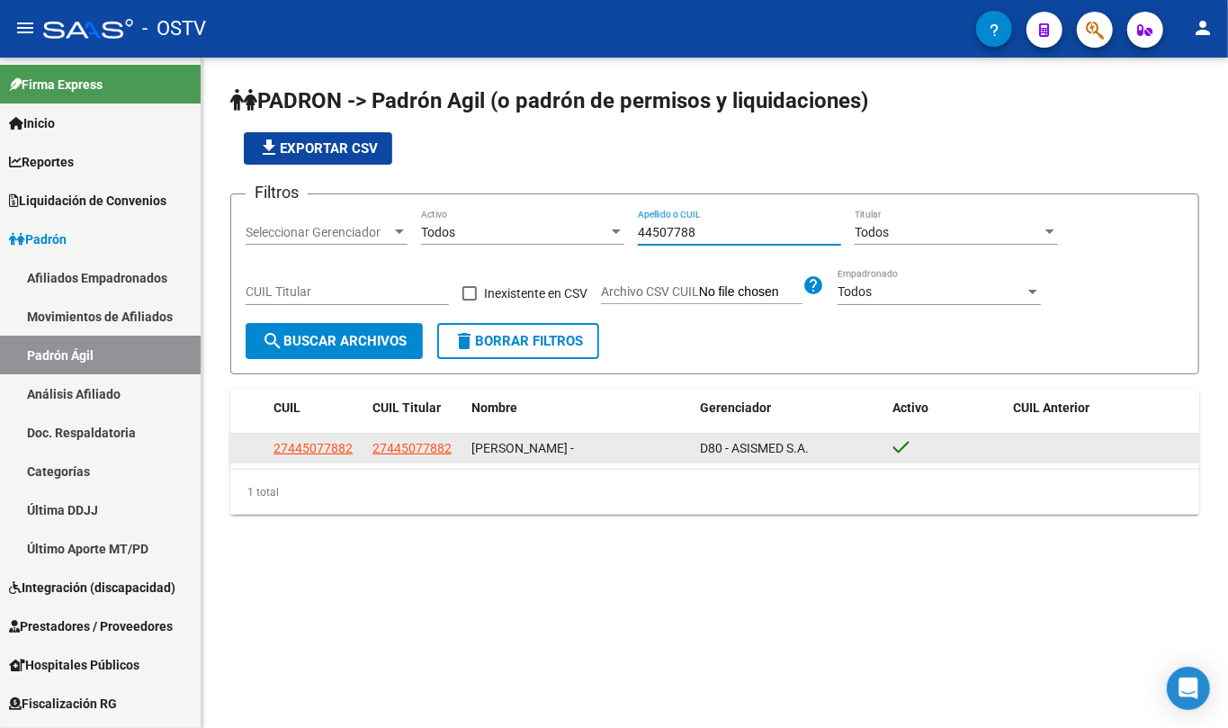
type input "44507788"
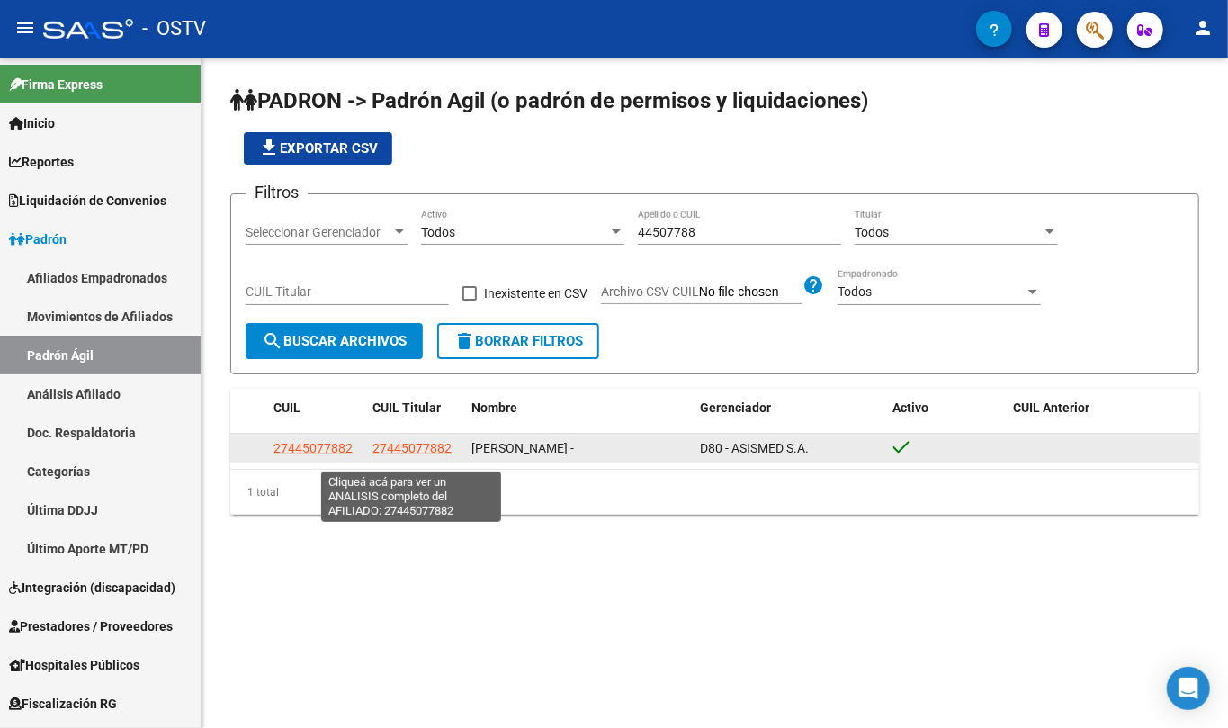
click at [417, 451] on span "27445077882" at bounding box center [411, 448] width 79 height 14
type textarea "27445077882"
click at [426, 447] on span "27445077882" at bounding box center [411, 448] width 79 height 14
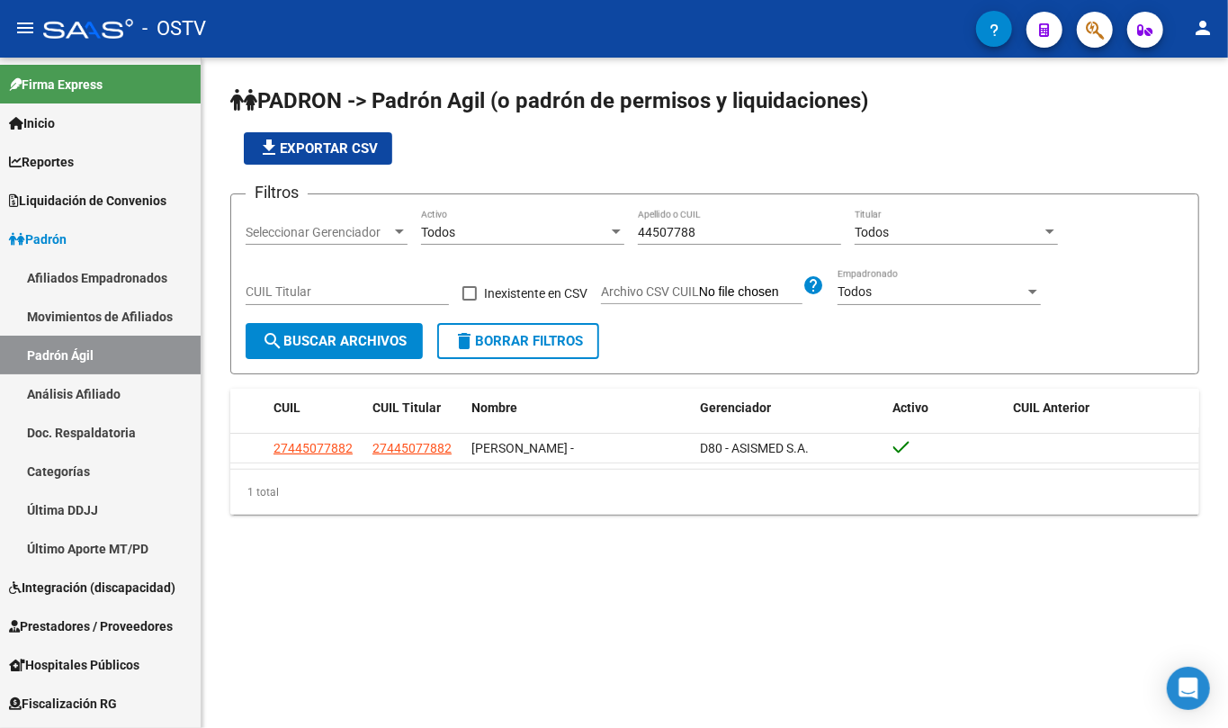
click at [663, 225] on input "44507788" at bounding box center [739, 232] width 203 height 15
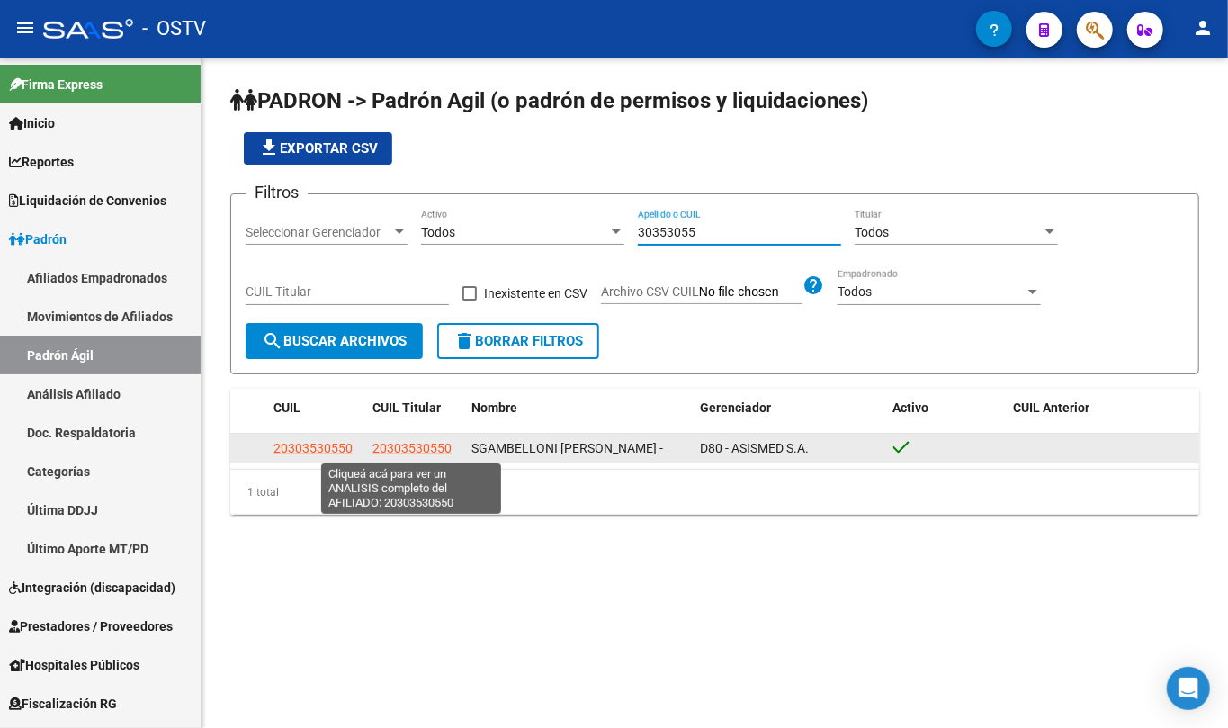
type input "30353055"
click at [446, 452] on span "20303530550" at bounding box center [411, 448] width 79 height 14
type textarea "20303530550"
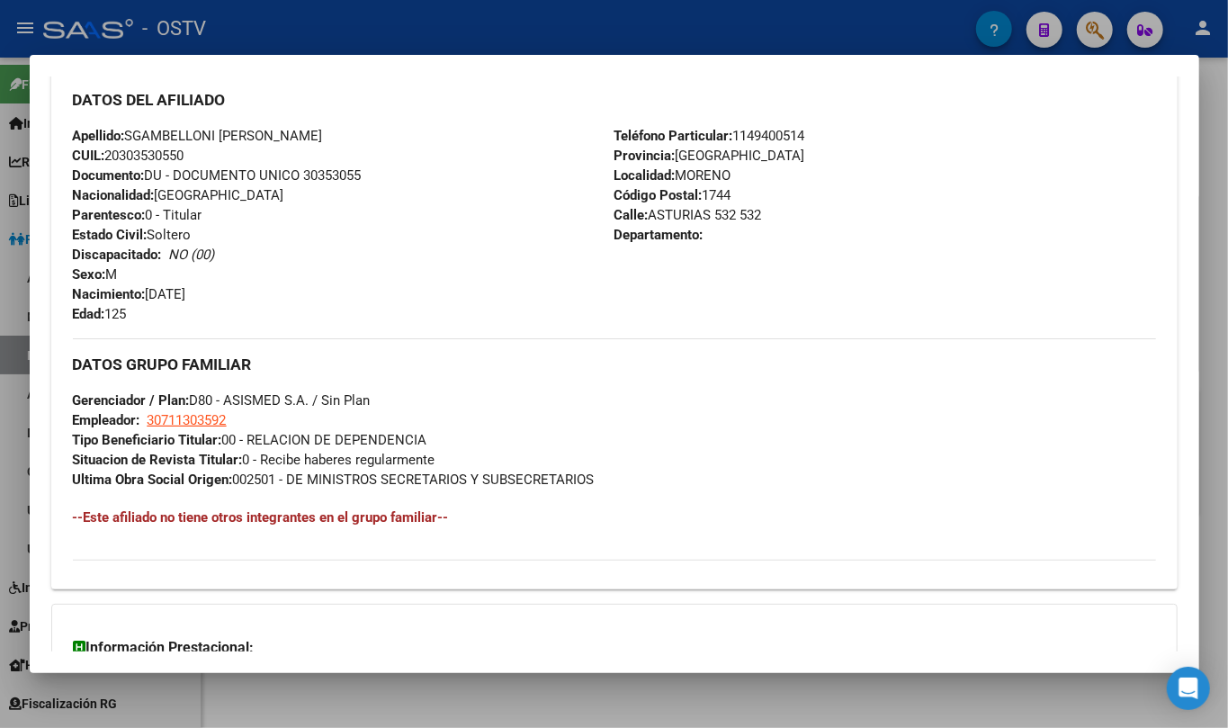
scroll to position [774, 0]
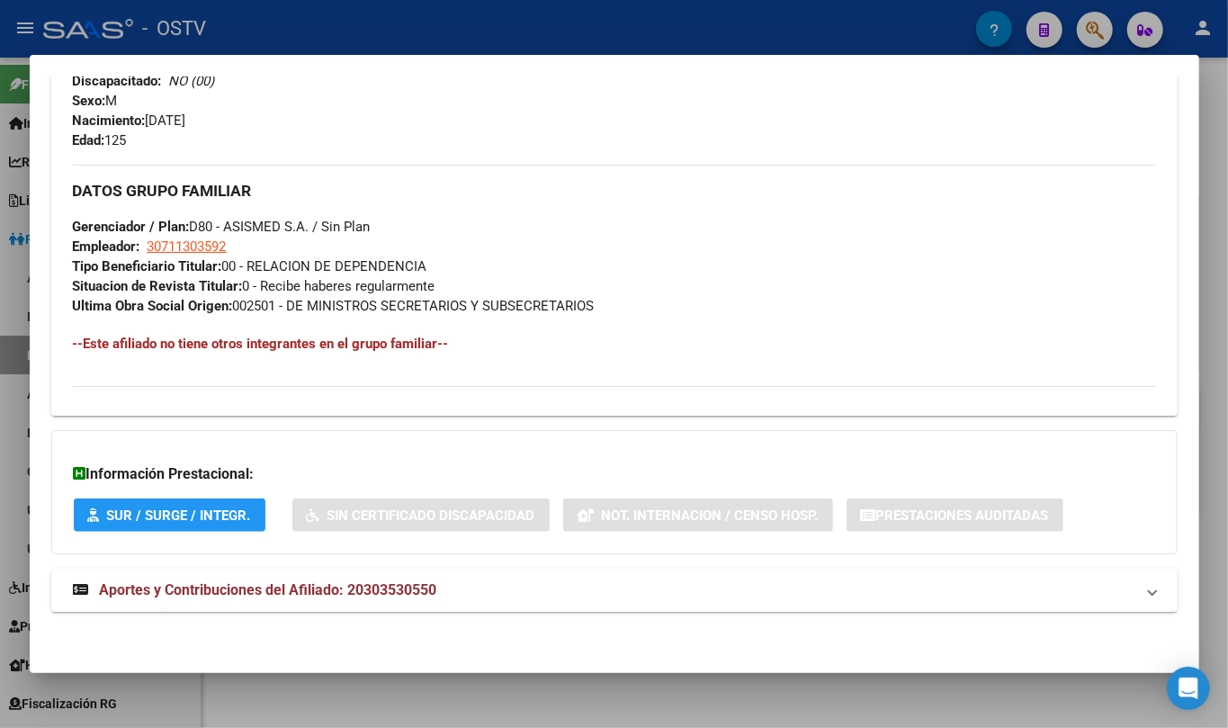
click at [344, 576] on mat-expansion-panel-header "Aportes y Contribuciones del Afiliado: 20303530550" at bounding box center [614, 589] width 1126 height 43
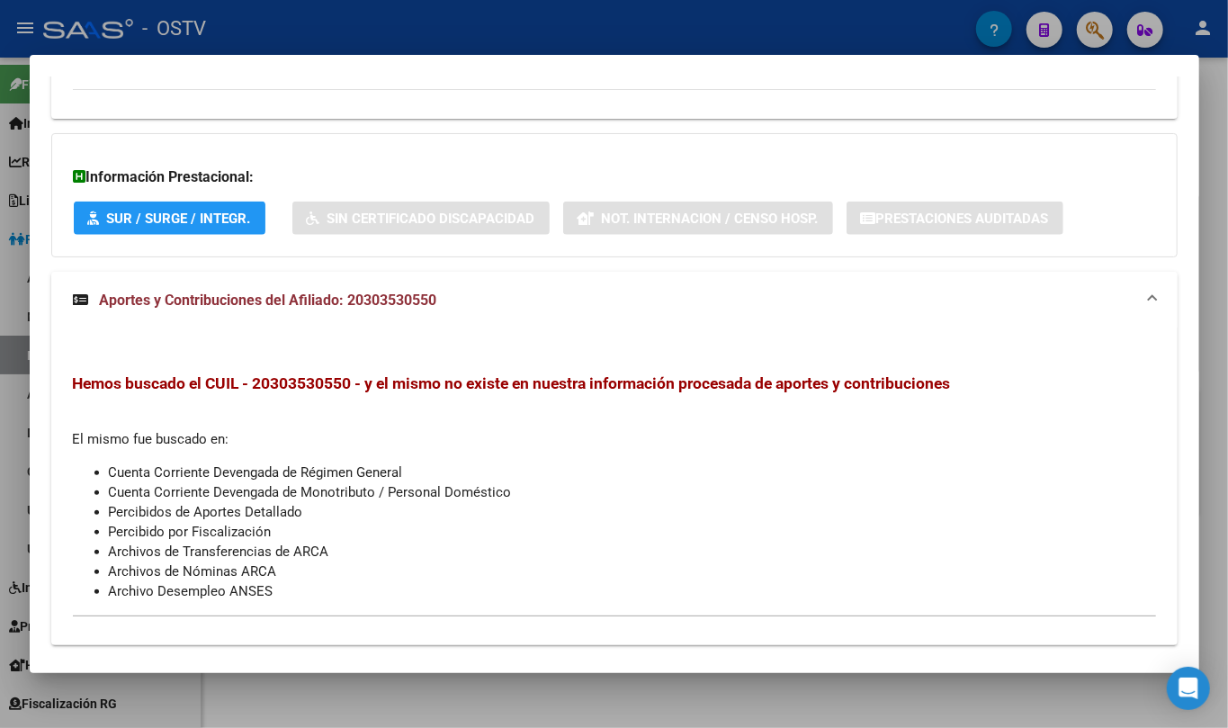
scroll to position [1105, 0]
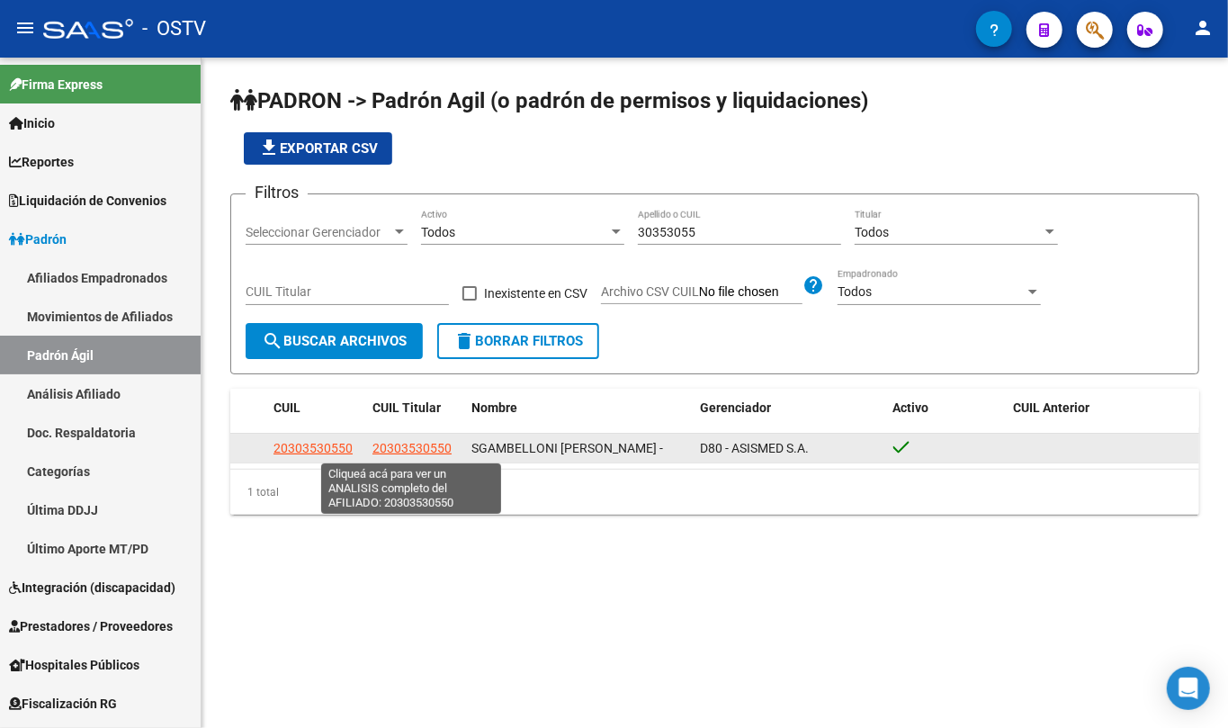
click at [440, 443] on span "20303530550" at bounding box center [411, 448] width 79 height 14
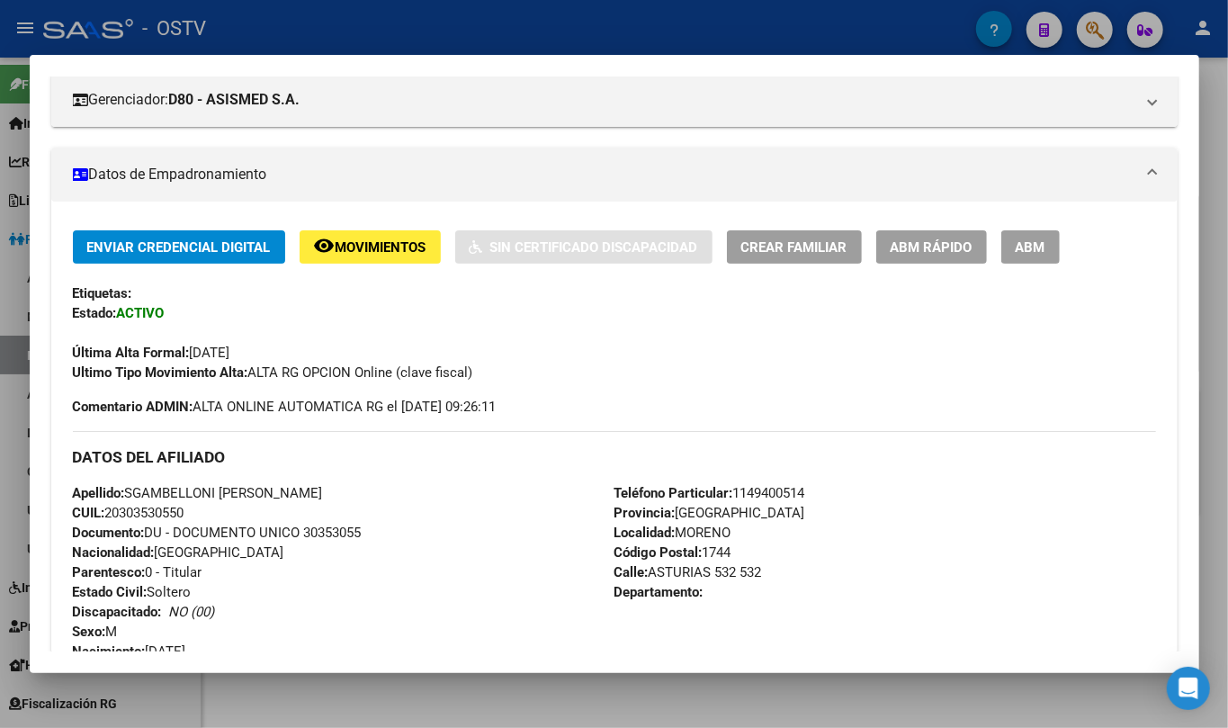
scroll to position [239, 0]
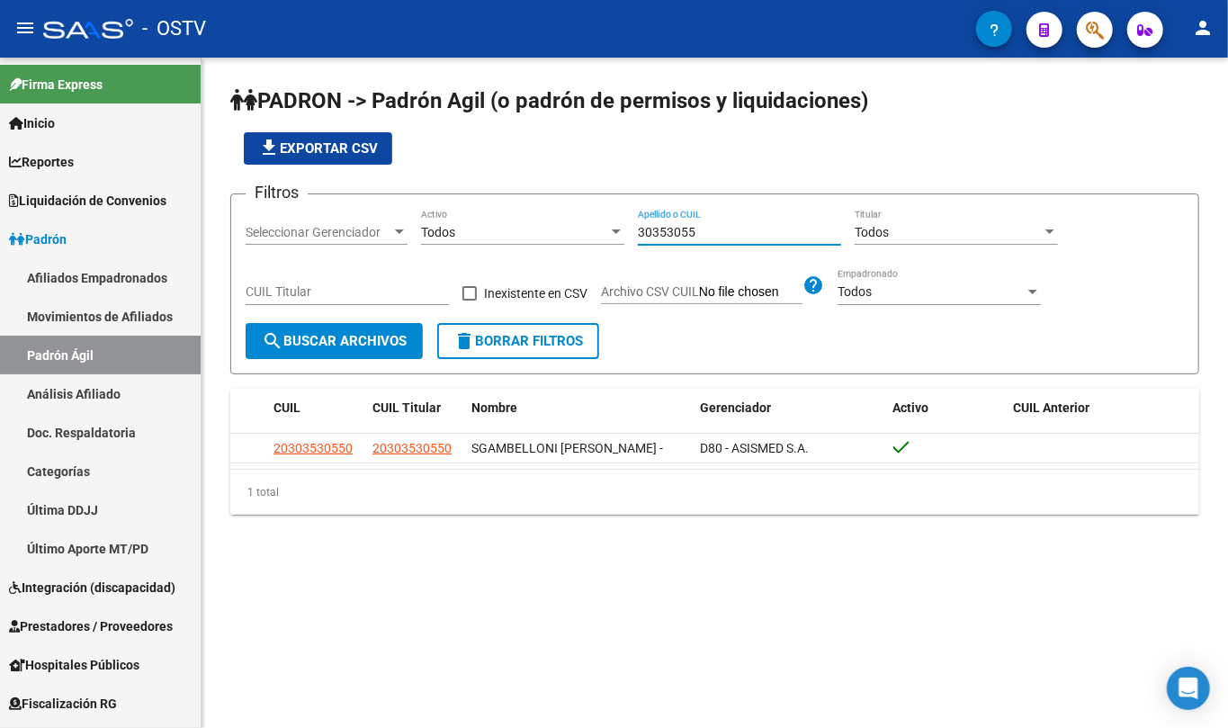
click at [653, 231] on input "30353055" at bounding box center [739, 232] width 203 height 15
click at [655, 231] on input "30353055" at bounding box center [739, 232] width 203 height 15
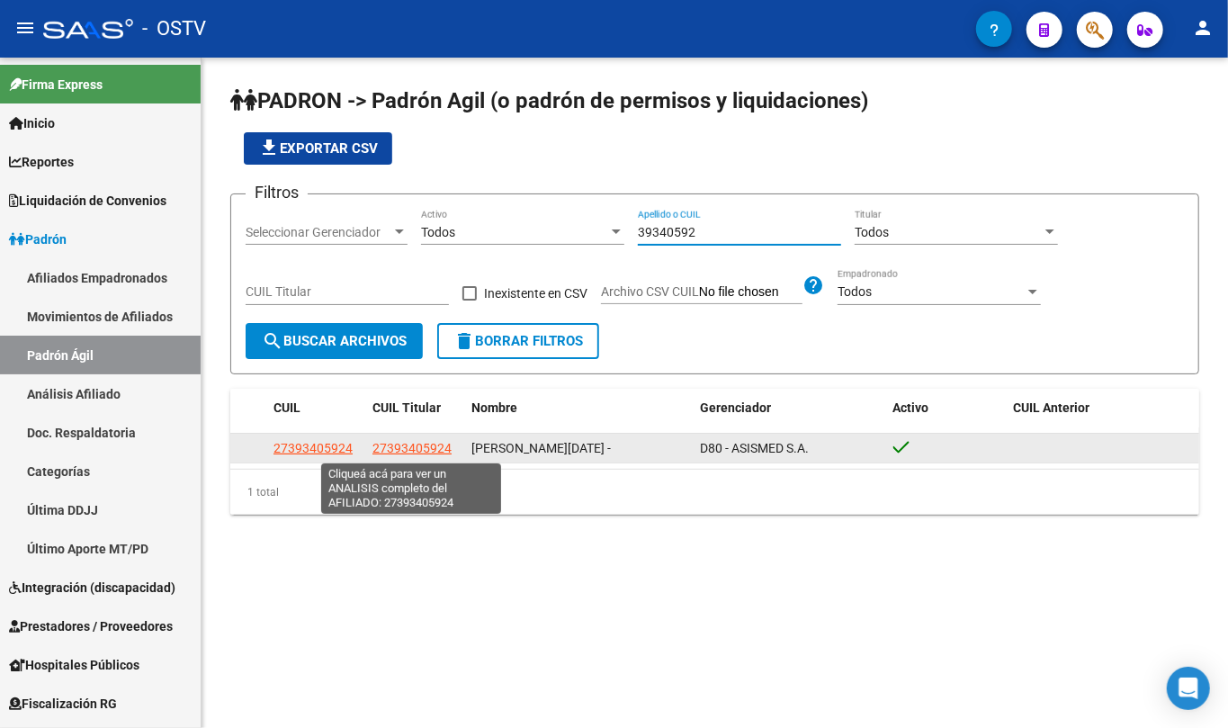
type input "39340592"
click at [425, 451] on span "27393405924" at bounding box center [411, 448] width 79 height 14
type textarea "27393405924"
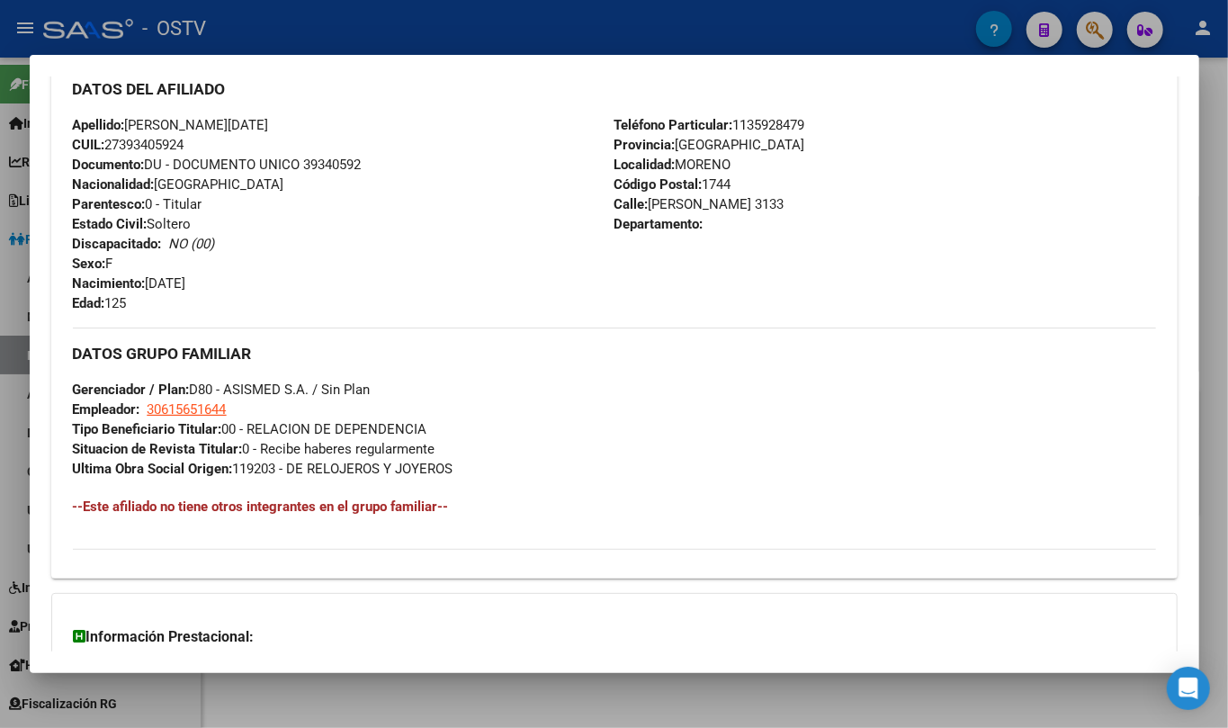
scroll to position [774, 0]
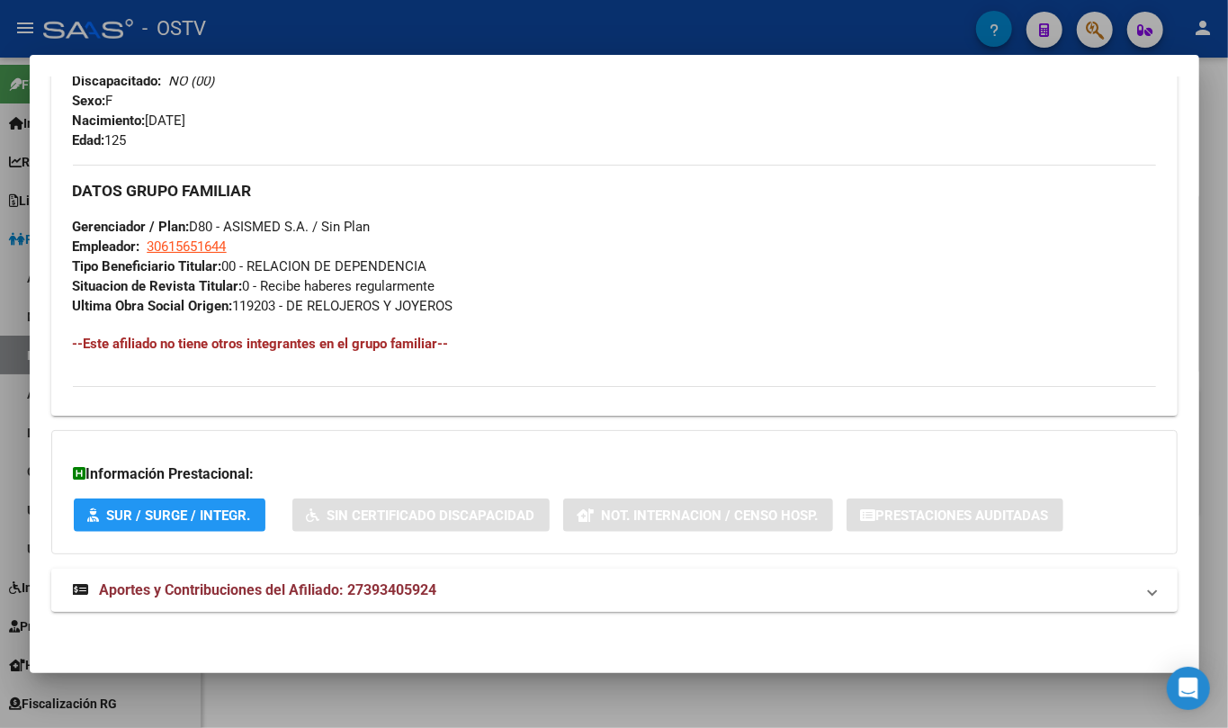
click at [368, 577] on mat-expansion-panel-header "Aportes y Contribuciones del Afiliado: 27393405924" at bounding box center [614, 589] width 1126 height 43
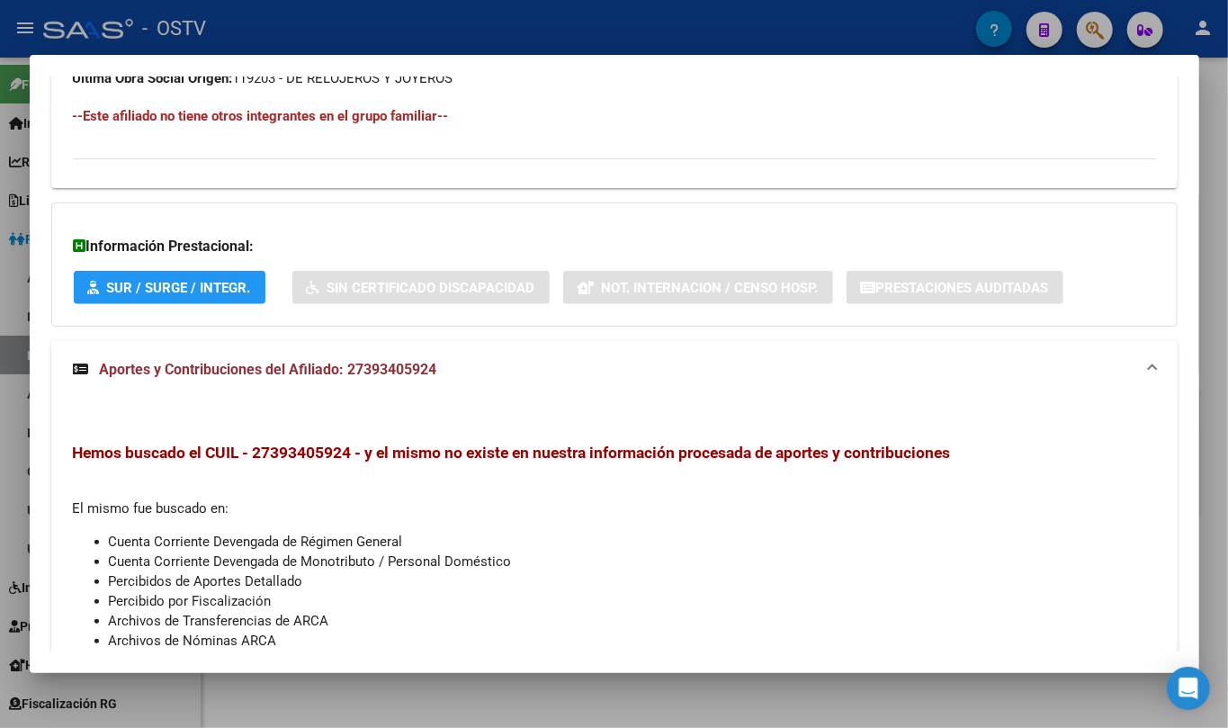
scroll to position [760, 0]
